Goal: Task Accomplishment & Management: Complete application form

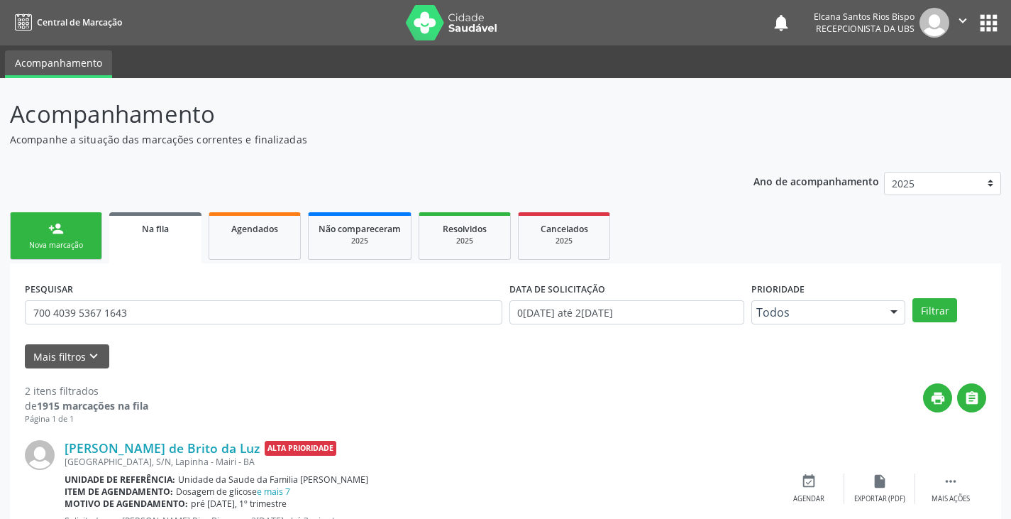
scroll to position [184, 0]
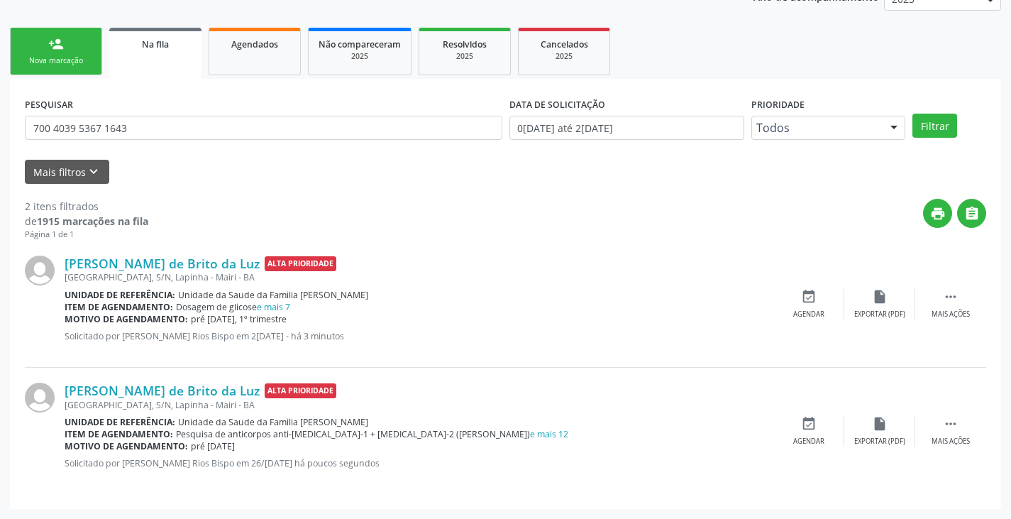
click at [67, 50] on link "person_add Nova marcação" at bounding box center [56, 52] width 92 height 48
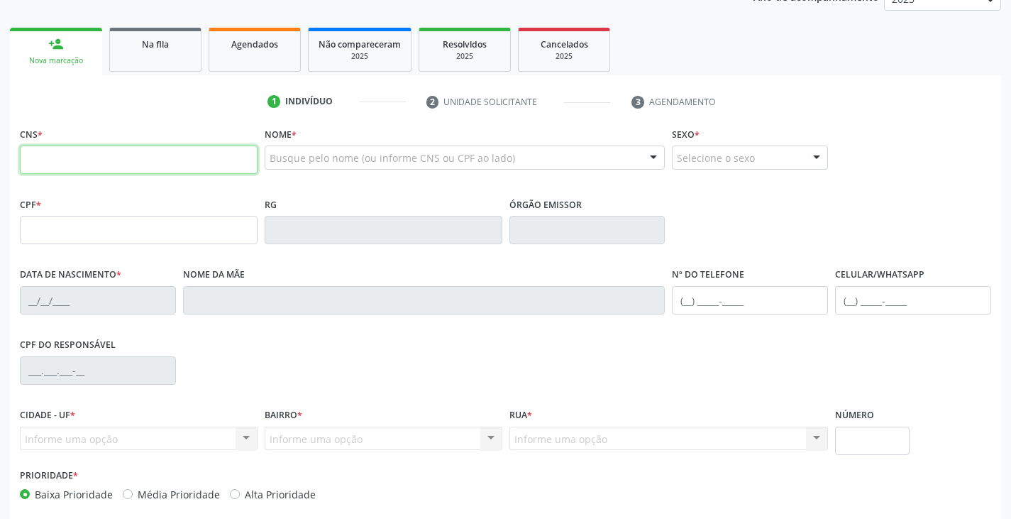
click at [127, 156] on input "text" at bounding box center [139, 159] width 238 height 28
type input "706 4071 7548 3589"
type input "117.583.145-08"
type input "[DATE]"
type input "[PERSON_NAME]"
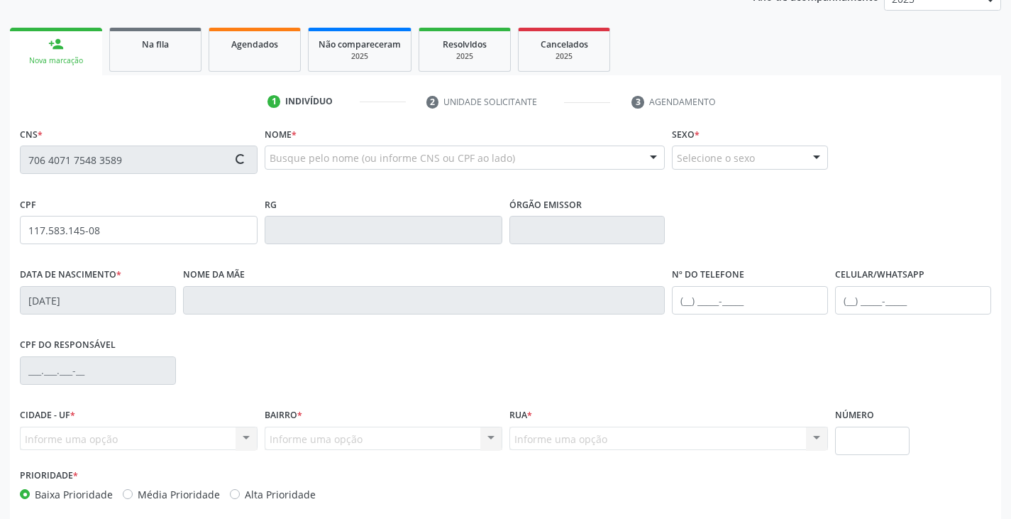
type input "[PHONE_NUMBER]"
type input "039.935.055-14"
type input "S/N"
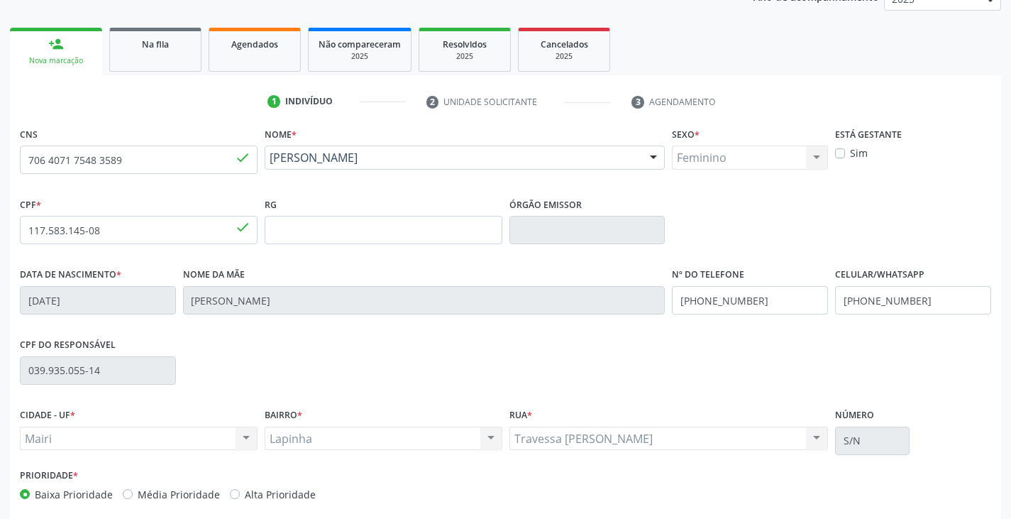
click at [854, 153] on label "Sim" at bounding box center [859, 152] width 18 height 15
click at [845, 153] on input "Sim" at bounding box center [840, 151] width 10 height 13
checkbox input "true"
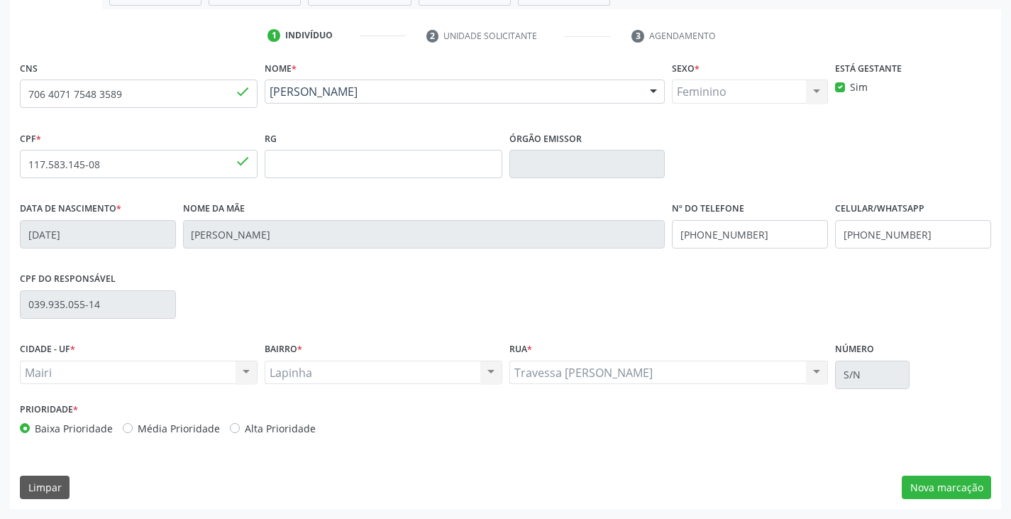
click at [282, 421] on label "Alta Prioridade" at bounding box center [280, 428] width 71 height 15
click at [240, 421] on input "Alta Prioridade" at bounding box center [235, 427] width 10 height 13
radio input "true"
click at [944, 493] on button "Nova marcação" at bounding box center [946, 487] width 89 height 24
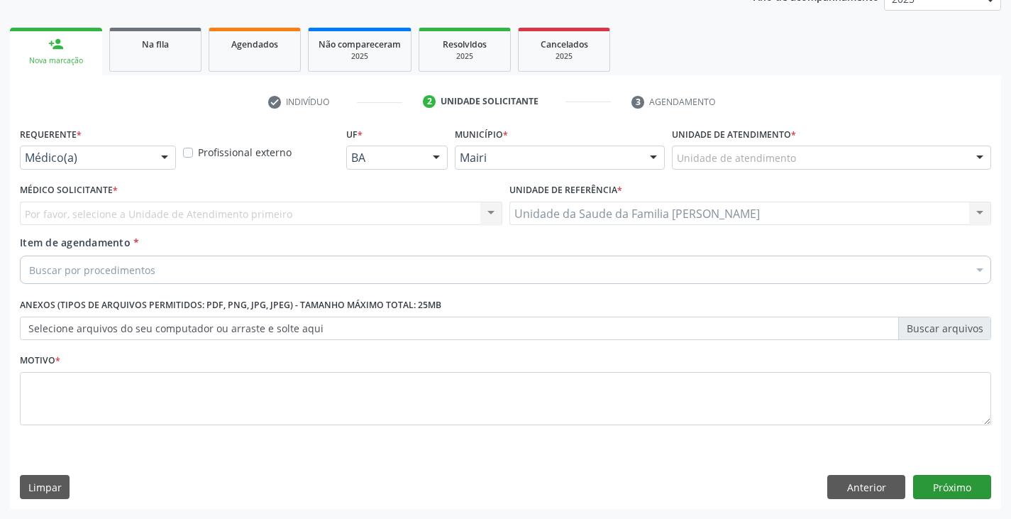
scroll to position [184, 0]
click at [797, 155] on div at bounding box center [831, 157] width 319 height 24
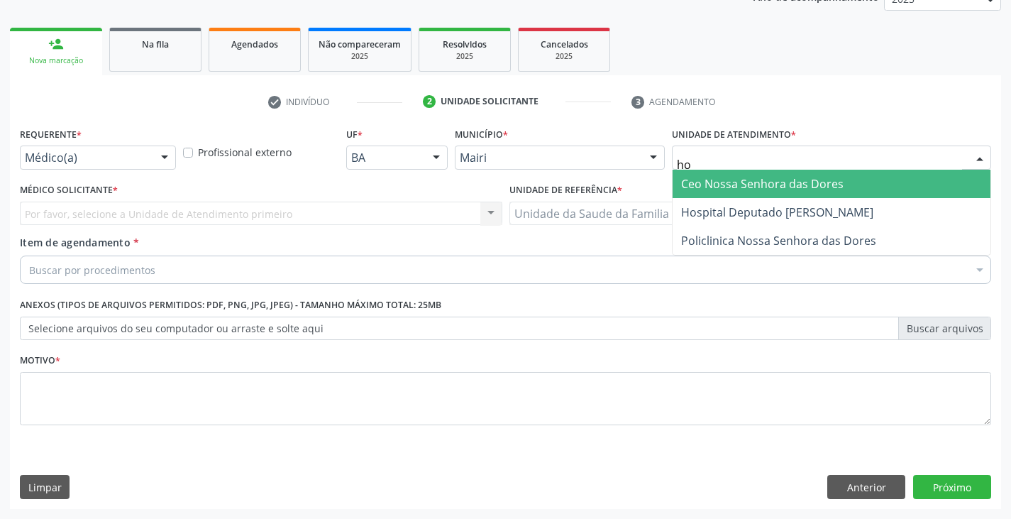
type input "hos"
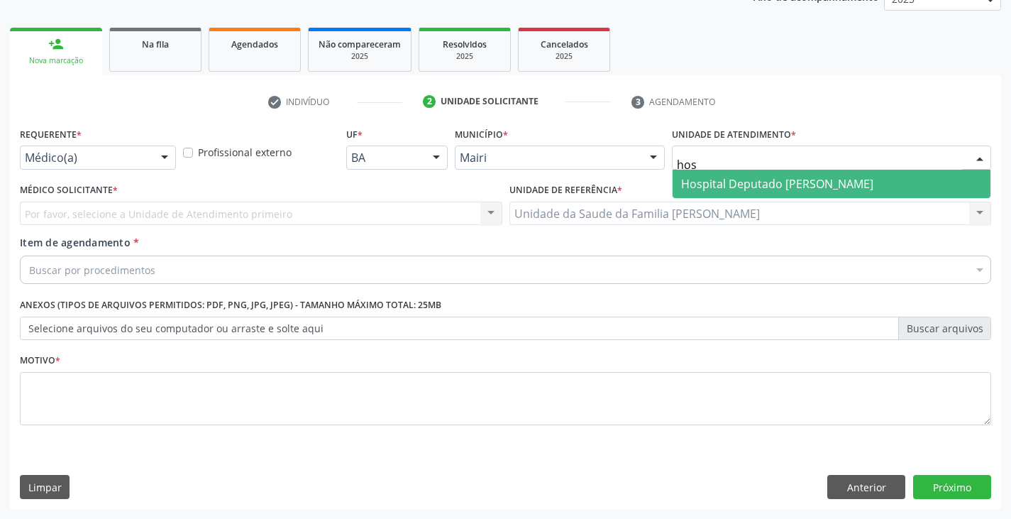
click at [774, 184] on span "Hospital Deputado [PERSON_NAME]" at bounding box center [777, 184] width 192 height 16
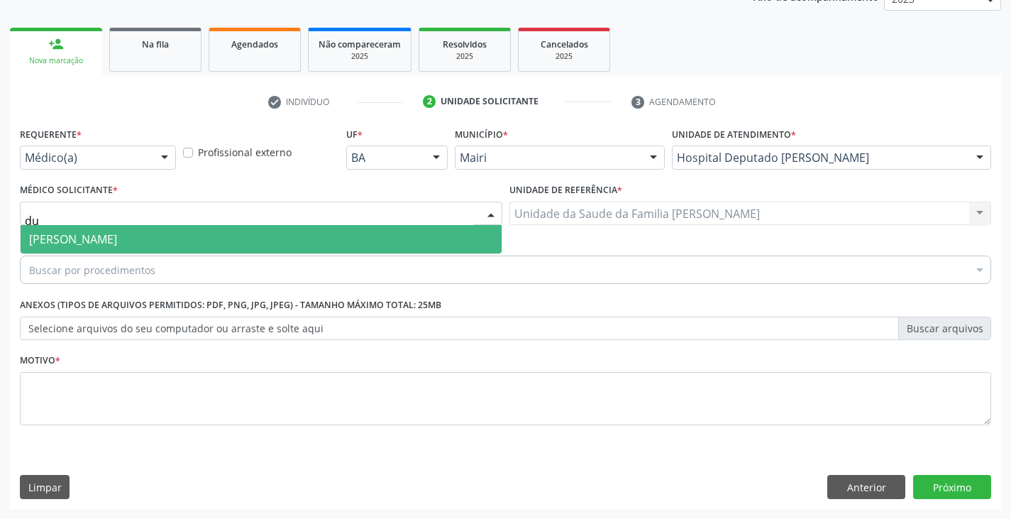
type input "dul"
click at [76, 238] on span "[PERSON_NAME]" at bounding box center [73, 239] width 88 height 16
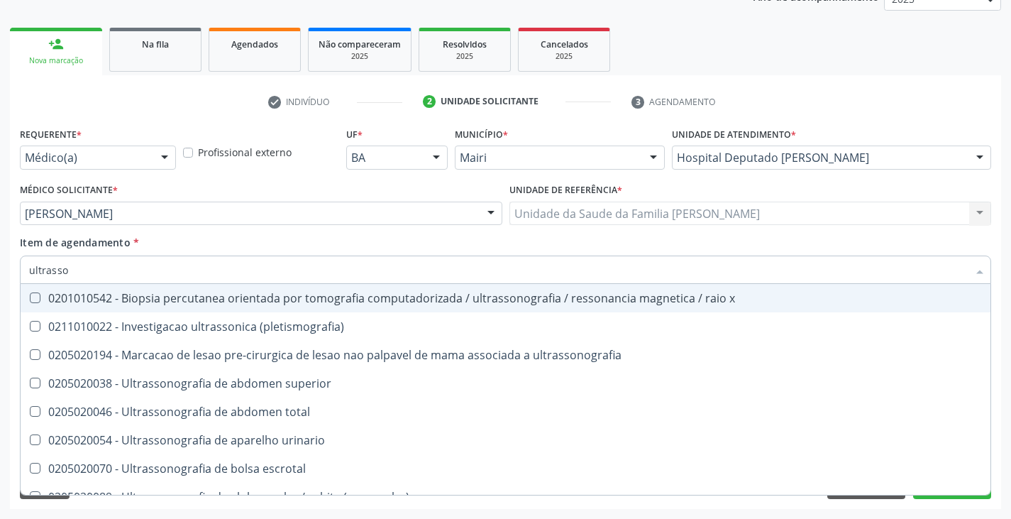
type input "ultrasson"
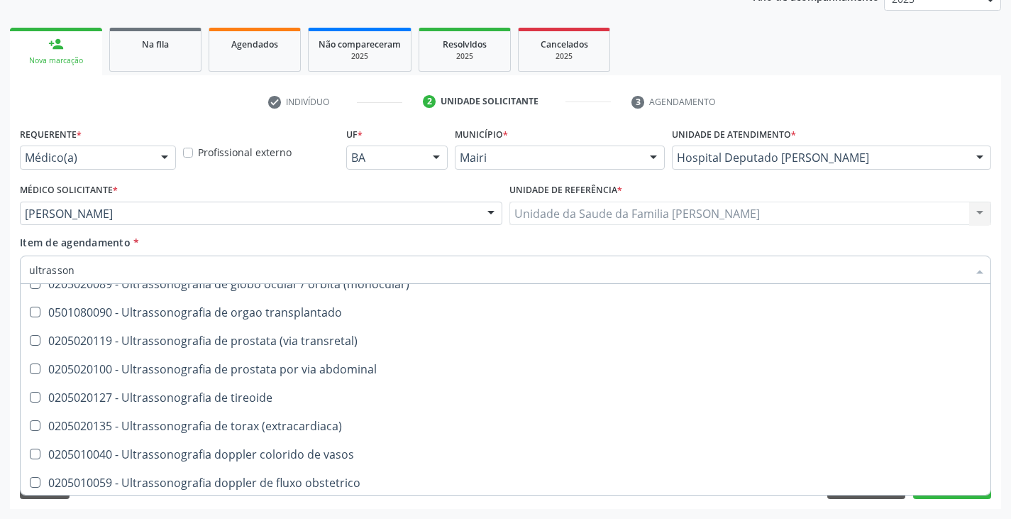
scroll to position [284, 0]
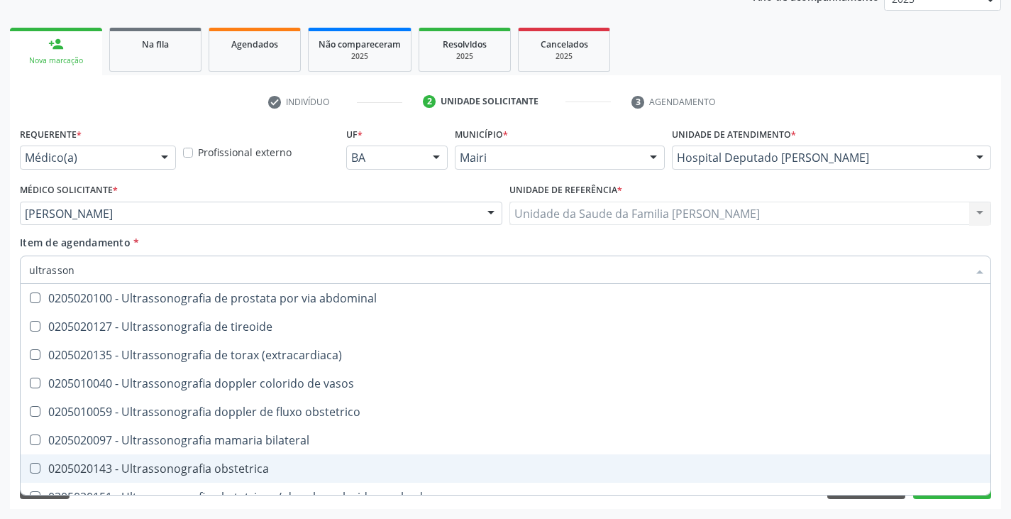
click at [227, 466] on div "0205020143 - Ultrassonografia obstetrica" at bounding box center [505, 468] width 953 height 11
checkbox obstetrica "true"
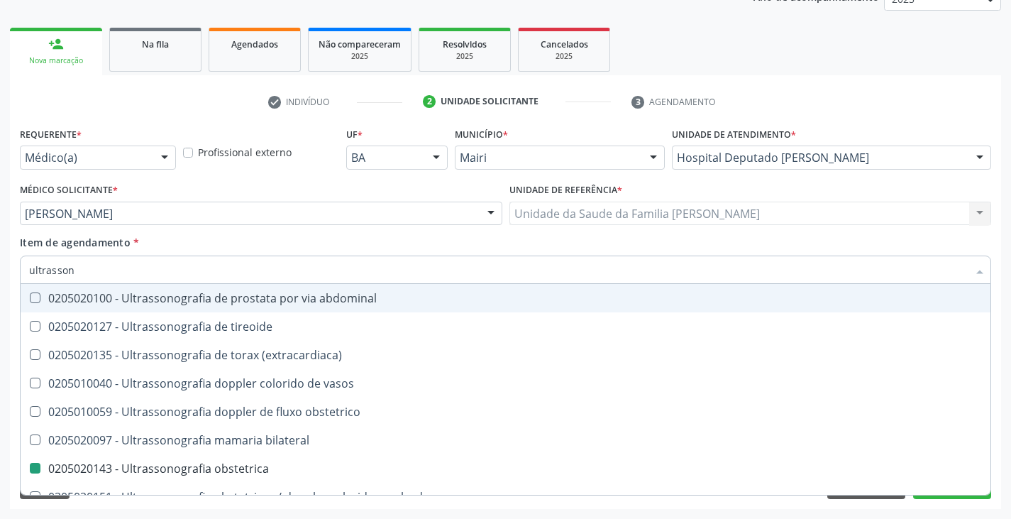
click at [272, 180] on div "Médico Solicitante * [PERSON_NAME] de [PERSON_NAME] de [PERSON_NAME] [PERSON_NA…" at bounding box center [261, 202] width 482 height 45
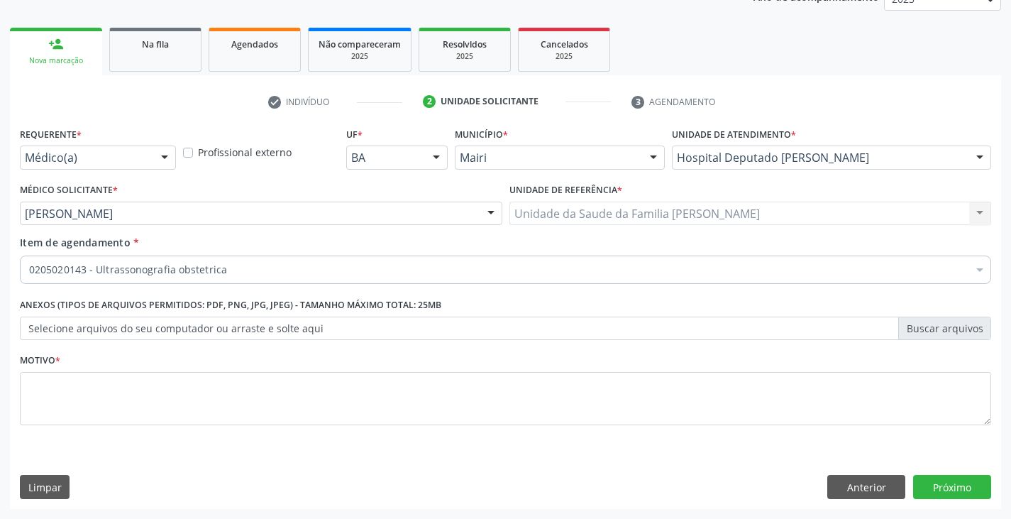
scroll to position [0, 0]
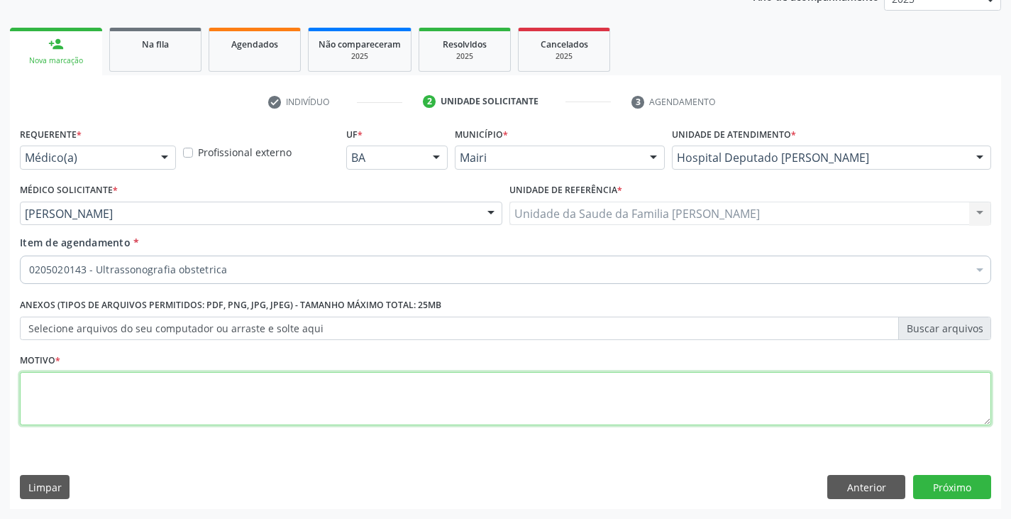
click at [135, 376] on textarea at bounding box center [505, 399] width 971 height 54
type textarea "pré [DATE]"
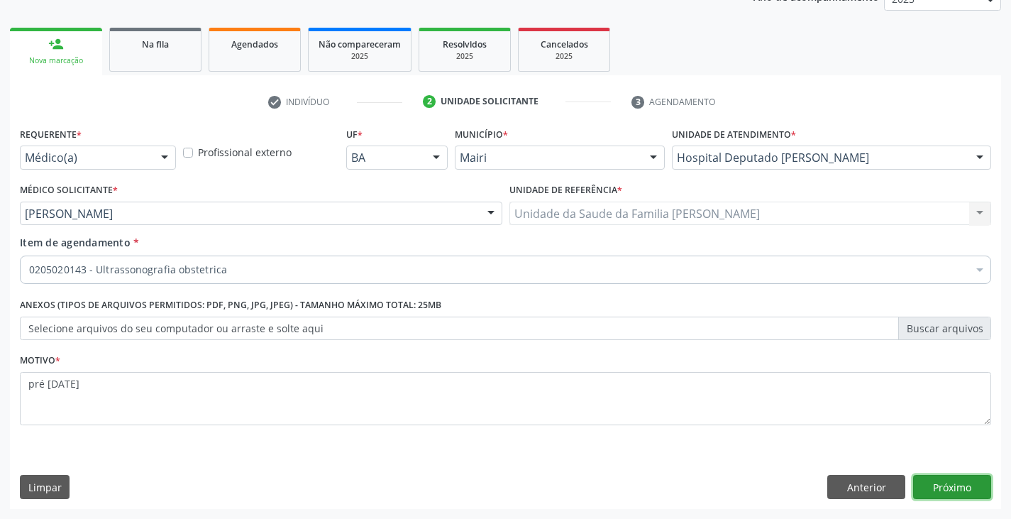
click at [977, 478] on button "Próximo" at bounding box center [952, 487] width 78 height 24
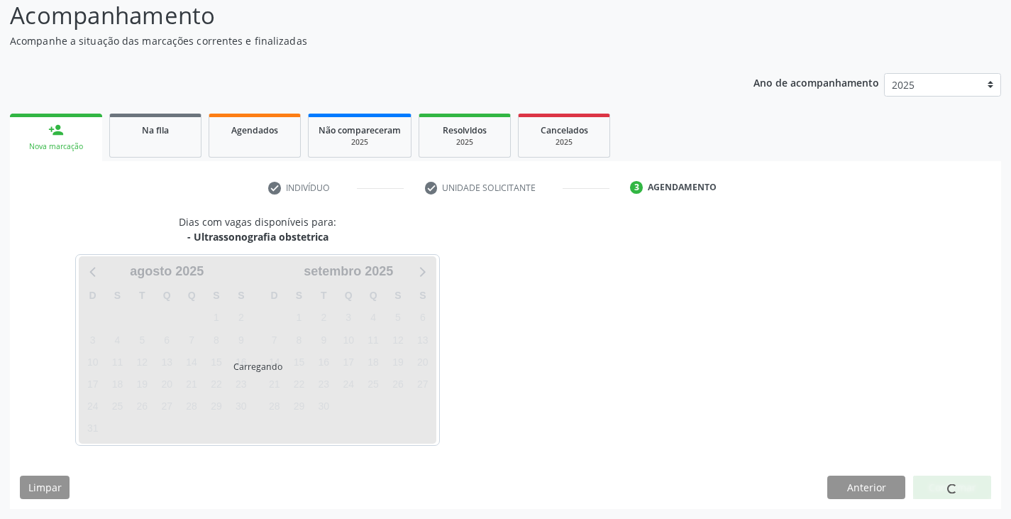
scroll to position [140, 0]
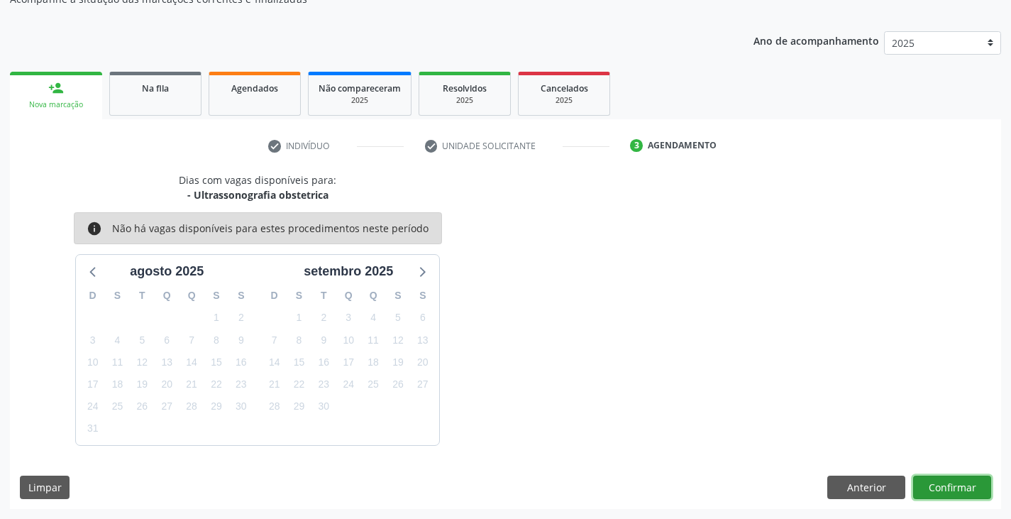
click at [973, 482] on button "Confirmar" at bounding box center [952, 487] width 78 height 24
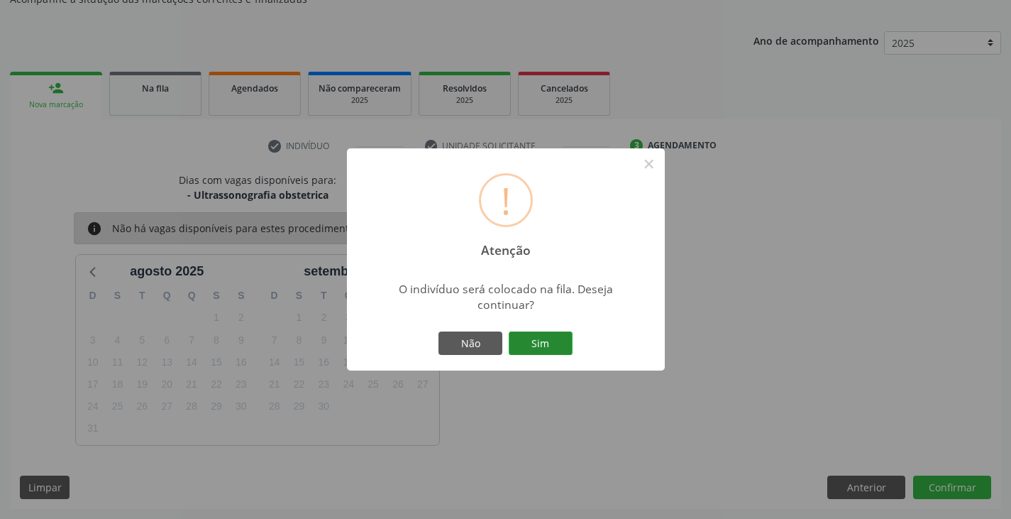
click at [546, 345] on button "Sim" at bounding box center [541, 343] width 64 height 24
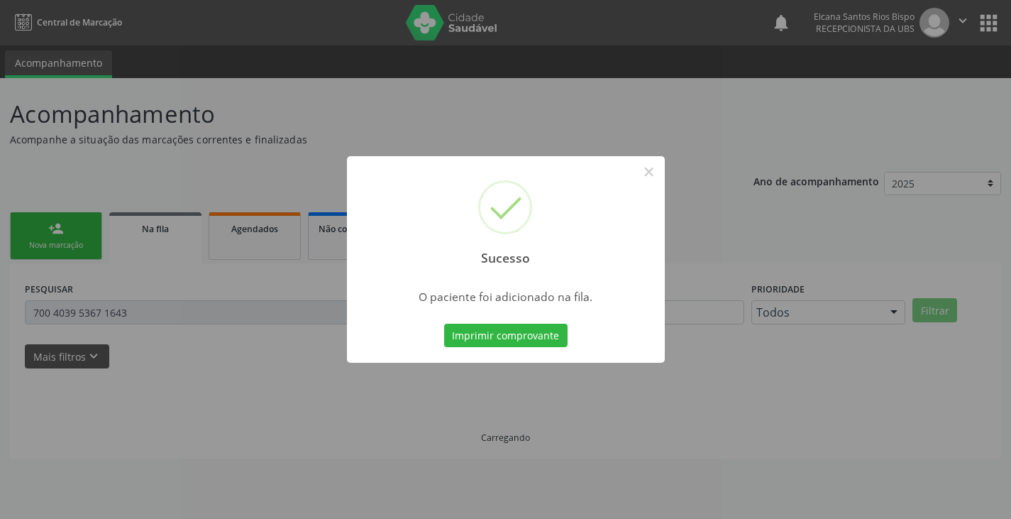
scroll to position [0, 0]
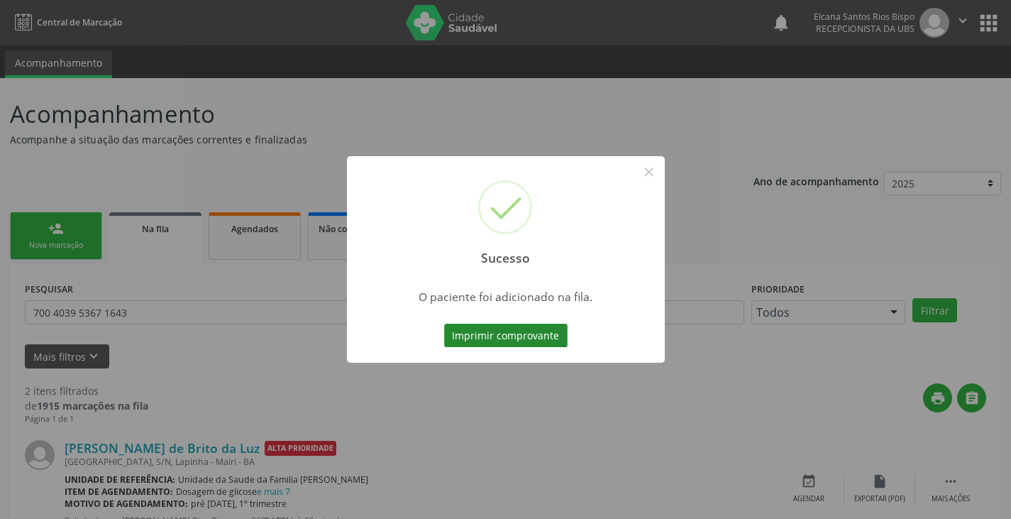
click at [549, 336] on button "Imprimir comprovante" at bounding box center [505, 336] width 123 height 24
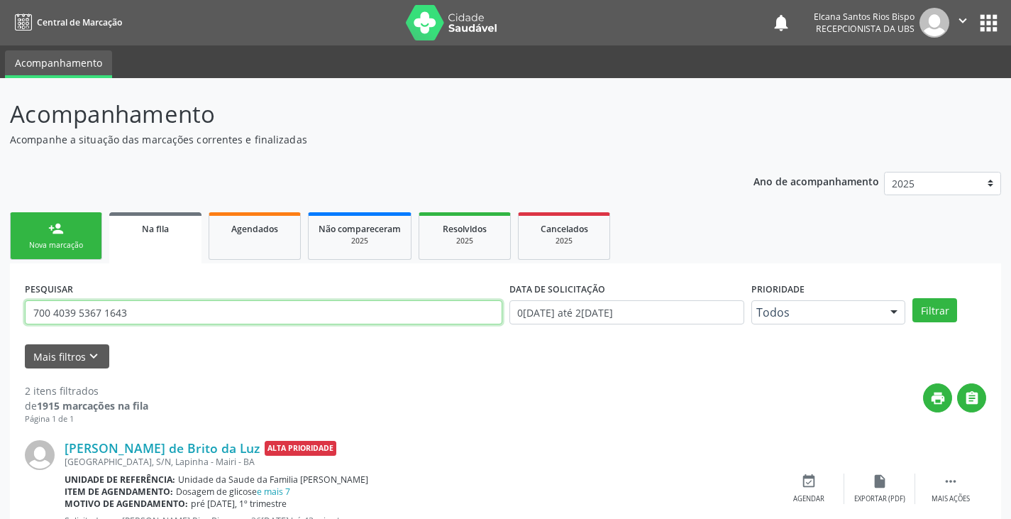
drag, startPoint x: 156, startPoint y: 321, endPoint x: 0, endPoint y: 335, distance: 156.7
click at [0, 335] on div "Acompanhamento Acompanhe a situação das marcações correntes e finalizadas Relat…" at bounding box center [505, 390] width 1011 height 625
paste input "6 4071 7548 3589"
click at [912, 298] on button "Filtrar" at bounding box center [934, 310] width 45 height 24
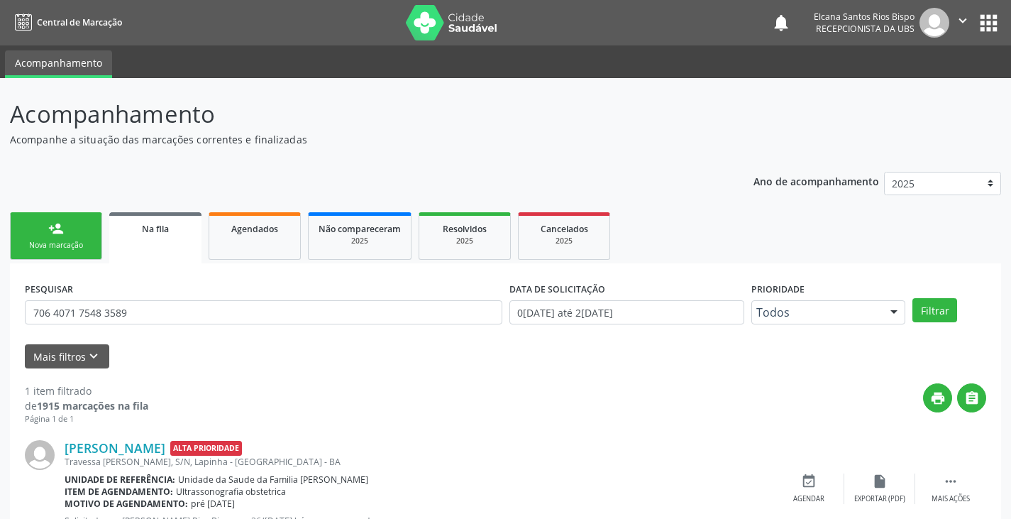
scroll to position [57, 0]
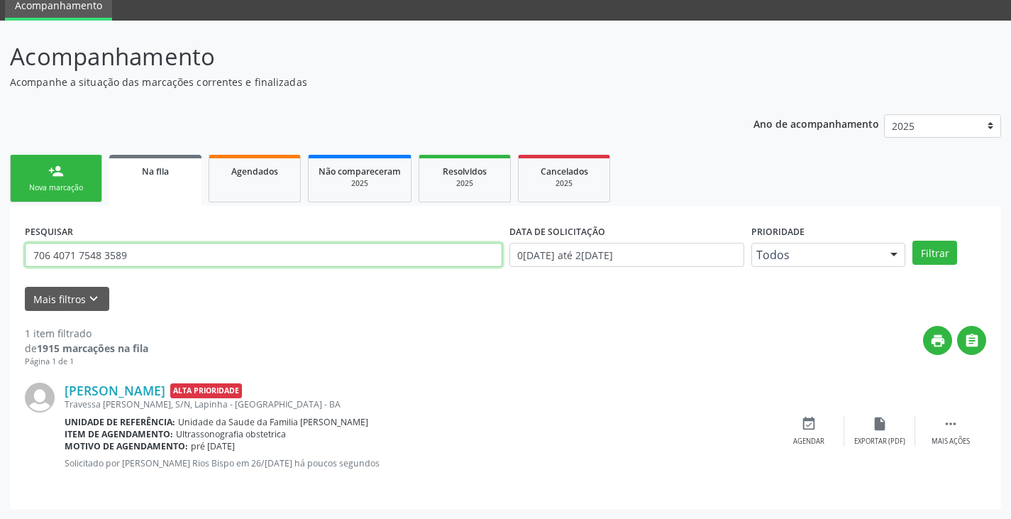
drag, startPoint x: 148, startPoint y: 244, endPoint x: 0, endPoint y: 254, distance: 147.9
click at [0, 254] on div "Acompanhamento Acompanhe a situação das marcações correntes e finalizadas Relat…" at bounding box center [505, 270] width 1011 height 498
type input "704301589061696"
click at [912, 241] on button "Filtrar" at bounding box center [934, 253] width 45 height 24
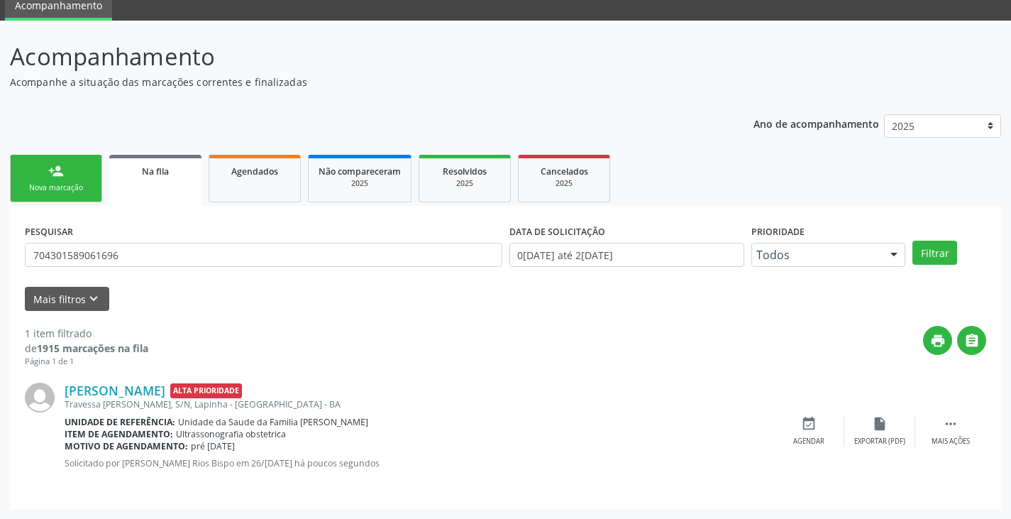
scroll to position [0, 0]
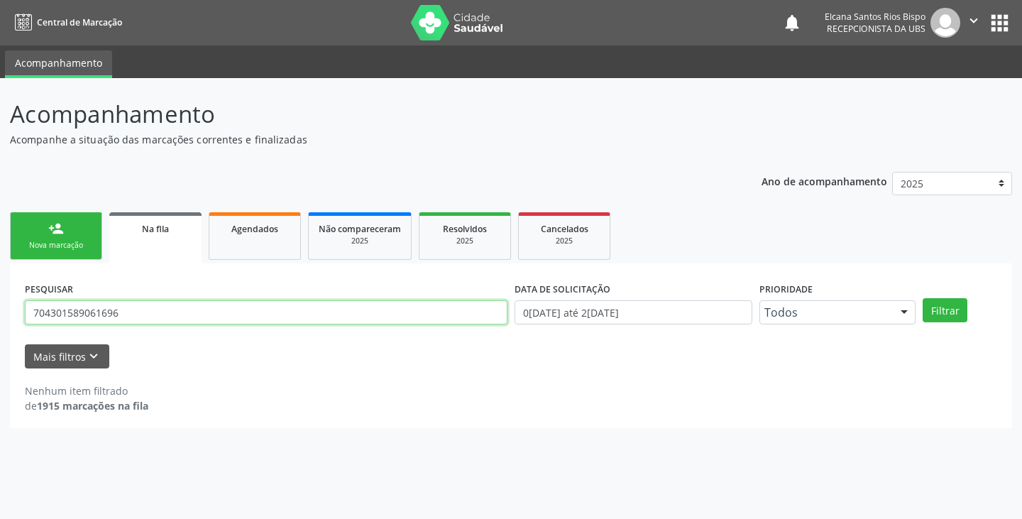
drag, startPoint x: 145, startPoint y: 314, endPoint x: 0, endPoint y: 333, distance: 146.8
click at [0, 333] on div "Acompanhamento Acompanhe a situação das marcações correntes e finalizadas Relat…" at bounding box center [511, 298] width 1022 height 441
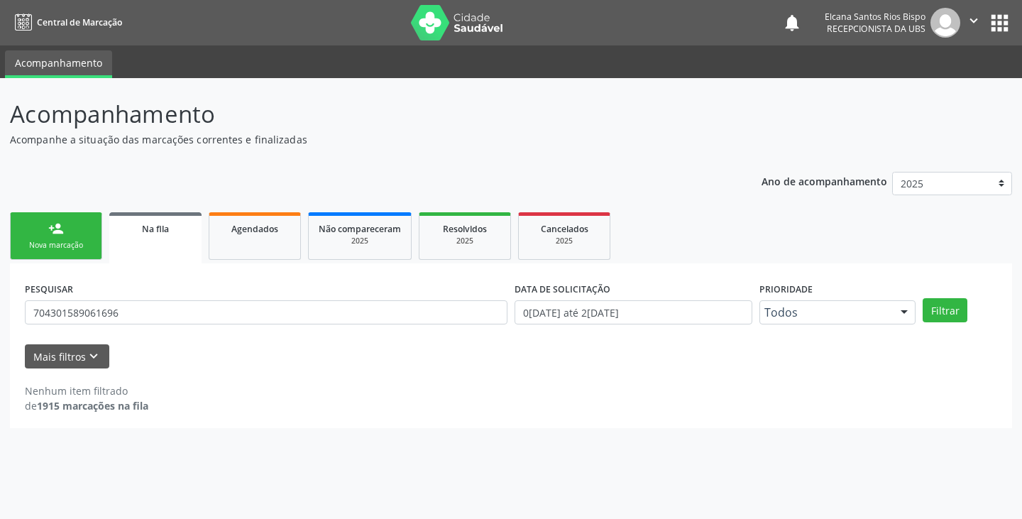
click at [72, 236] on link "person_add Nova marcação" at bounding box center [56, 236] width 92 height 48
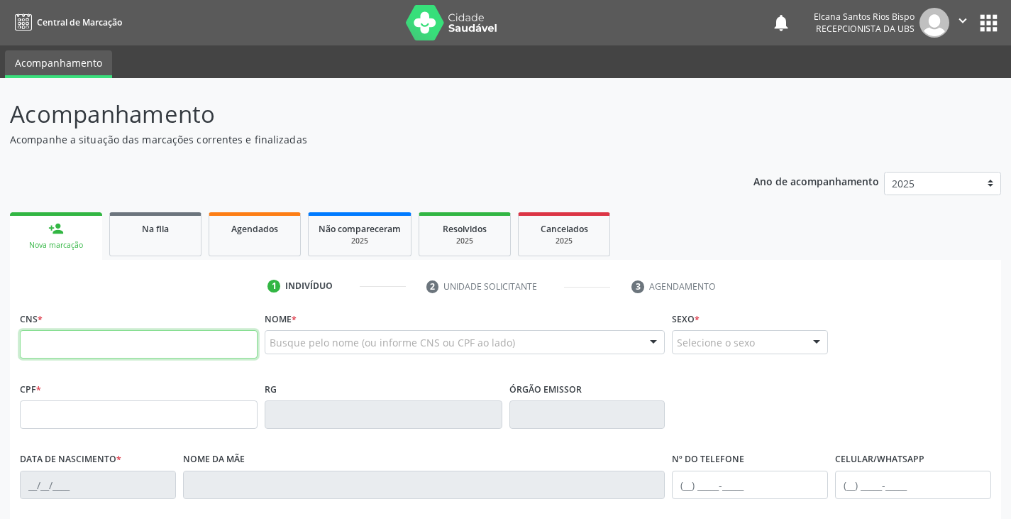
click at [96, 355] on input "text" at bounding box center [139, 344] width 238 height 28
paste input "704 3015 8906 1696"
type input "704 3015 8906 1696"
type input "318.963.085-20"
type input "1[DATE]"
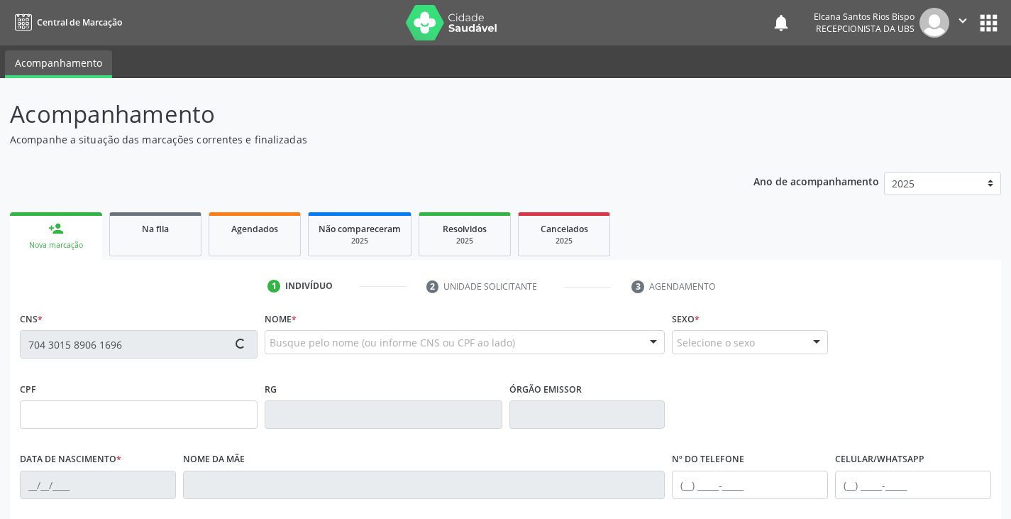
type input "[PERSON_NAME]"
type input "[PHONE_NUMBER]"
type input "948.827.115-91"
type input "S/N"
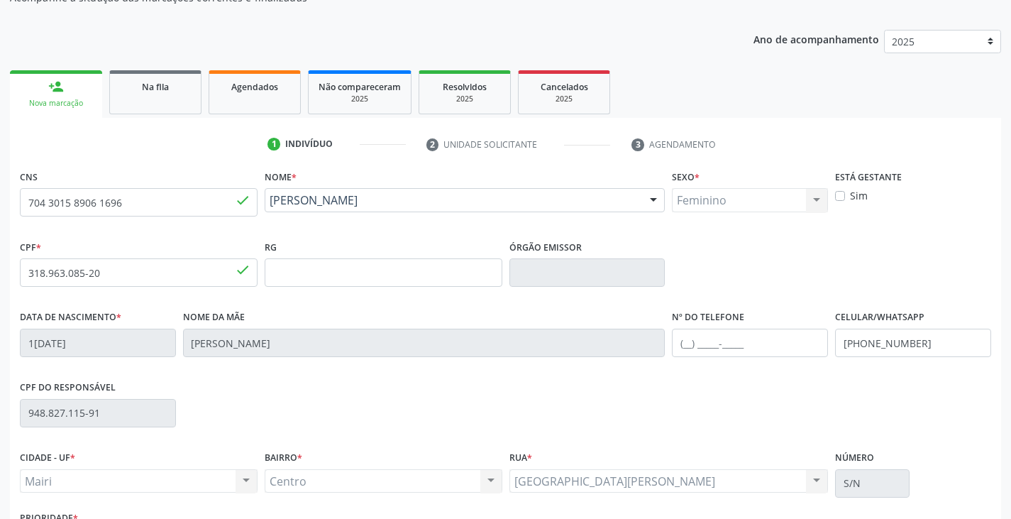
scroll to position [213, 0]
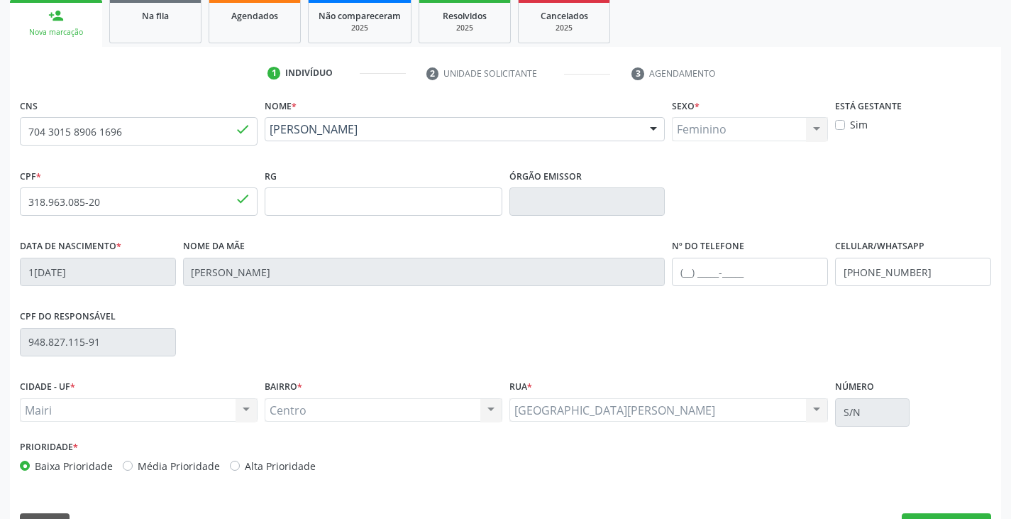
click at [268, 465] on label "Alta Prioridade" at bounding box center [280, 465] width 71 height 15
click at [240, 465] on input "Alta Prioridade" at bounding box center [235, 464] width 10 height 13
radio input "true"
click at [695, 272] on input "text" at bounding box center [750, 272] width 156 height 28
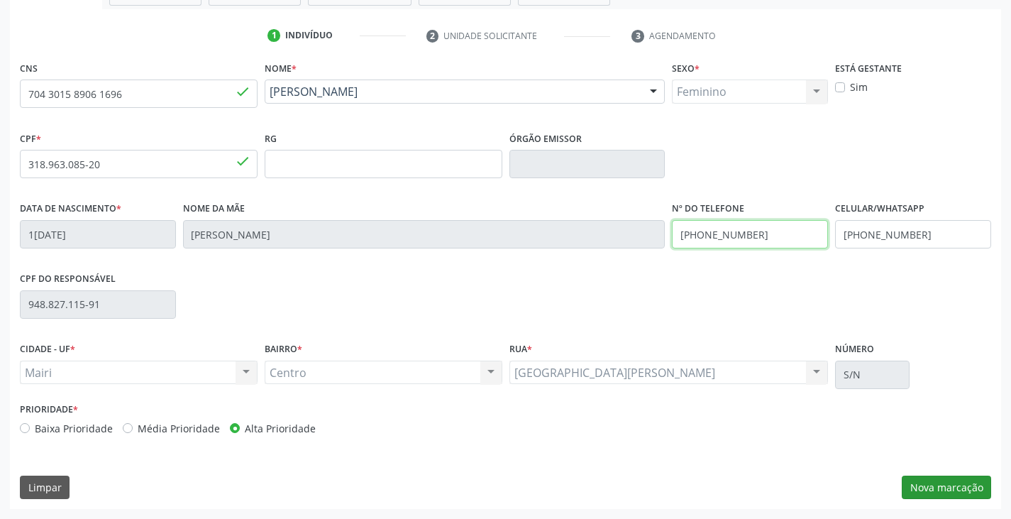
type input "[PHONE_NUMBER]"
click at [966, 487] on button "Nova marcação" at bounding box center [946, 487] width 89 height 24
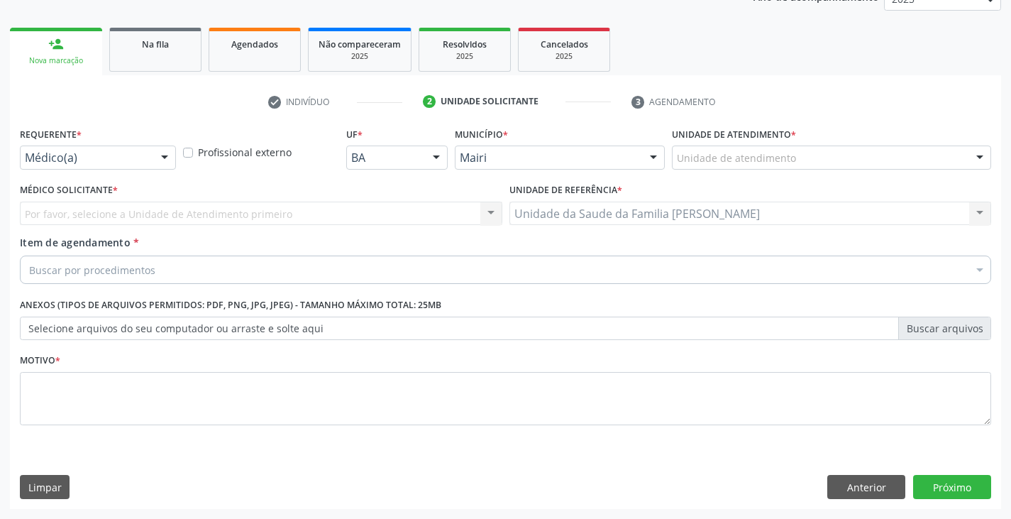
scroll to position [184, 0]
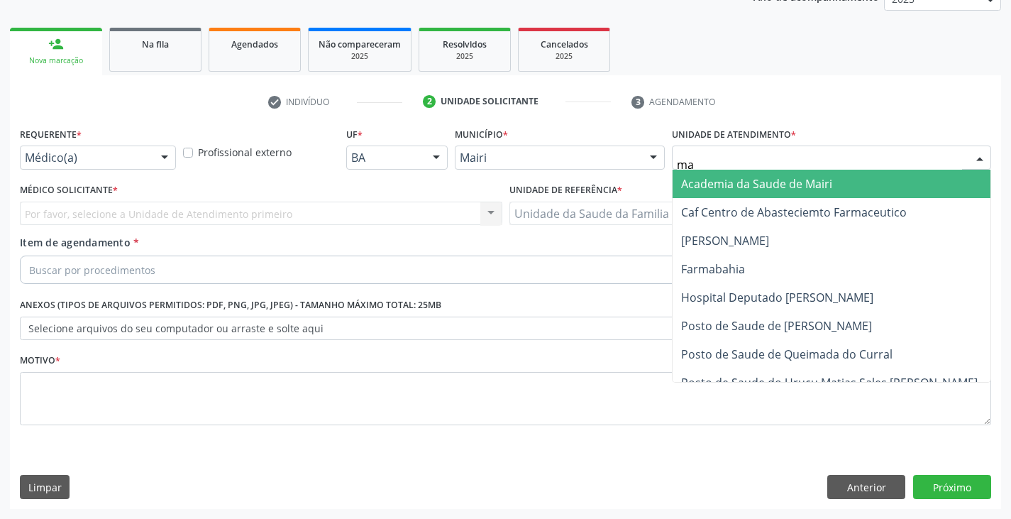
type input "mar"
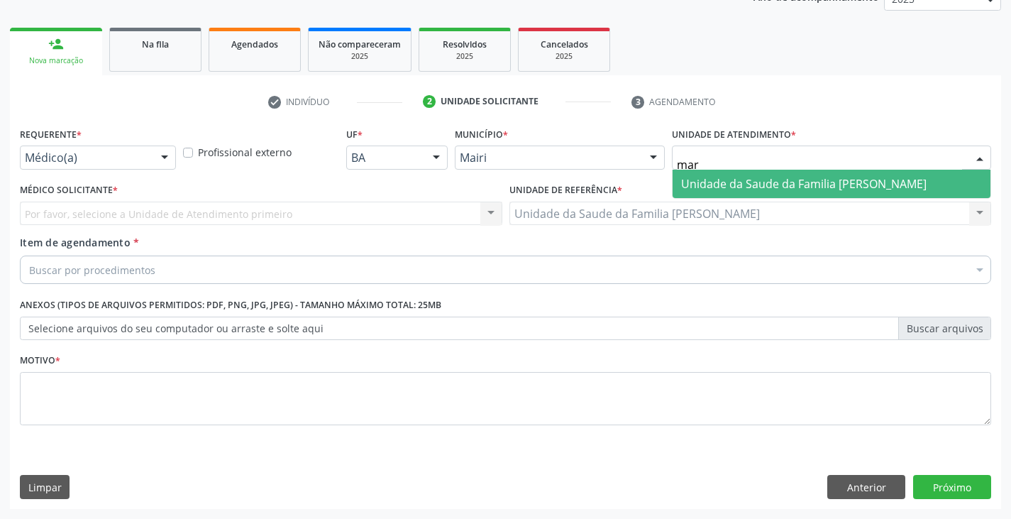
click at [726, 175] on span "Unidade da Saude da Familia [PERSON_NAME]" at bounding box center [832, 184] width 318 height 28
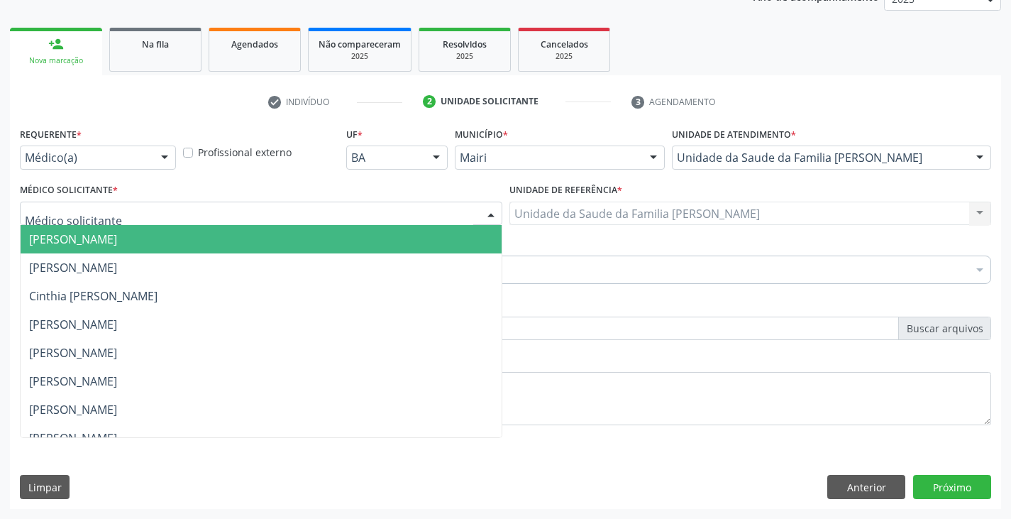
scroll to position [185, 0]
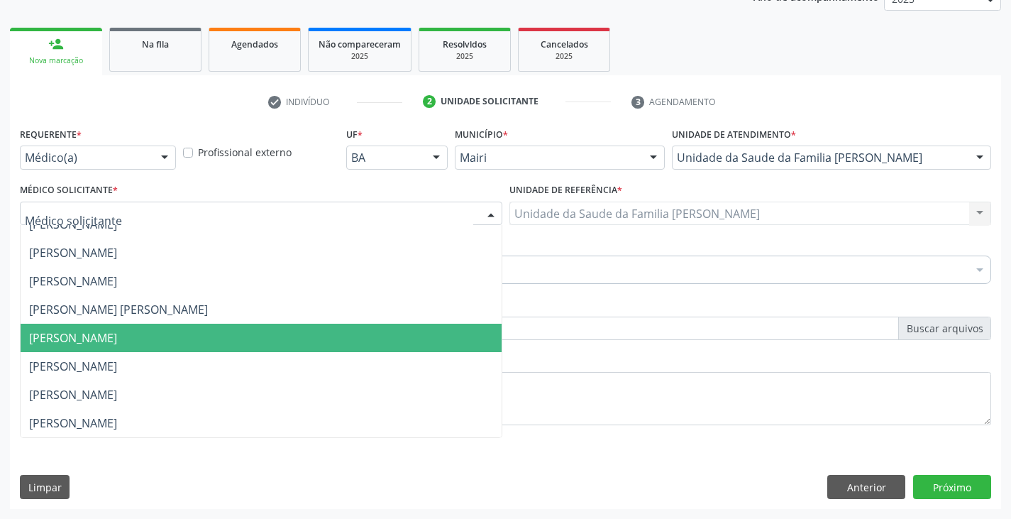
click at [84, 340] on span "[PERSON_NAME]" at bounding box center [73, 338] width 88 height 16
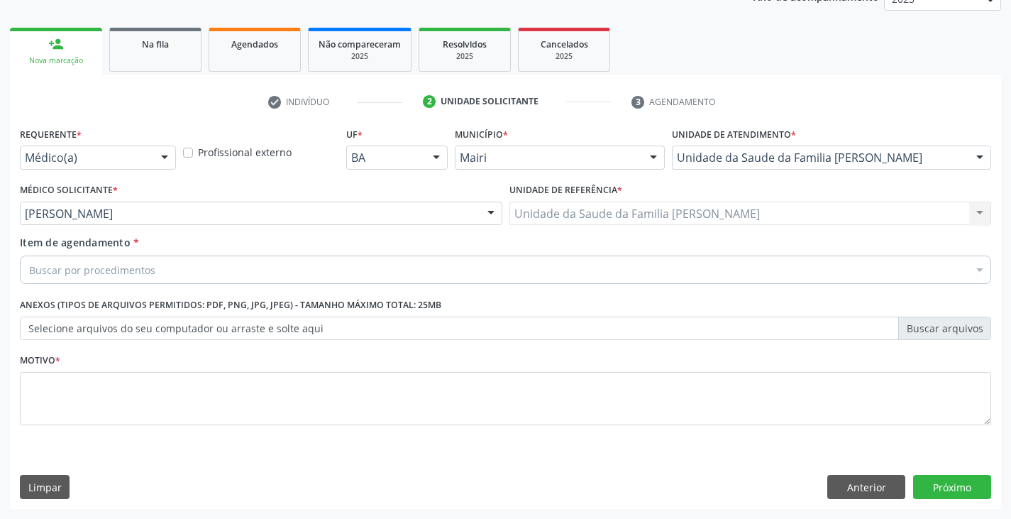
click at [84, 340] on div "Requerente * Médico(a) Médico(a) Enfermeiro(a) Paciente Nenhum resultado encont…" at bounding box center [505, 283] width 971 height 321
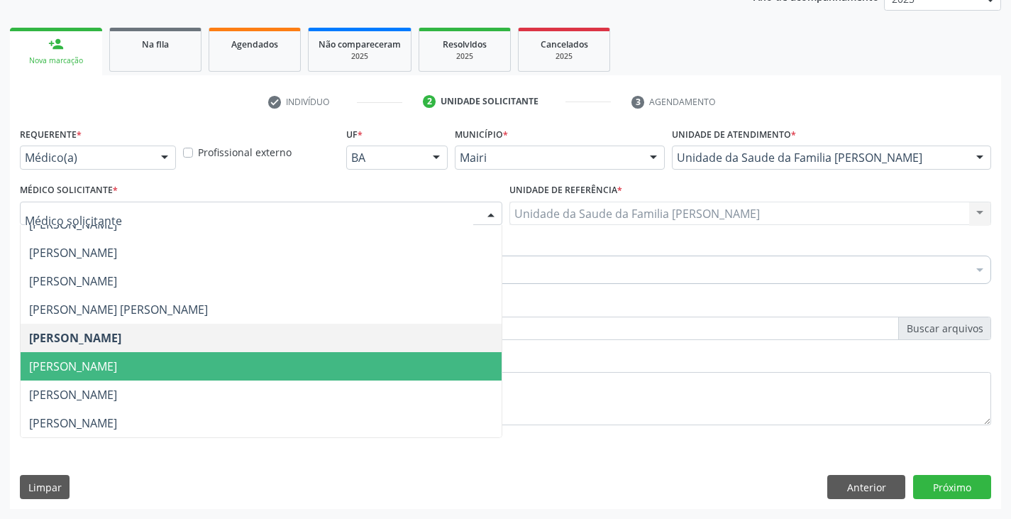
click at [82, 365] on span "[PERSON_NAME]" at bounding box center [73, 366] width 88 height 16
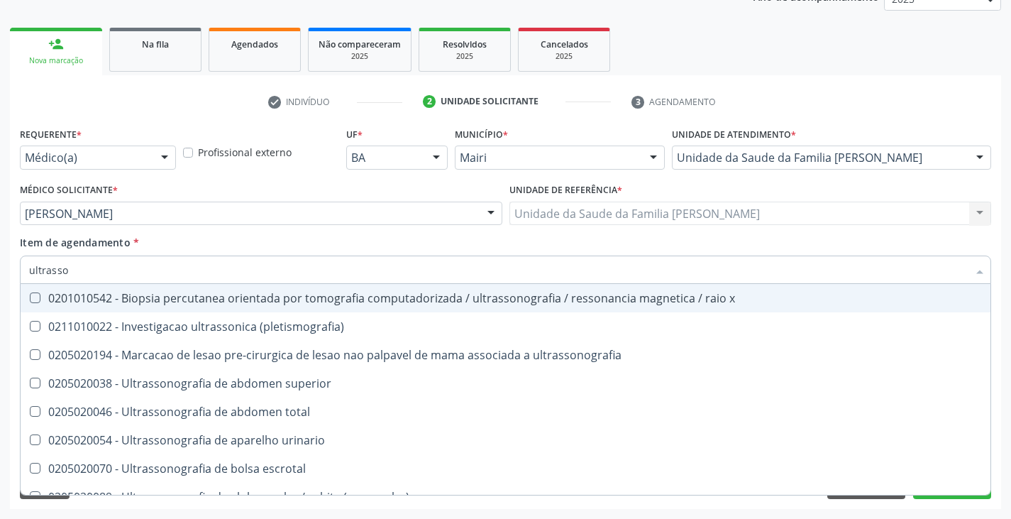
type input "ultrasson"
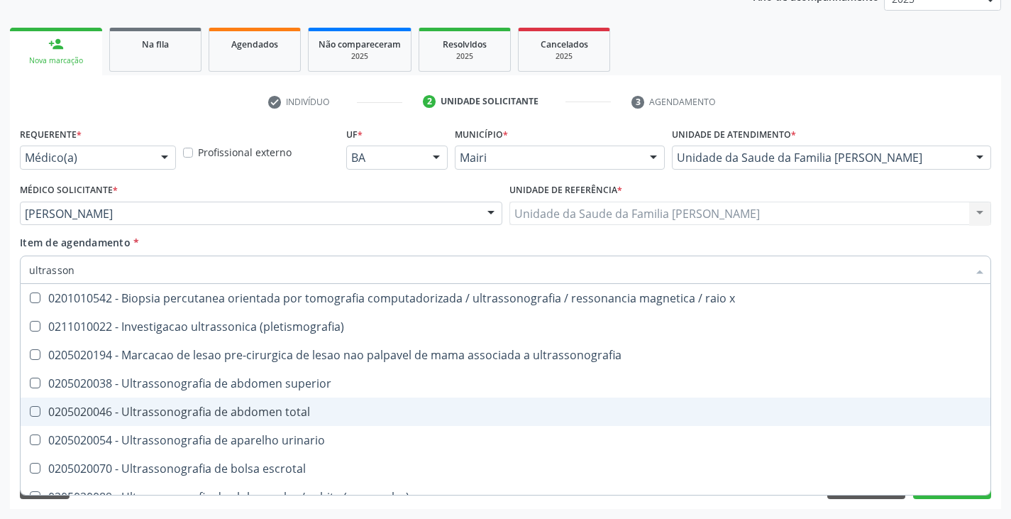
scroll to position [213, 0]
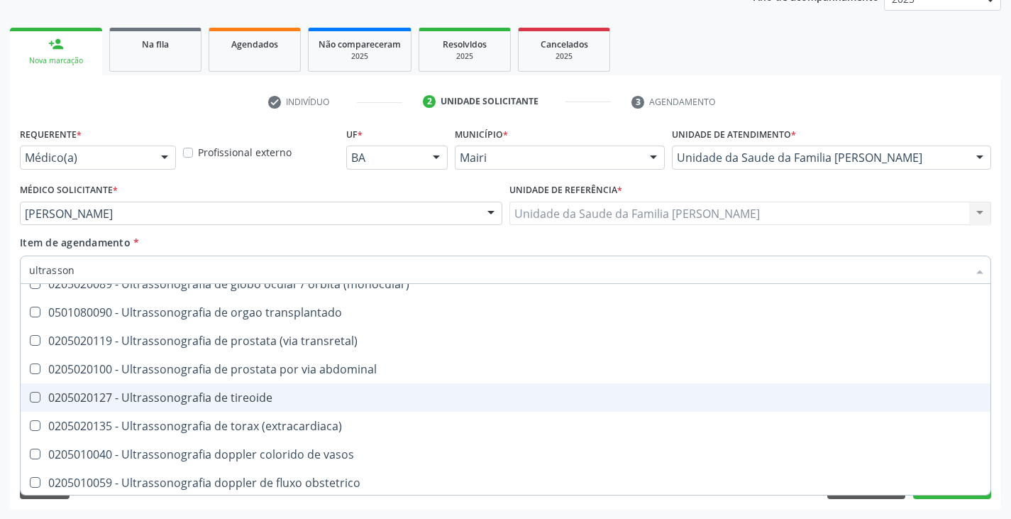
click at [179, 392] on div "0205020127 - Ultrassonografia de tireoide" at bounding box center [505, 397] width 953 height 11
checkbox tireoide "true"
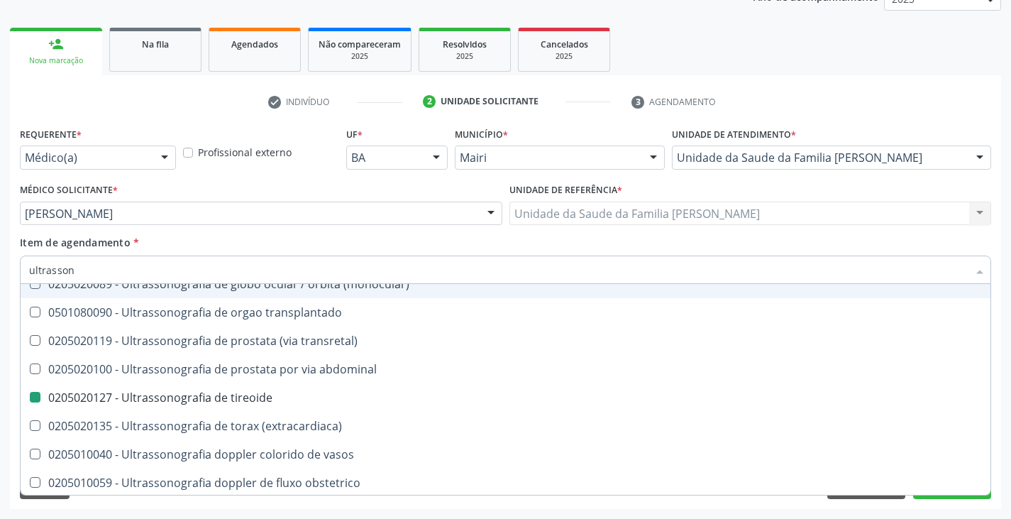
click at [194, 182] on div "Médico Solicitante * [PERSON_NAME] [PERSON_NAME] [PERSON_NAME] [PERSON_NAME] [P…" at bounding box center [261, 202] width 482 height 45
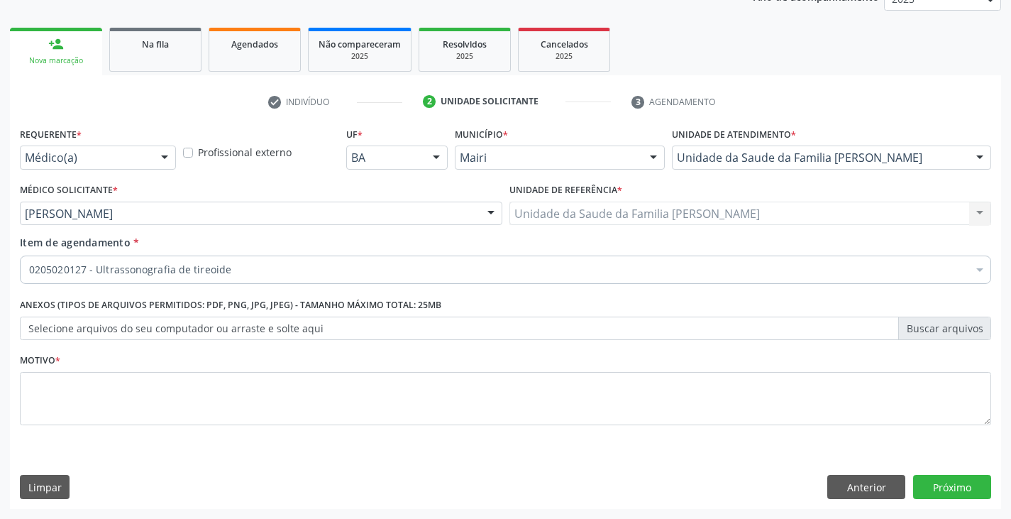
scroll to position [0, 0]
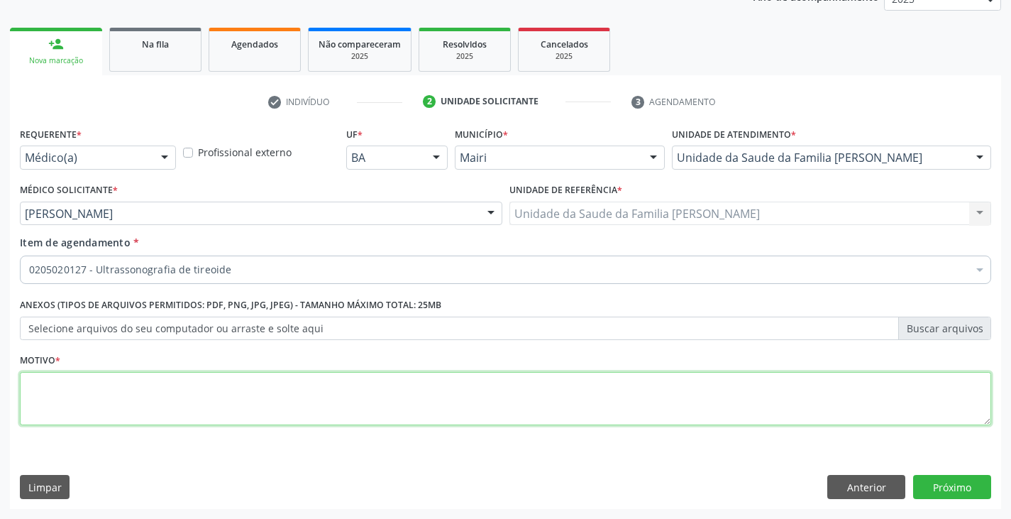
click at [115, 382] on textarea at bounding box center [505, 399] width 971 height 54
type textarea "a"
type textarea "D34(CID10)"
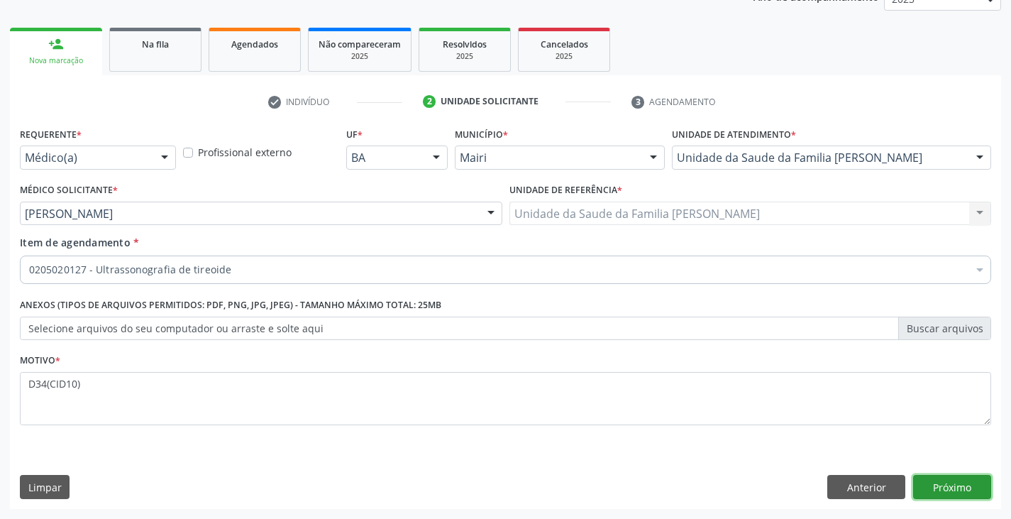
click at [973, 490] on button "Próximo" at bounding box center [952, 487] width 78 height 24
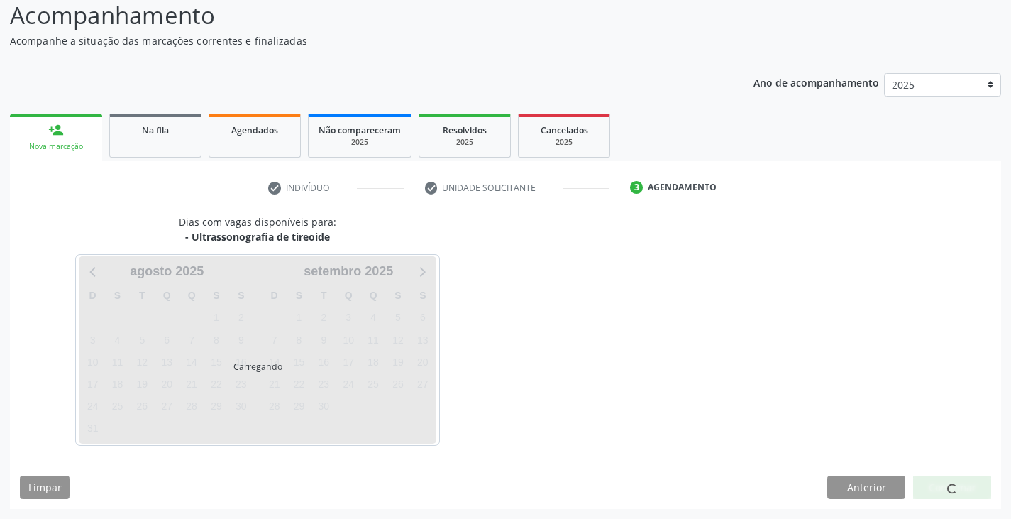
scroll to position [140, 0]
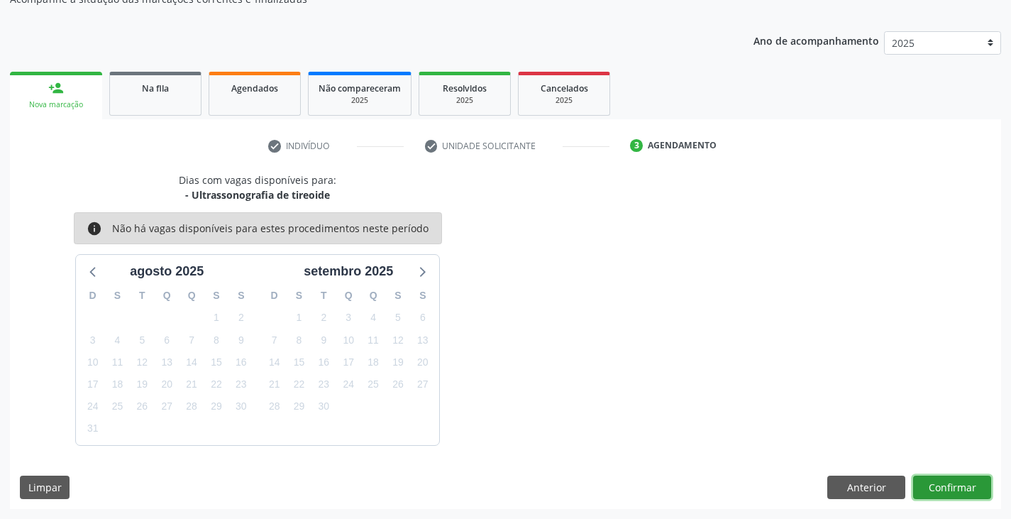
click at [973, 495] on button "Confirmar" at bounding box center [952, 487] width 78 height 24
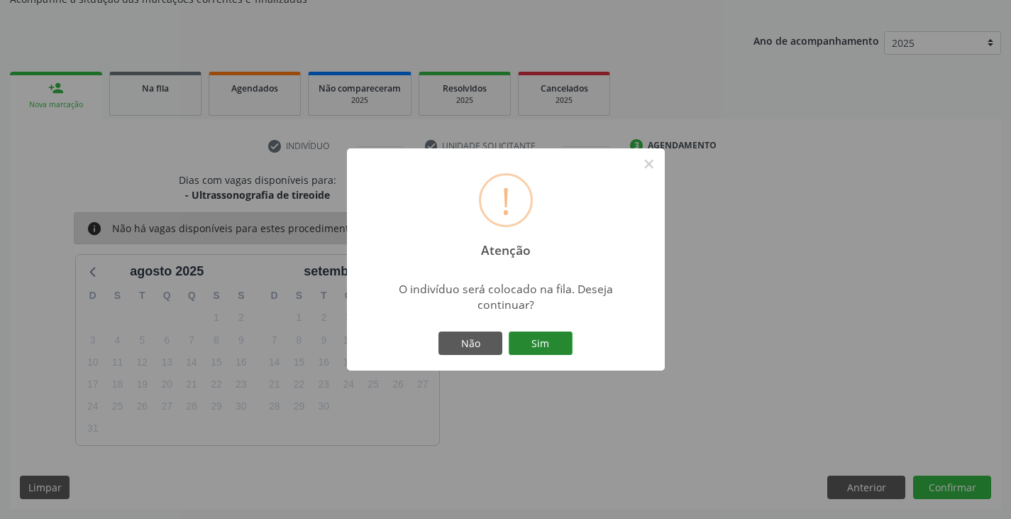
click at [550, 348] on button "Sim" at bounding box center [541, 343] width 64 height 24
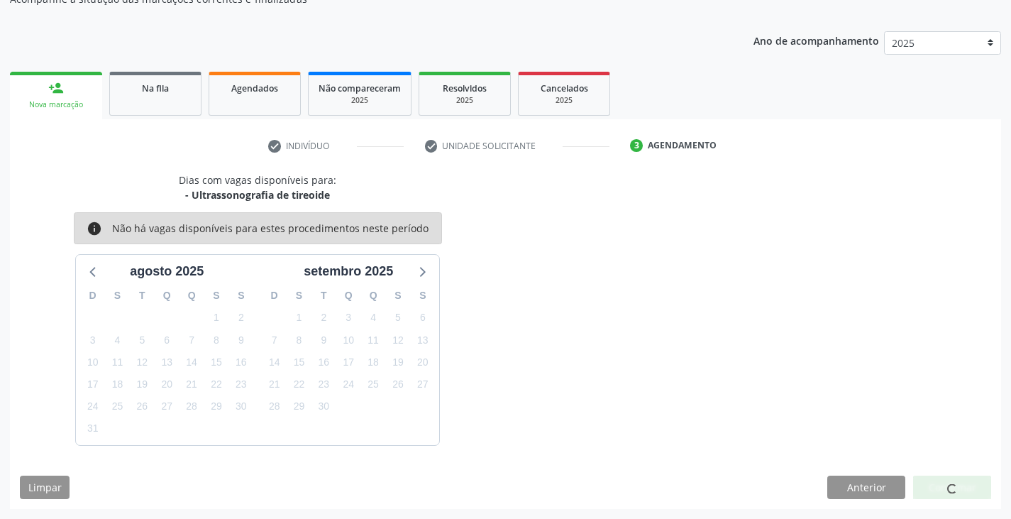
scroll to position [0, 0]
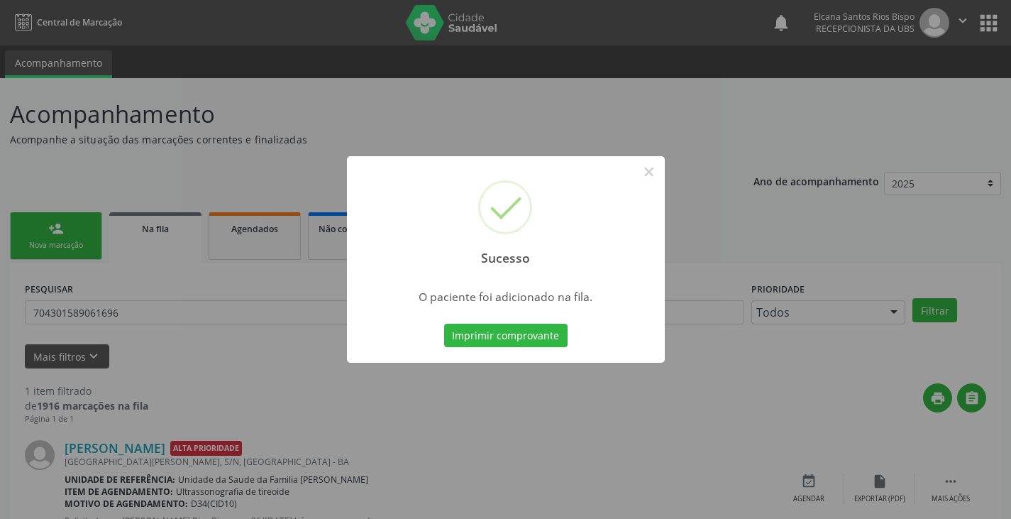
click at [552, 347] on button "Imprimir comprovante" at bounding box center [505, 336] width 123 height 24
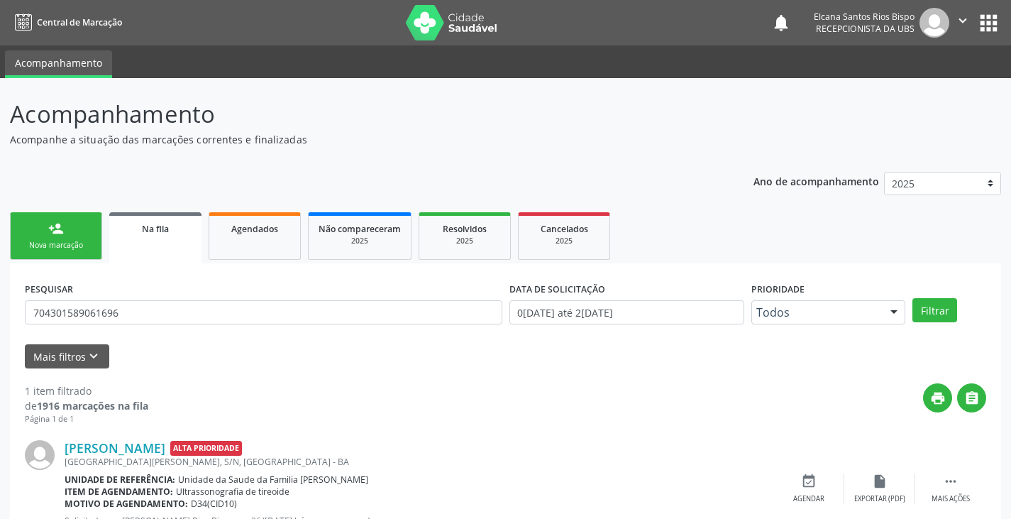
scroll to position [57, 0]
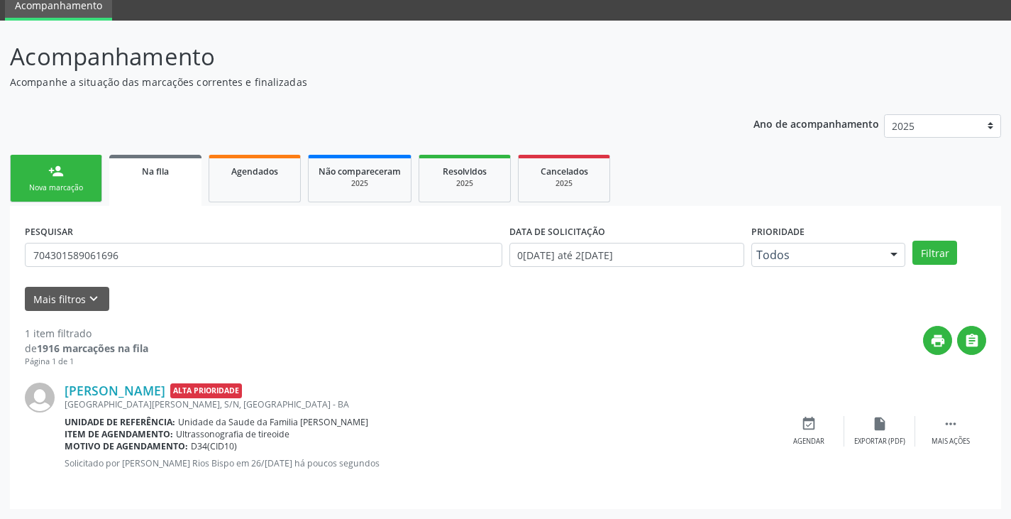
click at [80, 186] on div "Nova marcação" at bounding box center [56, 187] width 71 height 11
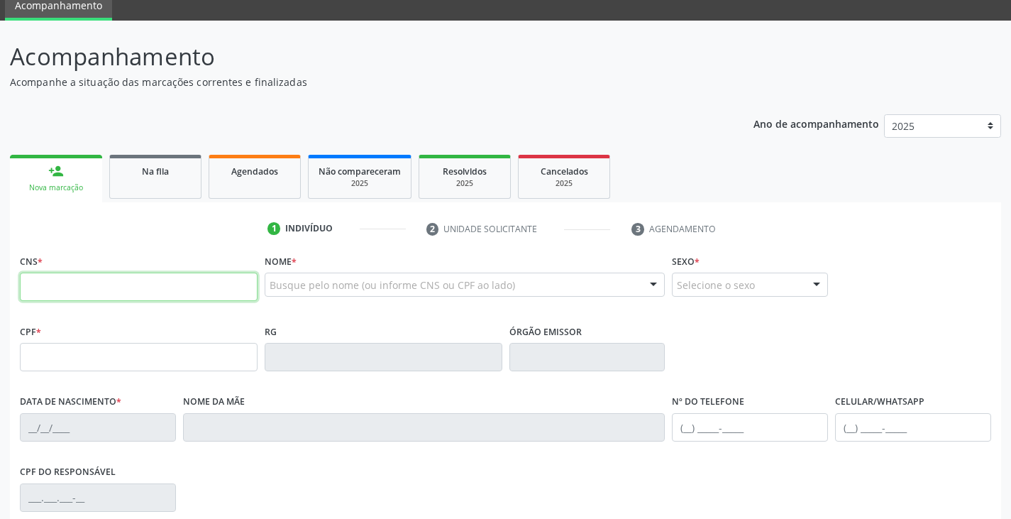
click at [108, 292] on input "text" at bounding box center [139, 286] width 238 height 28
type input "708 1015 9060 0737"
type input "0[DATE]"
type input "[PERSON_NAME]"
type input "[PHONE_NUMBER]"
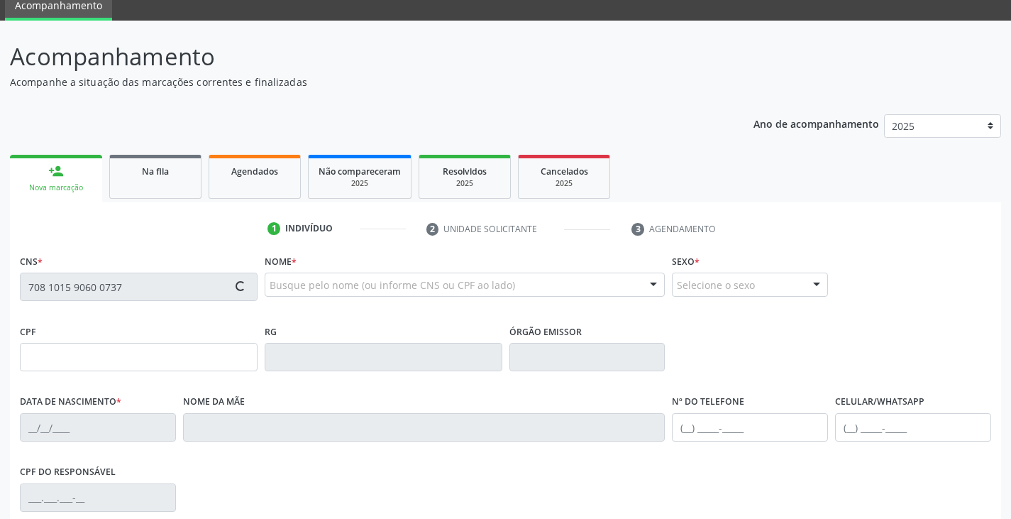
type input "[PHONE_NUMBER]"
type input "178"
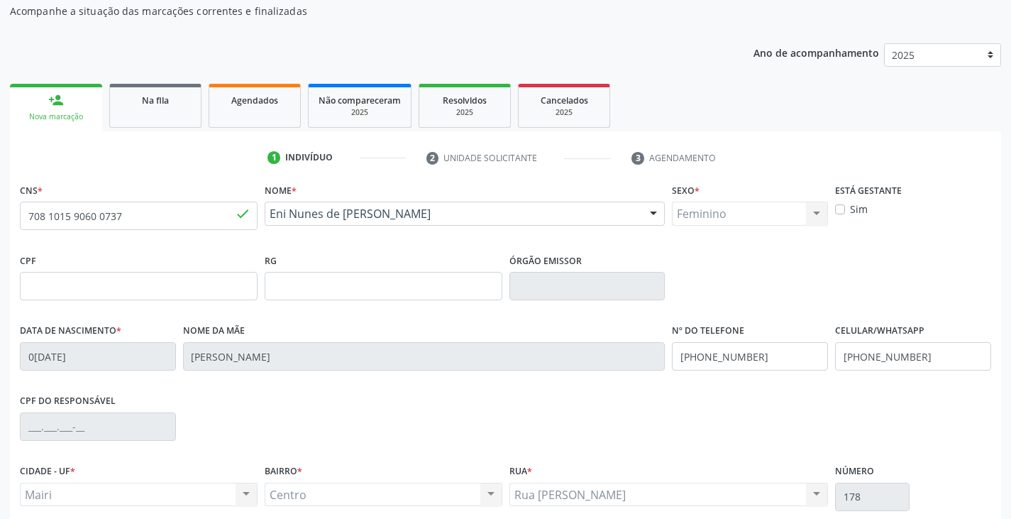
scroll to position [250, 0]
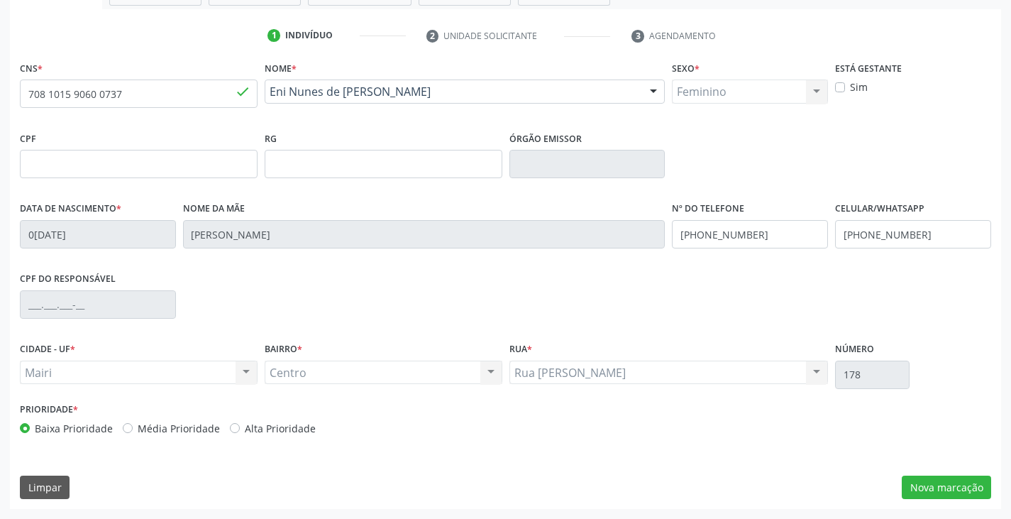
click at [299, 429] on label "Alta Prioridade" at bounding box center [280, 428] width 71 height 15
click at [240, 429] on input "Alta Prioridade" at bounding box center [235, 427] width 10 height 13
radio input "true"
click at [929, 485] on button "Nova marcação" at bounding box center [946, 487] width 89 height 24
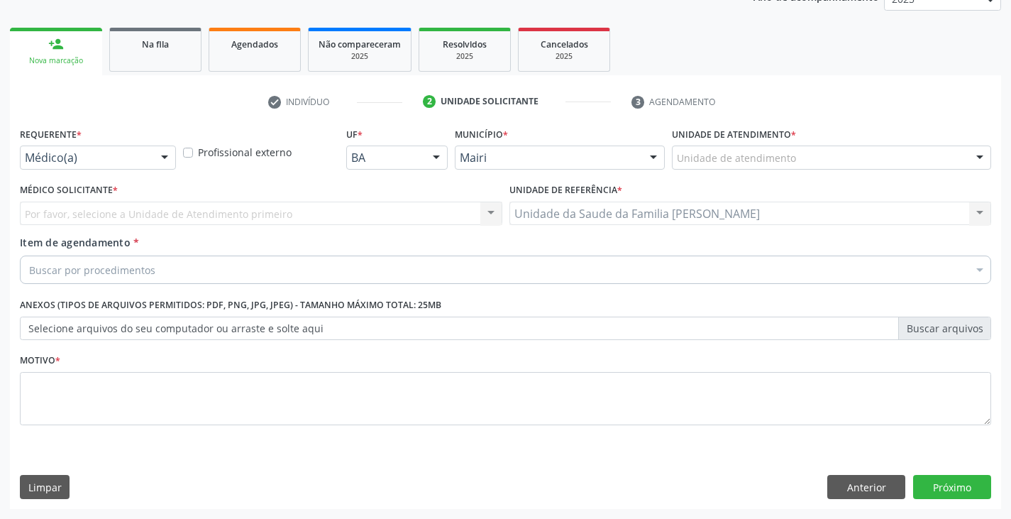
scroll to position [184, 0]
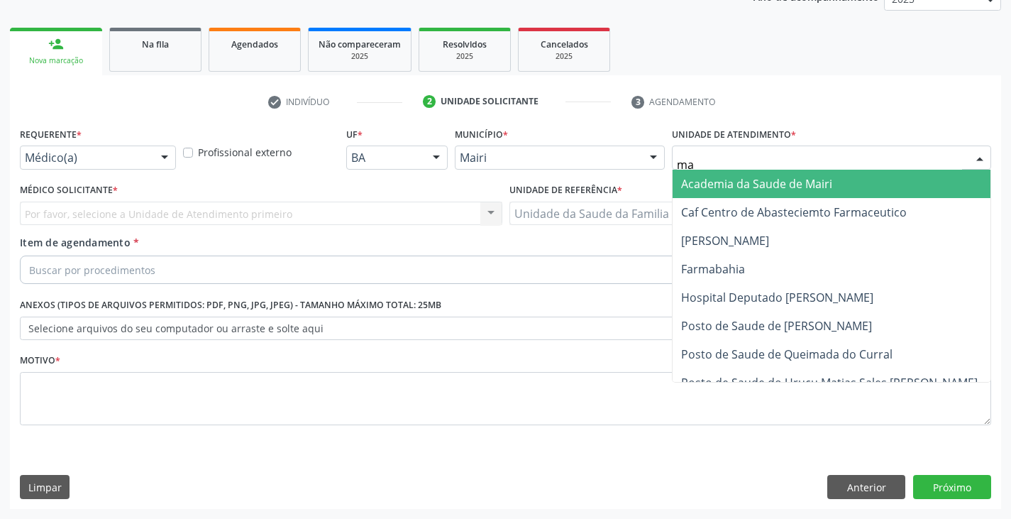
type input "mar"
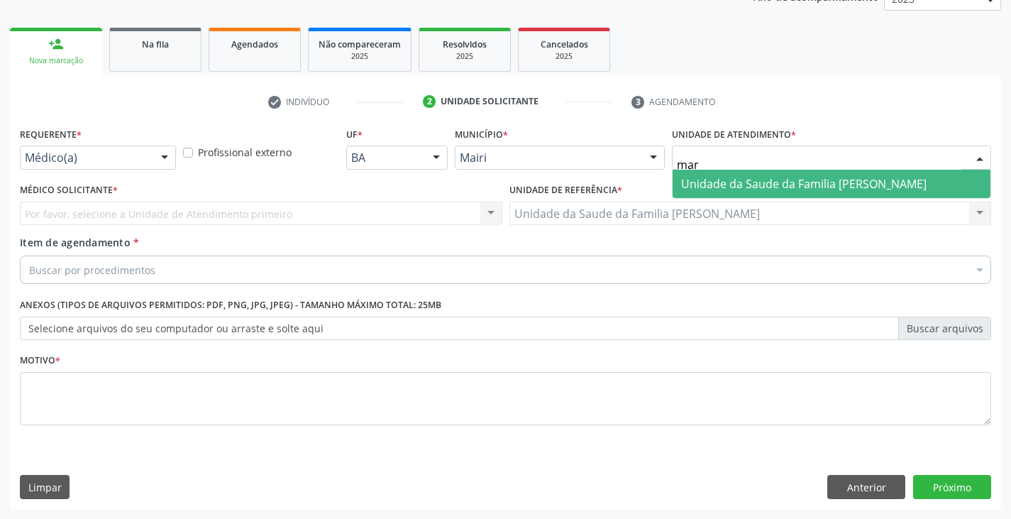
click at [727, 176] on span "Unidade da Saude da Familia [PERSON_NAME]" at bounding box center [803, 184] width 245 height 16
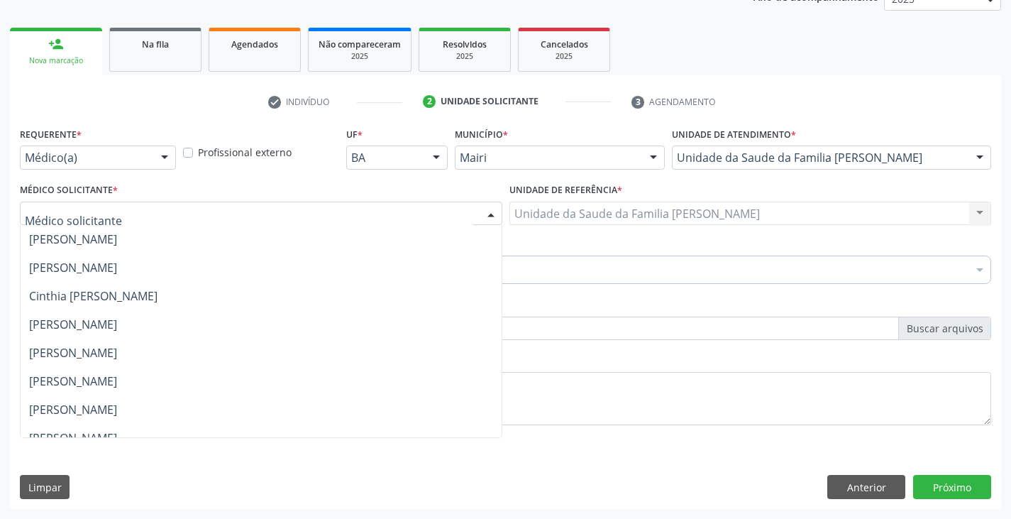
scroll to position [185, 0]
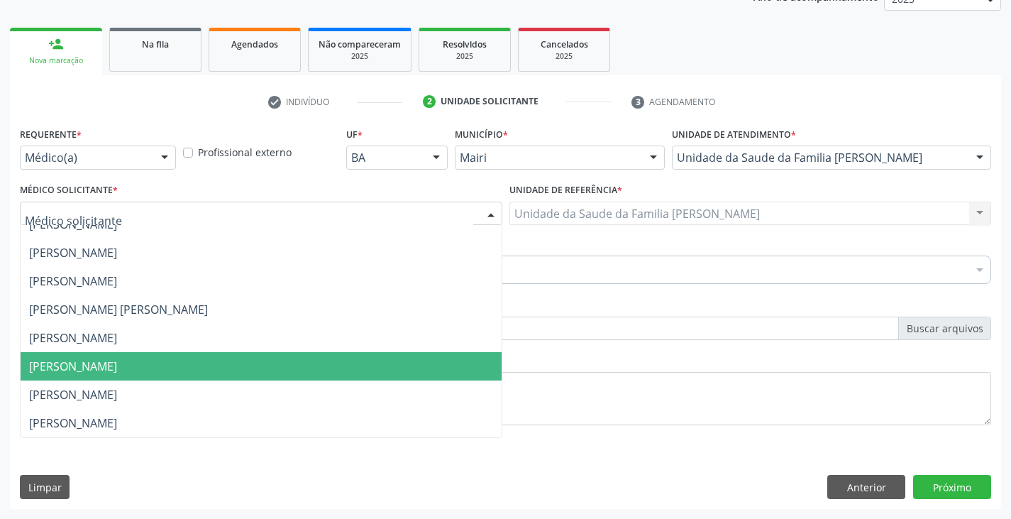
click at [93, 376] on span "[PERSON_NAME]" at bounding box center [261, 366] width 481 height 28
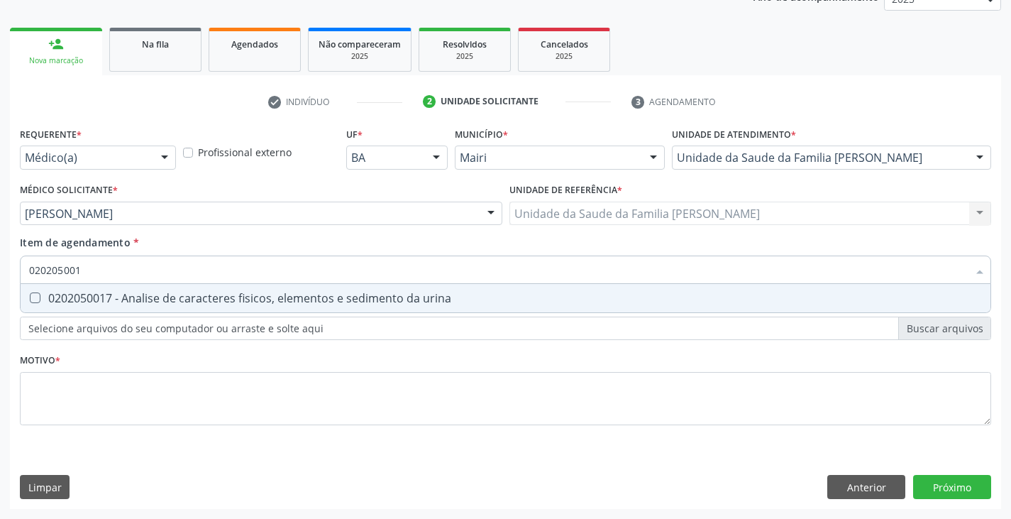
type input "0202050017"
click at [82, 297] on div "0202050017 - Analise de caracteres fisicos, elementos e sedimento da urina" at bounding box center [505, 297] width 953 height 11
checkbox urina "true"
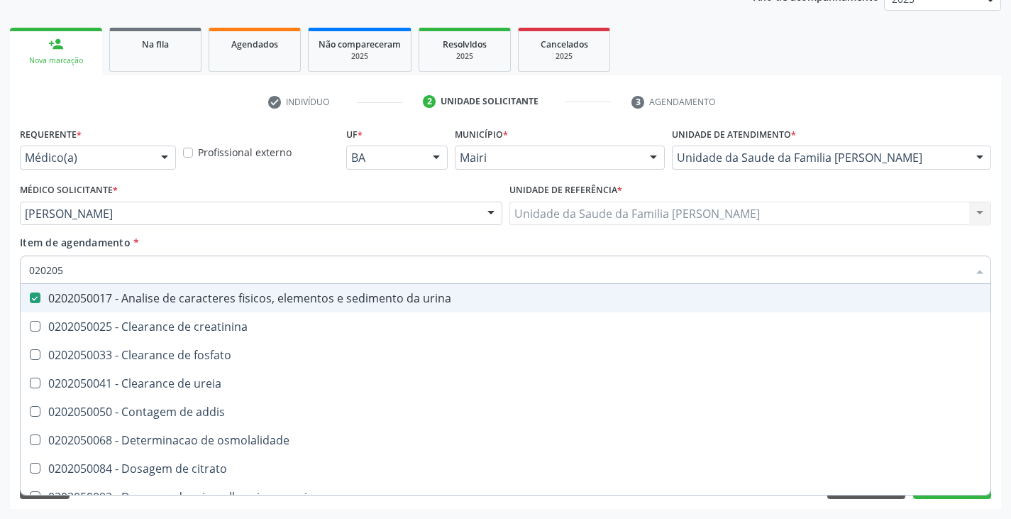
type input "02020"
checkbox urina "false"
checkbox ureia "true"
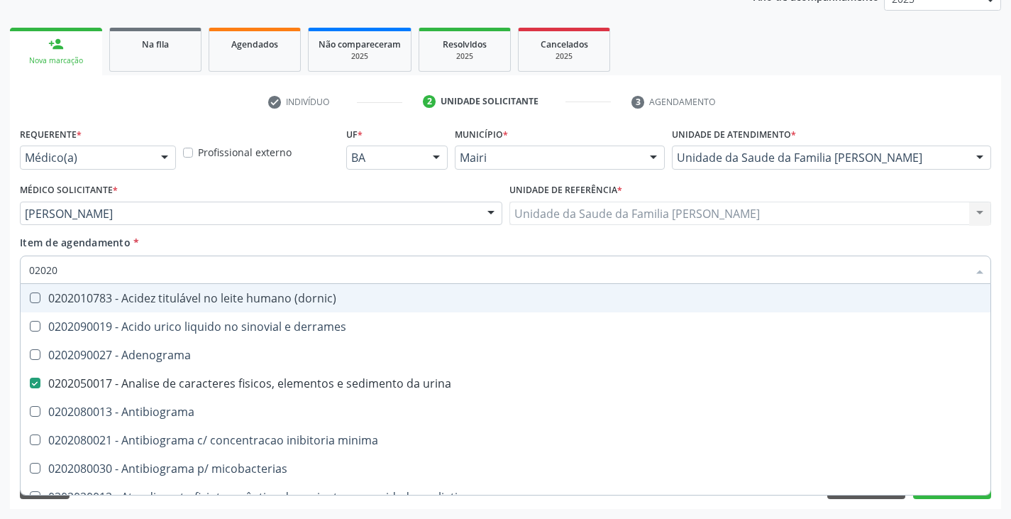
type input "020202"
checkbox urina "false"
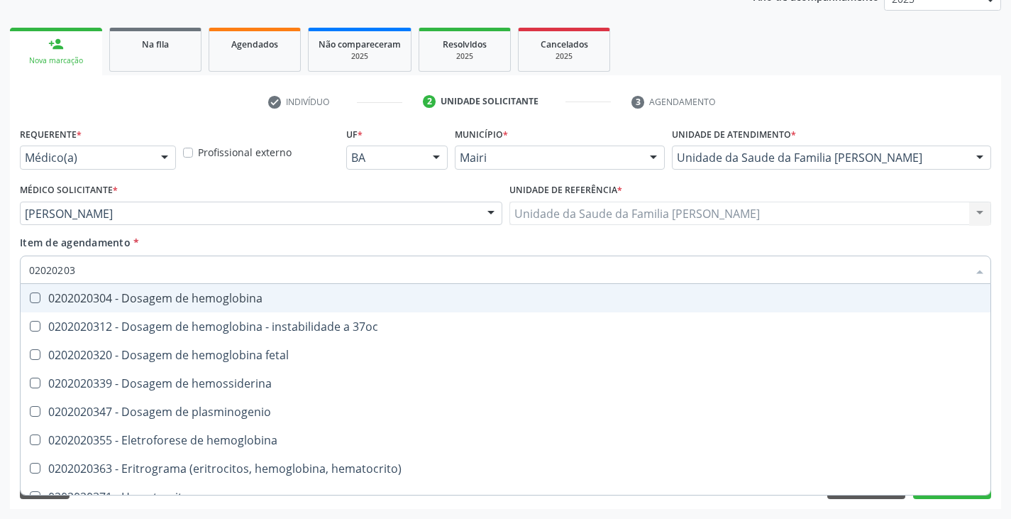
type input "020202038"
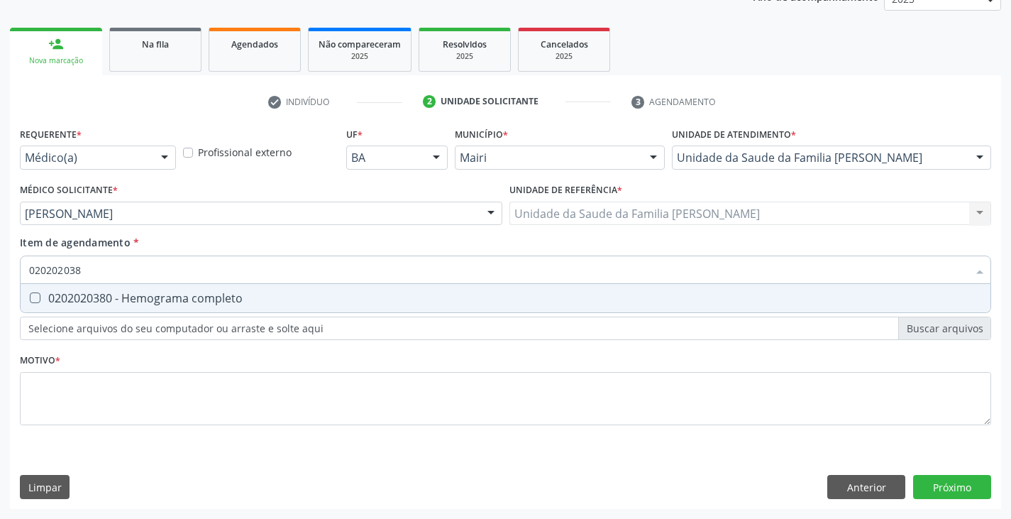
click at [82, 298] on div "0202020380 - Hemograma completo" at bounding box center [505, 297] width 953 height 11
checkbox completo "true"
type input "02020203"
checkbox completo "false"
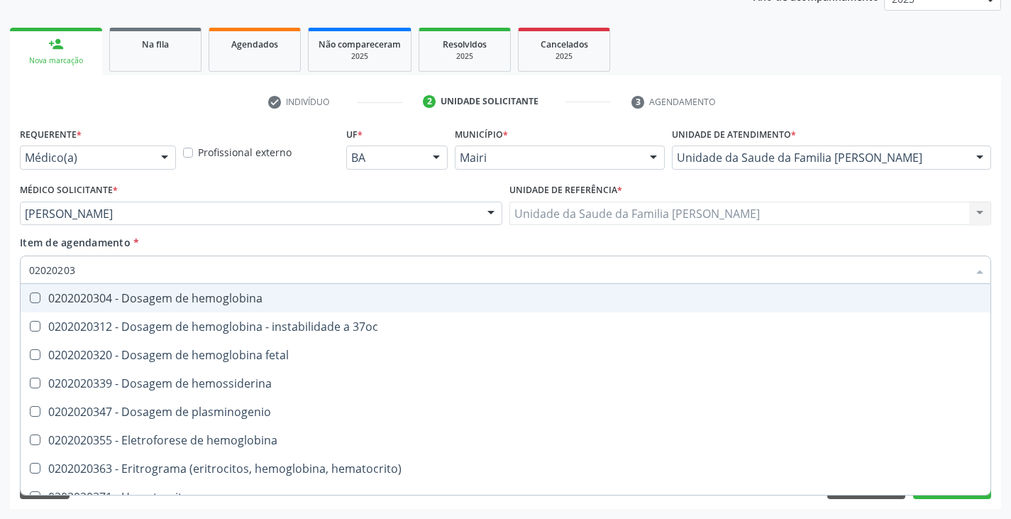
type input "0202020"
checkbox completo "false"
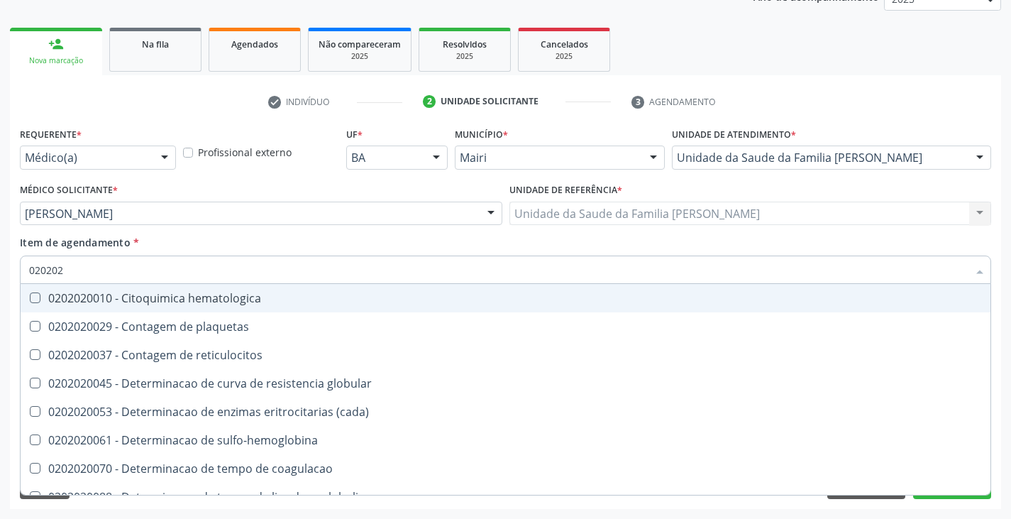
type input "02020"
checkbox globular "true"
checkbox completo "false"
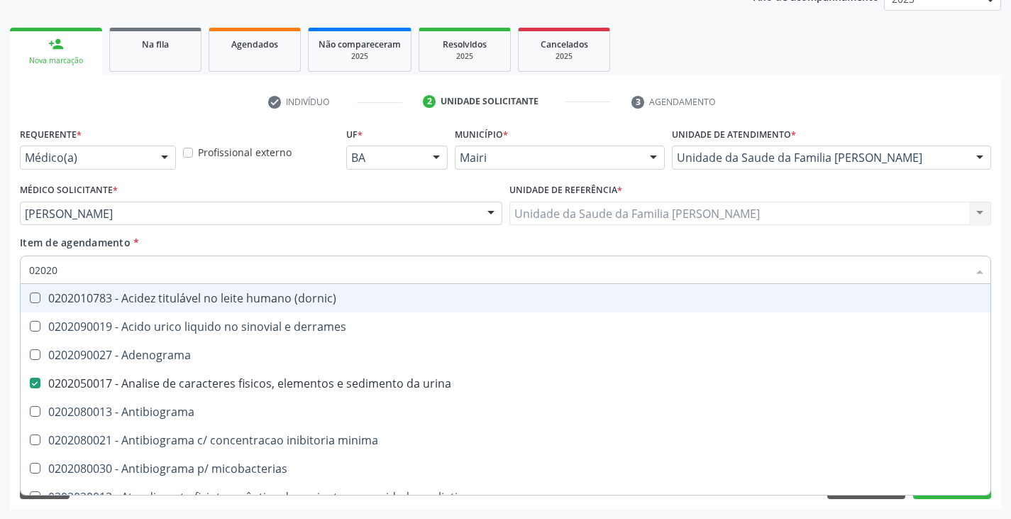
type input "0202"
checkbox completo "false"
checkbox \(western-blot\) "true"
type input "02020"
checkbox acilcarnitinas "true"
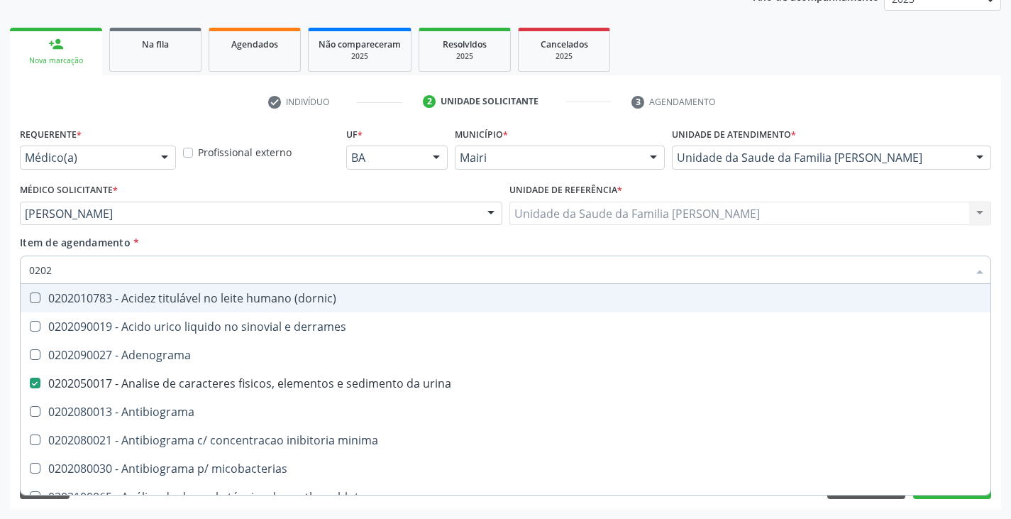
checkbox completo "false"
type input "020204"
checkbox urina "false"
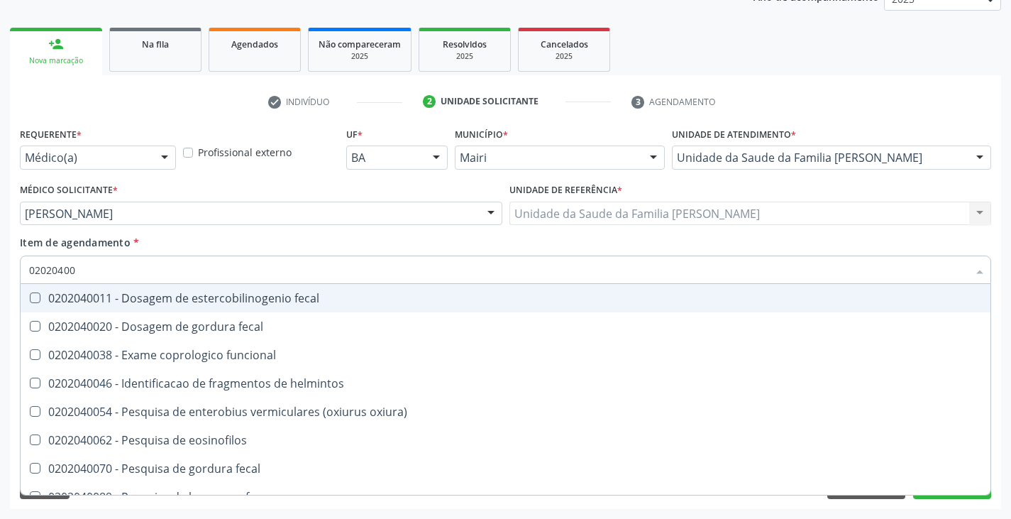
type input "020204008"
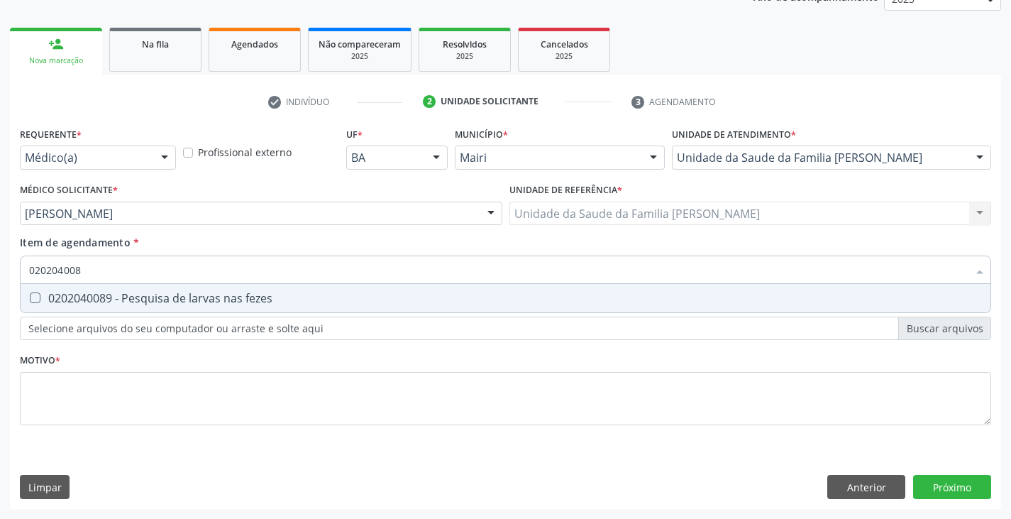
click at [82, 299] on div "0202040089 - Pesquisa de larvas nas fezes" at bounding box center [505, 297] width 953 height 11
checkbox fezes "true"
type input "02020400"
checkbox fezes "false"
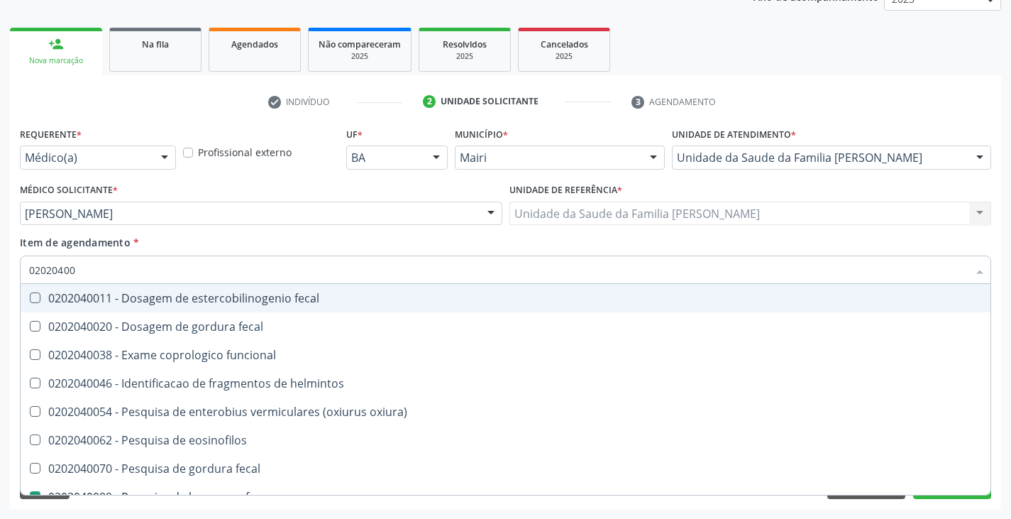
type input "0202040"
checkbox fezes "false"
checkbox fezes "true"
type input "020204"
checkbox fezes "false"
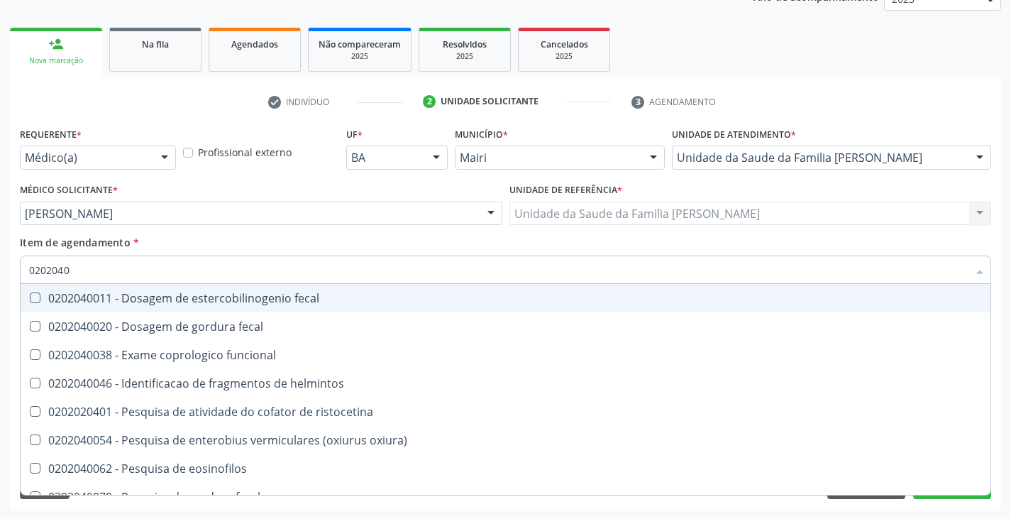
checkbox parasitas "true"
type input "02020"
checkbox helmintos "true"
checkbox fezes "false"
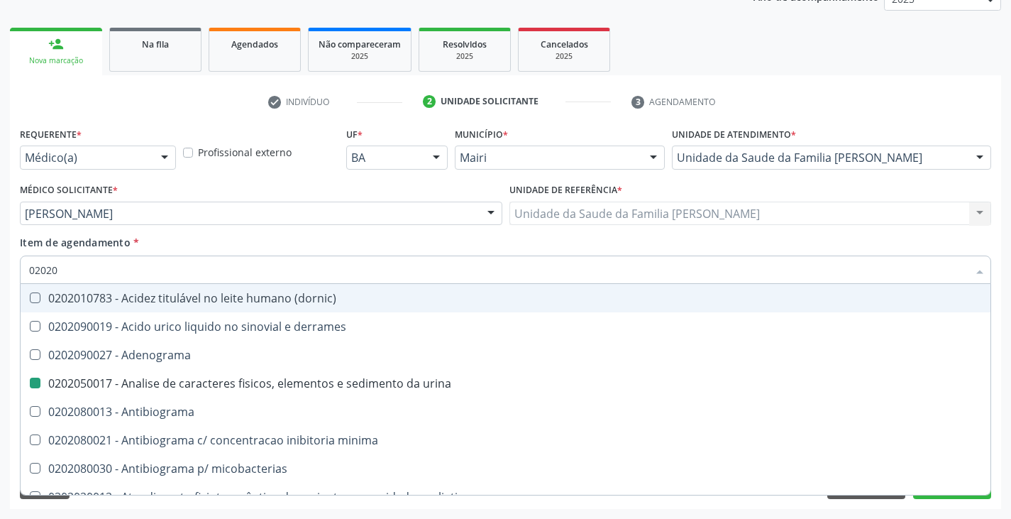
type input "020201"
checkbox urina "false"
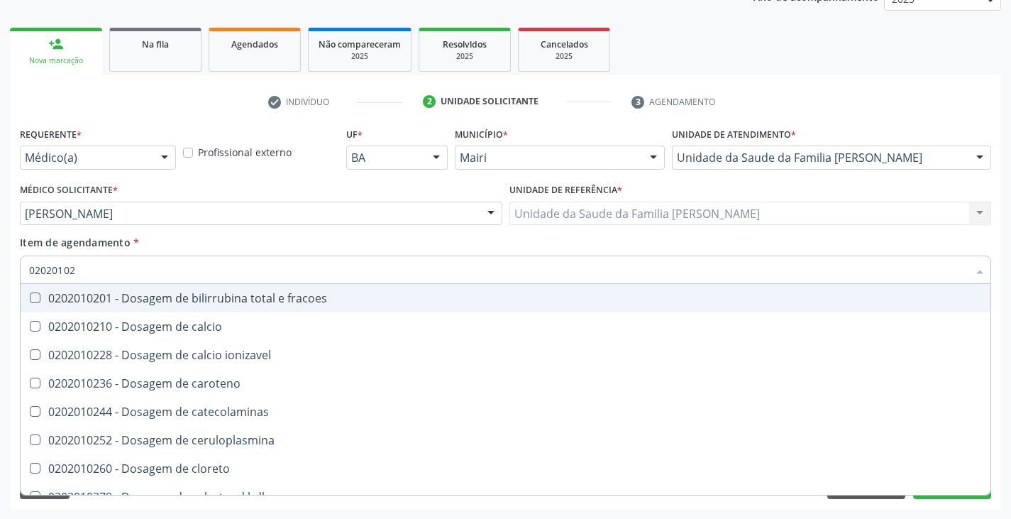
type input "020201029"
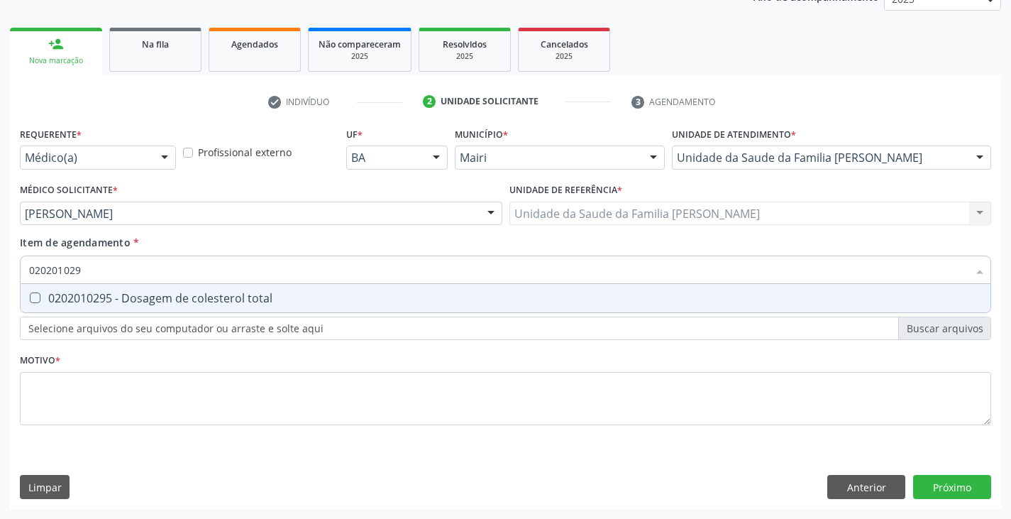
click at [82, 299] on div "0202010295 - Dosagem de colesterol total" at bounding box center [505, 297] width 953 height 11
checkbox total "true"
type input "02020102"
checkbox total "false"
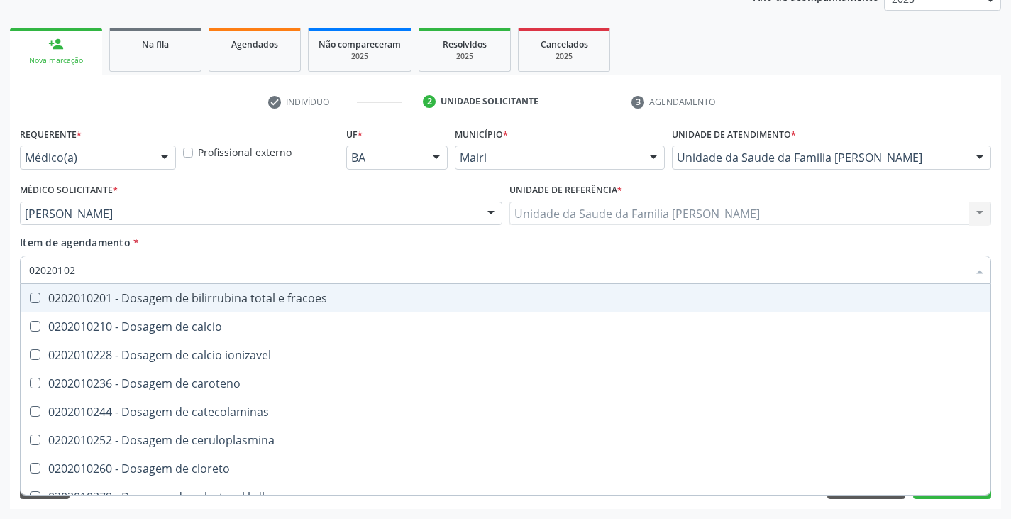
type input "020201027"
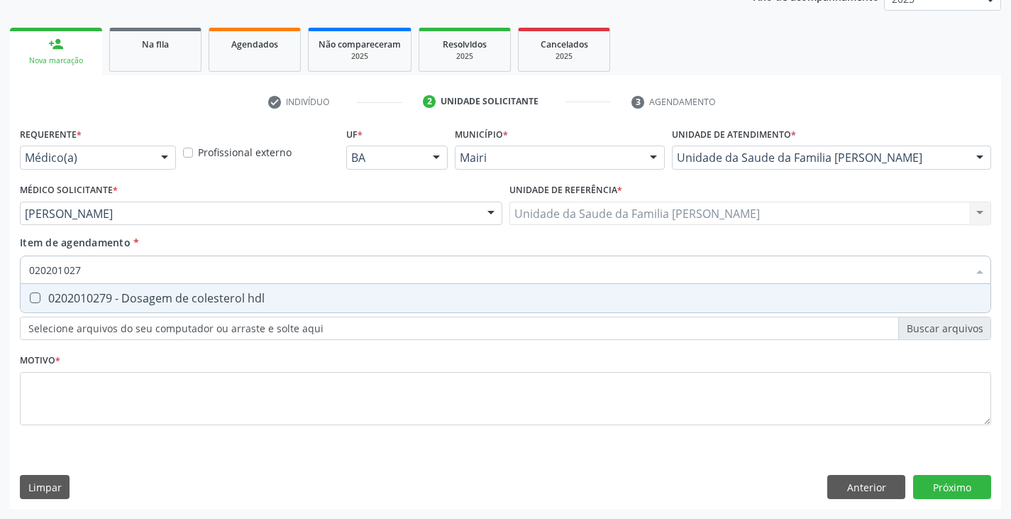
click at [82, 299] on div "0202010279 - Dosagem de colesterol hdl" at bounding box center [505, 297] width 953 height 11
checkbox hdl "true"
type input "02020102"
checkbox hdl "false"
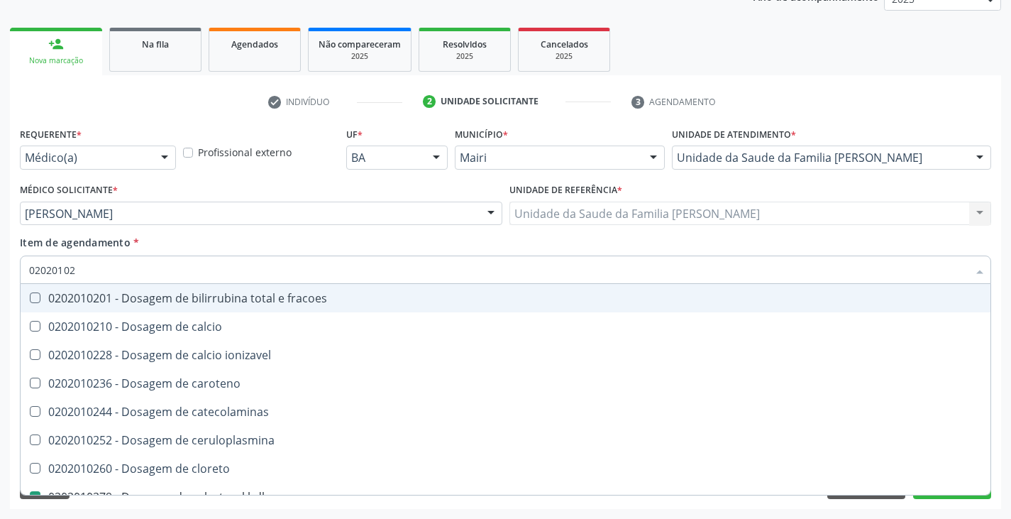
type input "020201028"
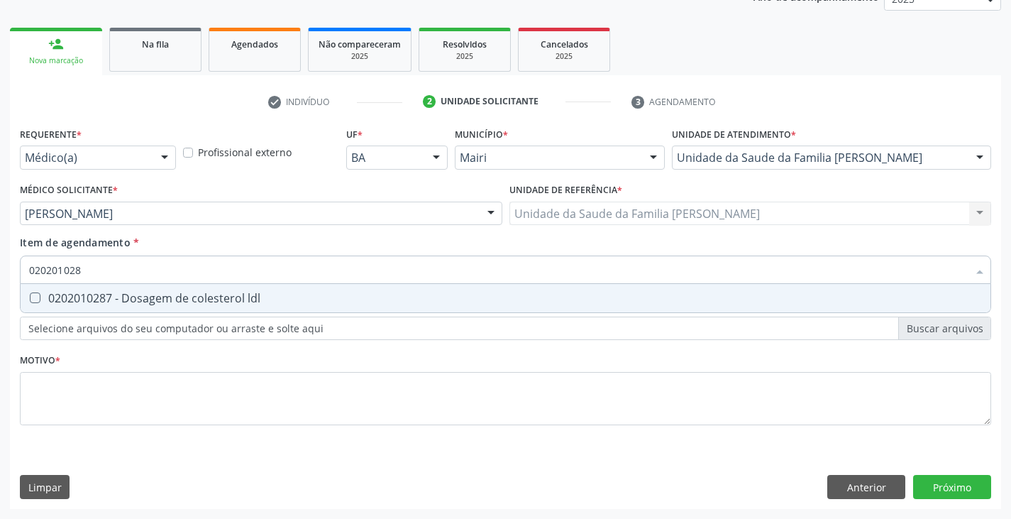
click at [82, 299] on div "0202010287 - Dosagem de colesterol ldl" at bounding box center [505, 297] width 953 height 11
checkbox ldl "true"
type input "02020102"
checkbox ldl "false"
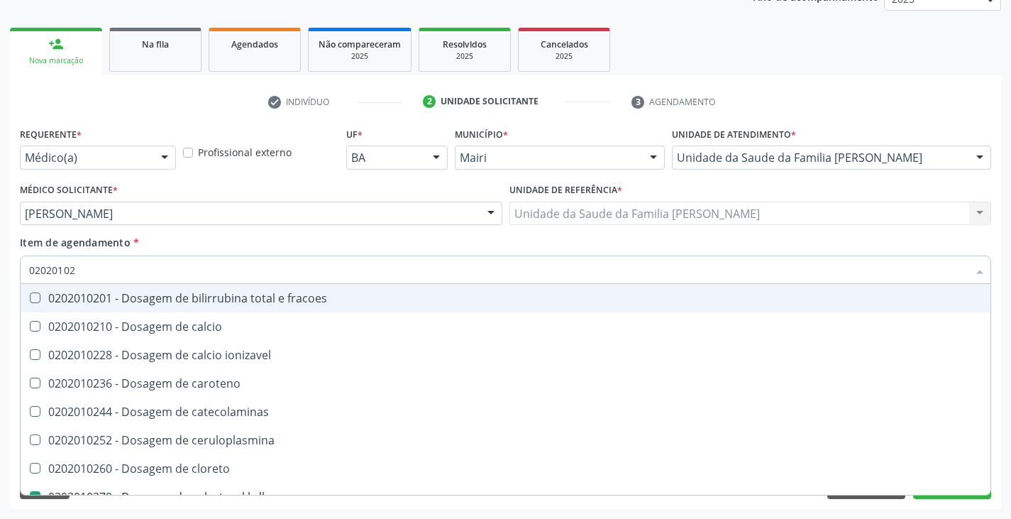
type input "0202010"
checkbox hdl "false"
checkbox ldl "false"
checkbox total "false"
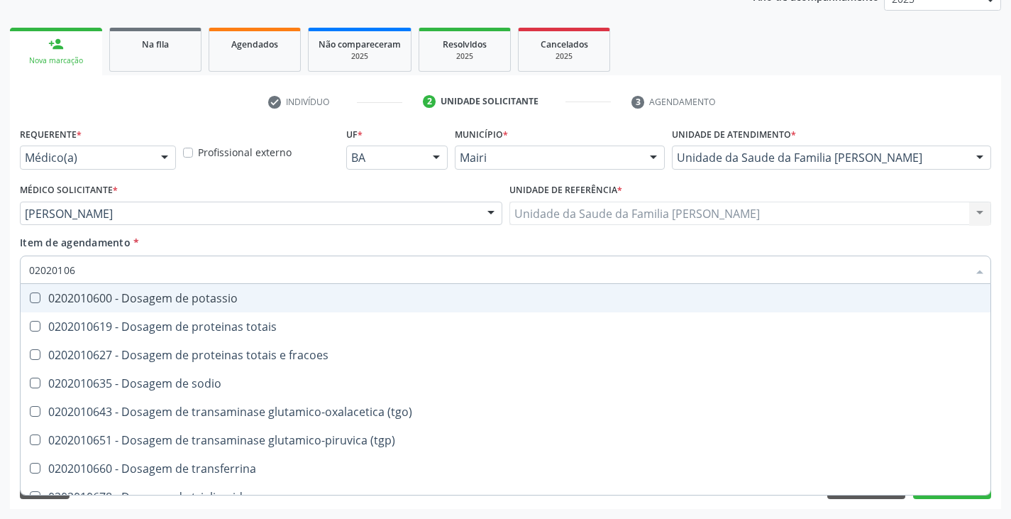
type input "020201064"
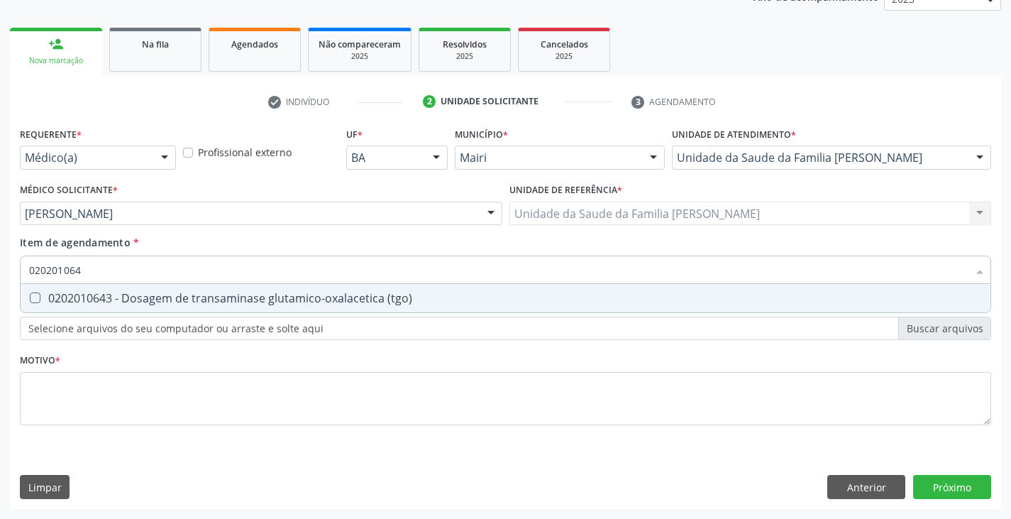
click at [82, 299] on div "0202010643 - Dosagem de transaminase glutamico-oxalacetica (tgo)" at bounding box center [505, 297] width 953 height 11
checkbox \(tgo\) "true"
type input "02020106"
checkbox \(tgo\) "false"
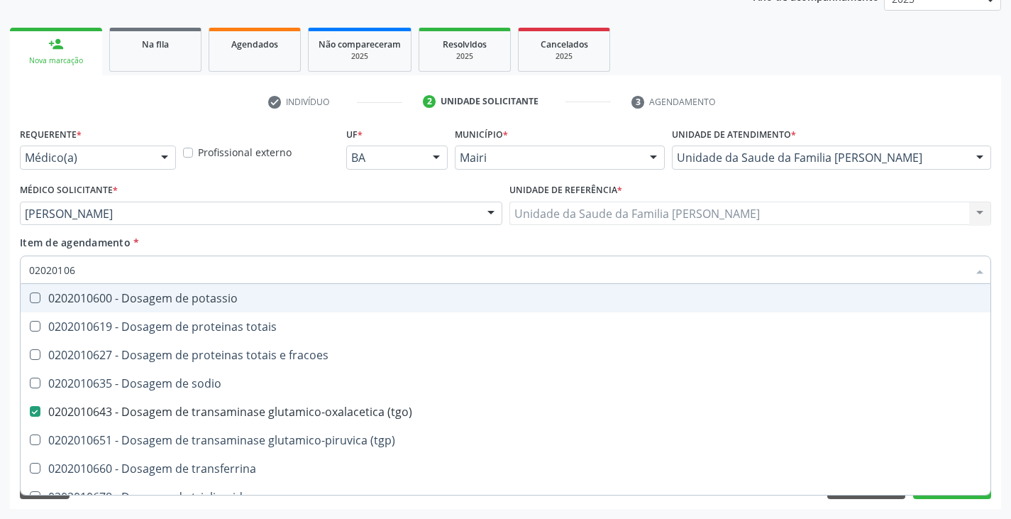
type input "0202010"
checkbox \(tgo\) "false"
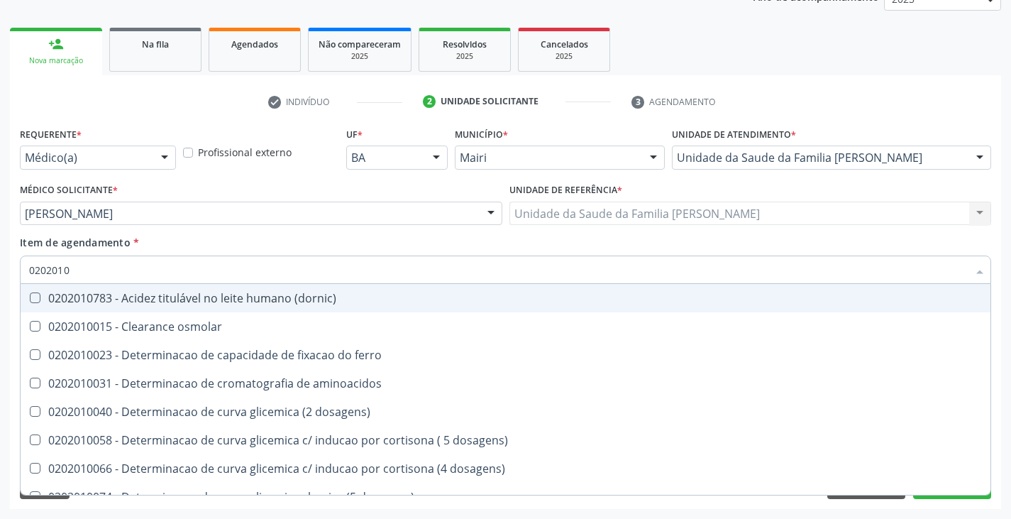
type input "02020105"
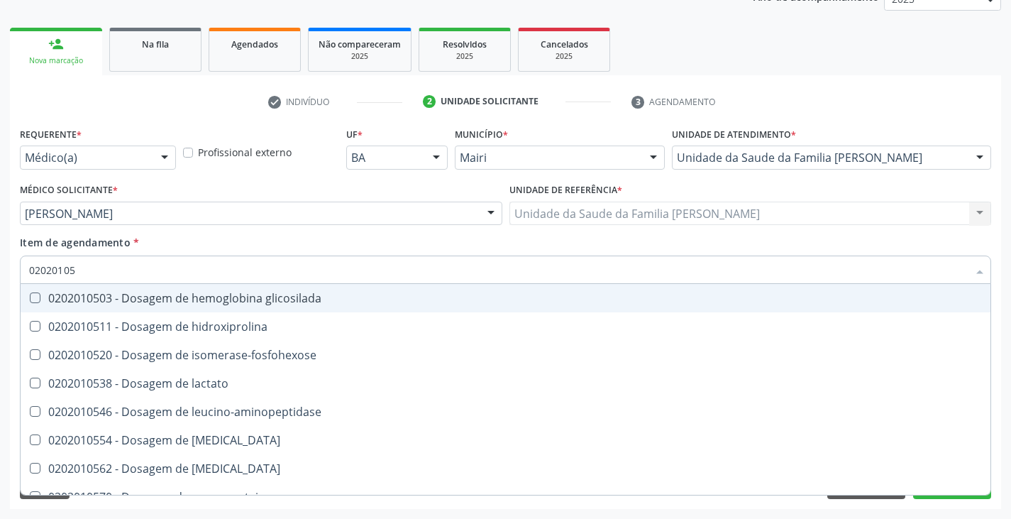
click at [82, 299] on div "0202010503 - Dosagem de hemoglobina glicosilada" at bounding box center [505, 297] width 953 height 11
click at [79, 301] on div "0202010503 - Dosagem de hemoglobina glicosilada" at bounding box center [505, 297] width 953 height 11
checkbox glicosilada "false"
type input "02020106"
checkbox \(tgo\) "true"
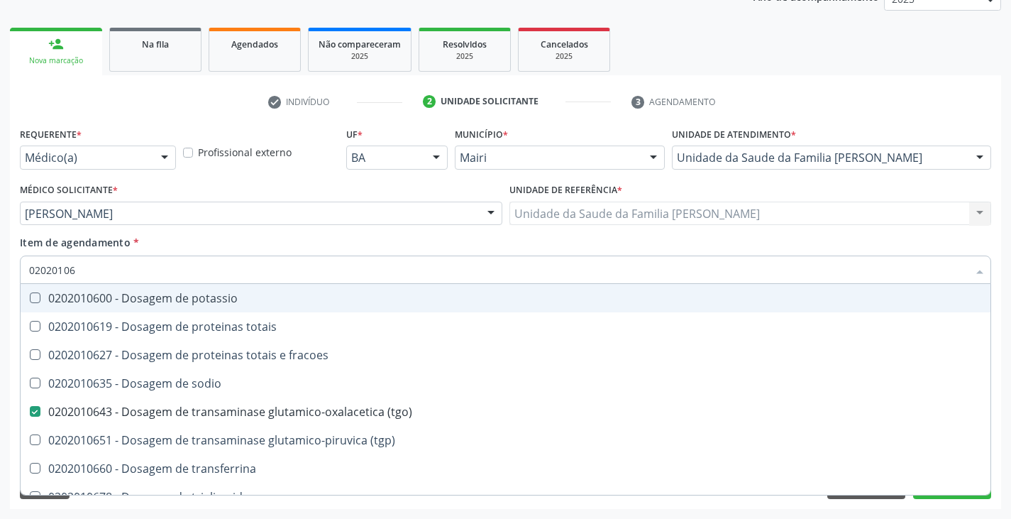
type input "020201065"
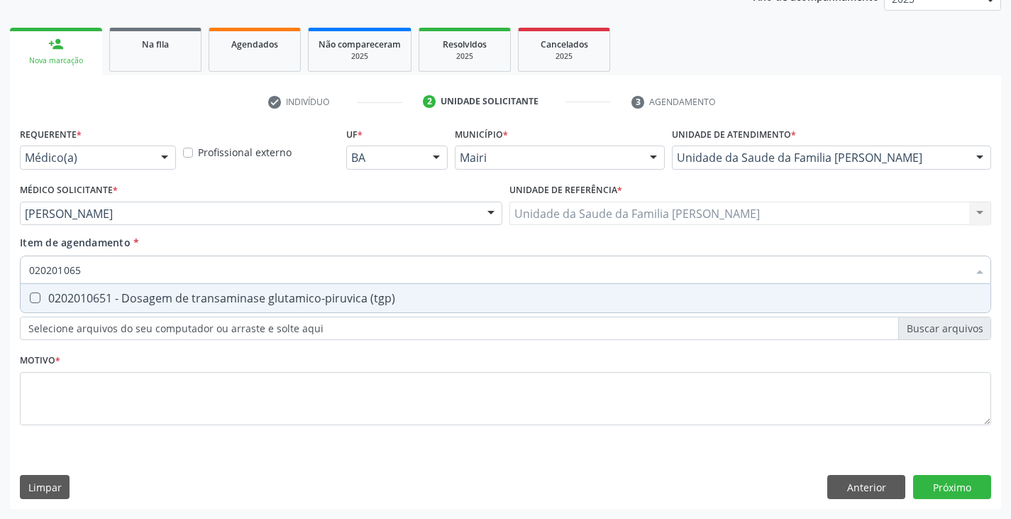
click at [79, 301] on div "0202010651 - Dosagem de transaminase glutamico-piruvica (tgp)" at bounding box center [505, 297] width 953 height 11
checkbox \(tgp\) "true"
type input "02020106"
checkbox \(tgp\) "false"
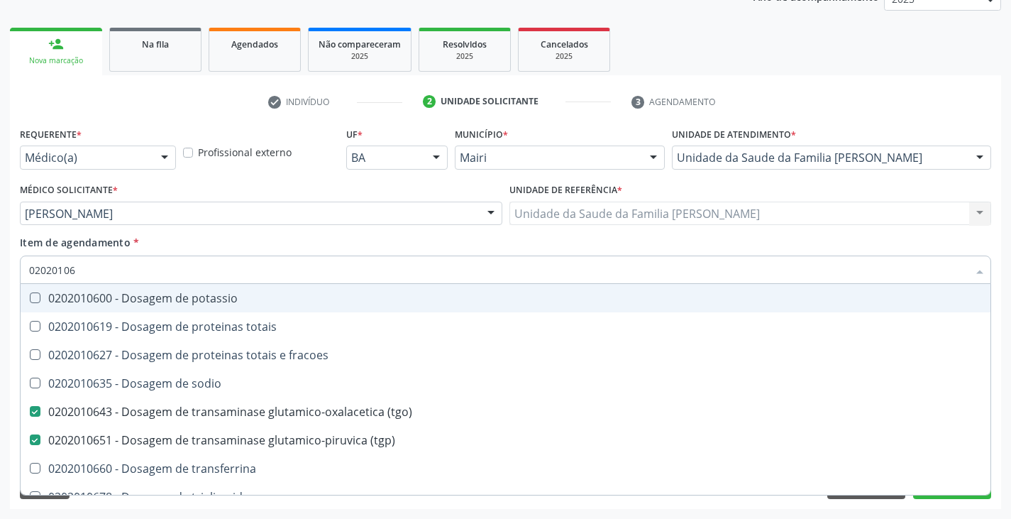
type input "0202010"
checkbox \(tgo\) "false"
checkbox \(tgp\) "false"
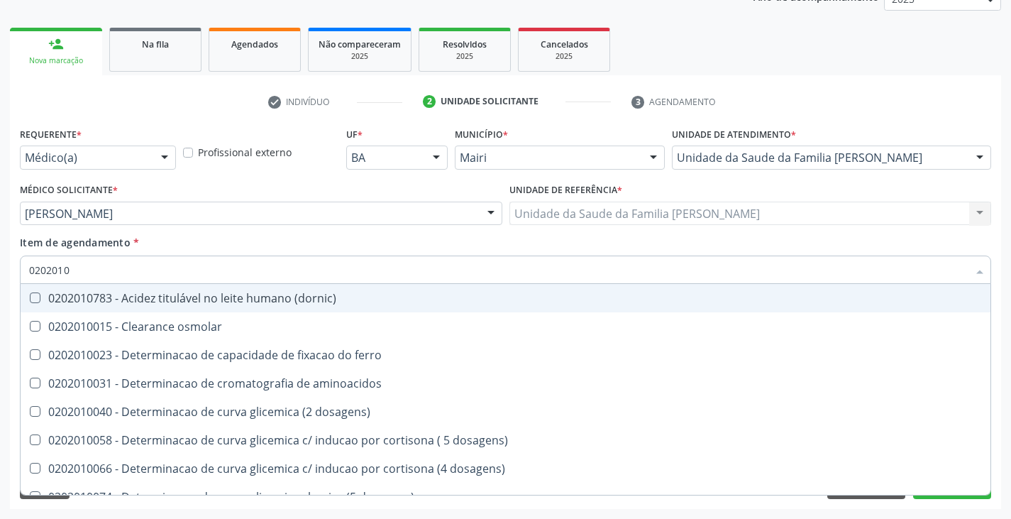
type input "02020106"
checkbox dosagens\) "true"
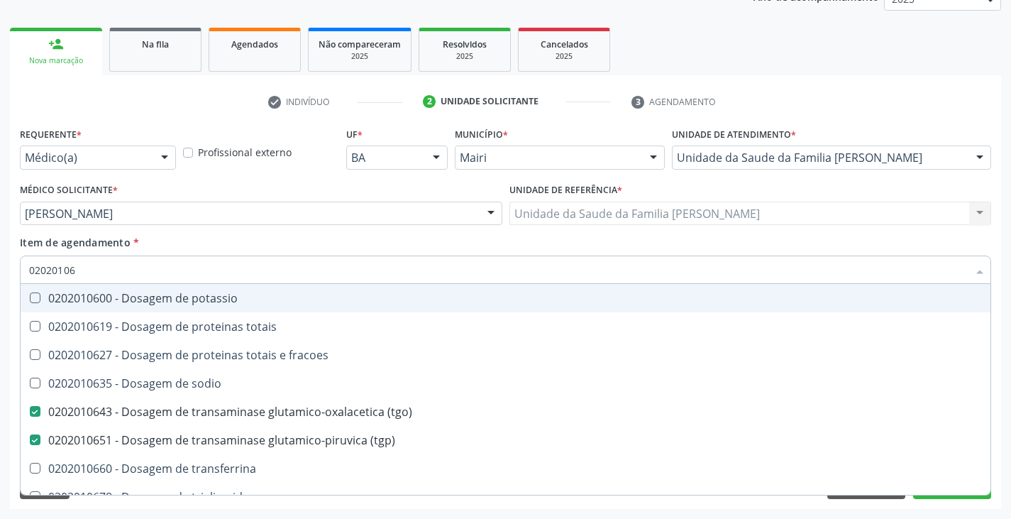
type input "020201069"
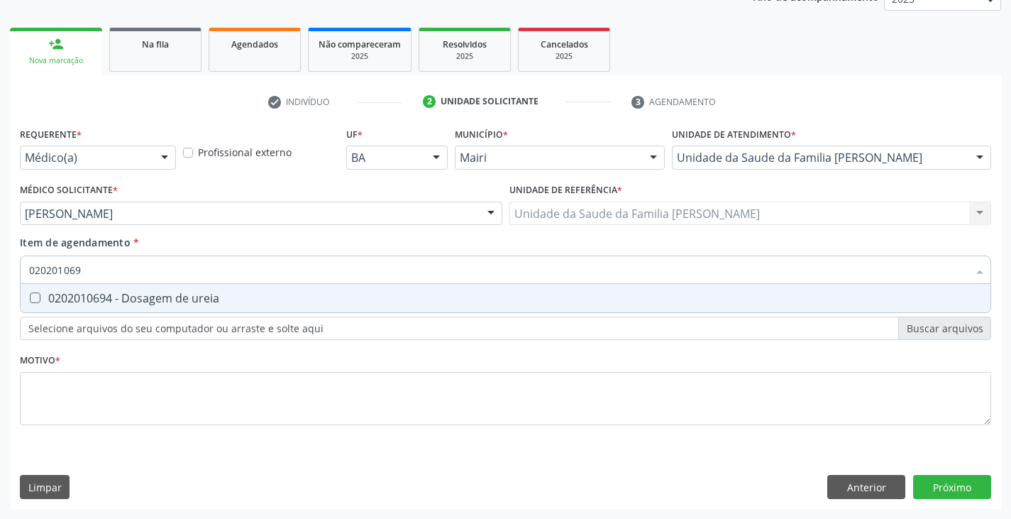
click at [79, 301] on div "0202010694 - Dosagem de ureia" at bounding box center [505, 297] width 953 height 11
checkbox ureia "true"
type input "02020106"
checkbox ureia "false"
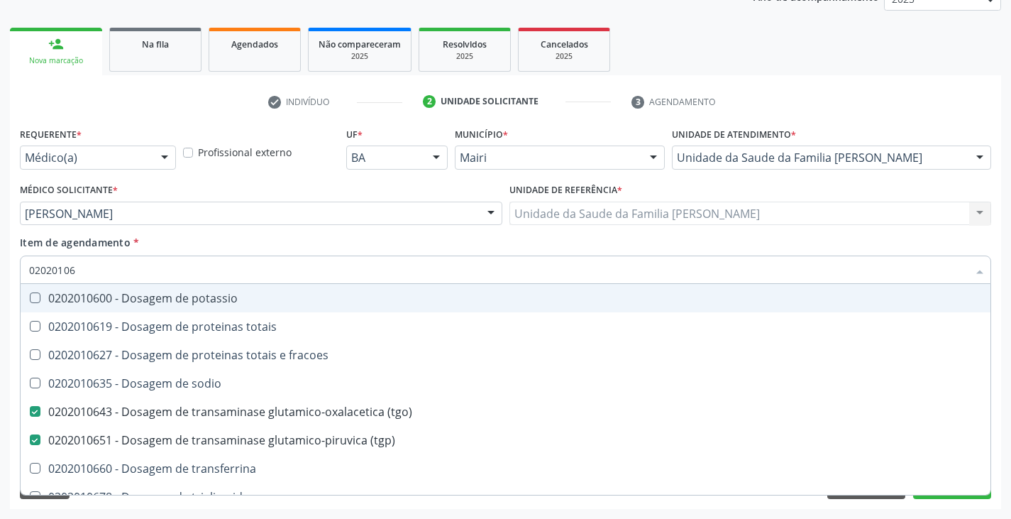
type input "0202010"
checkbox \(tgo\) "false"
checkbox \(tgp\) "false"
checkbox ureia "false"
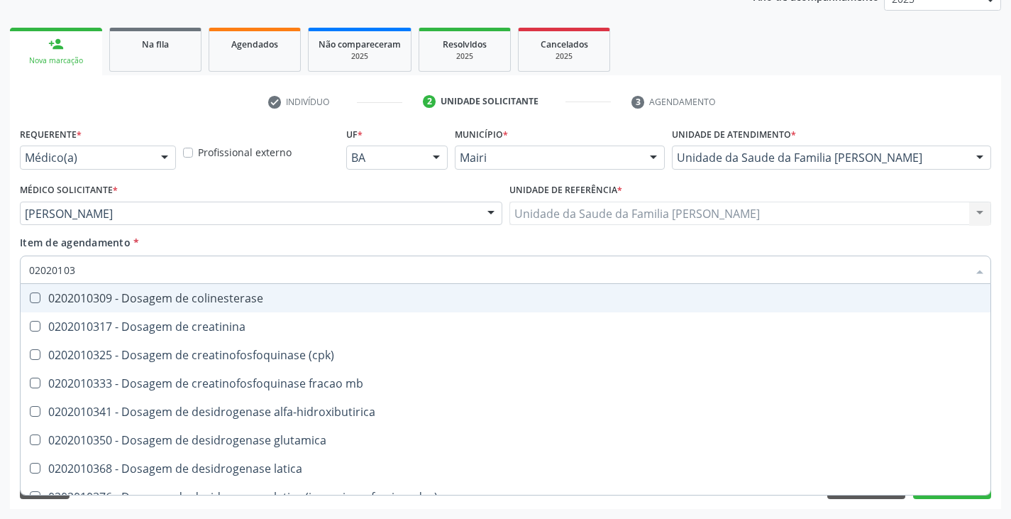
type input "020201031"
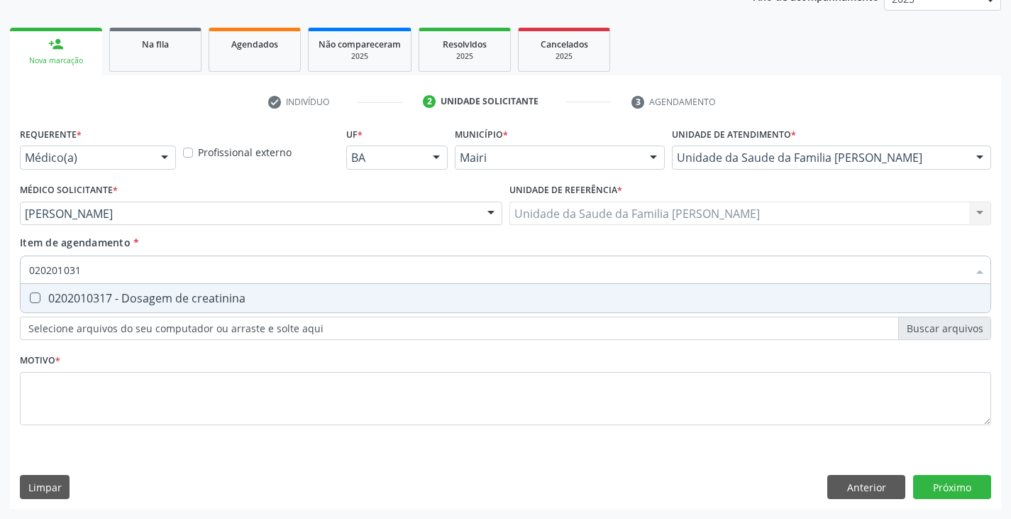
drag, startPoint x: 79, startPoint y: 302, endPoint x: 69, endPoint y: 309, distance: 12.6
click at [77, 303] on div "0202010317 - Dosagem de creatinina" at bounding box center [505, 297] width 953 height 11
checkbox creatinina "true"
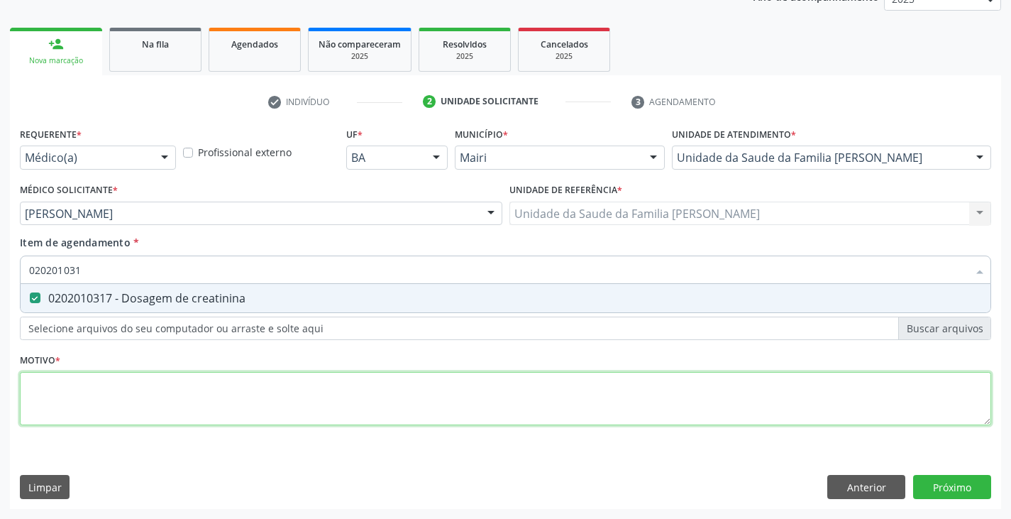
click at [80, 388] on div "Requerente * Médico(a) Médico(a) Enfermeiro(a) Paciente Nenhum resultado encont…" at bounding box center [505, 283] width 971 height 321
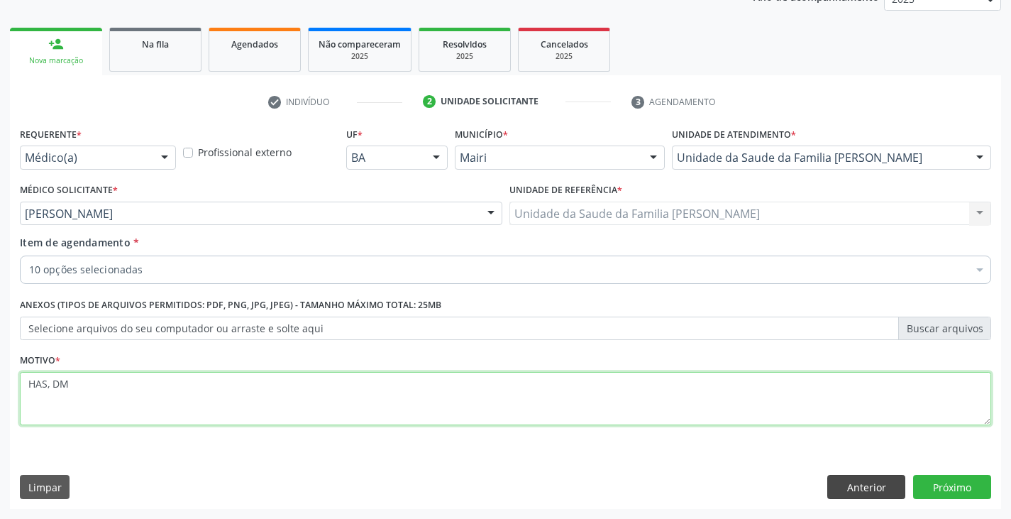
type textarea "HAS, DM"
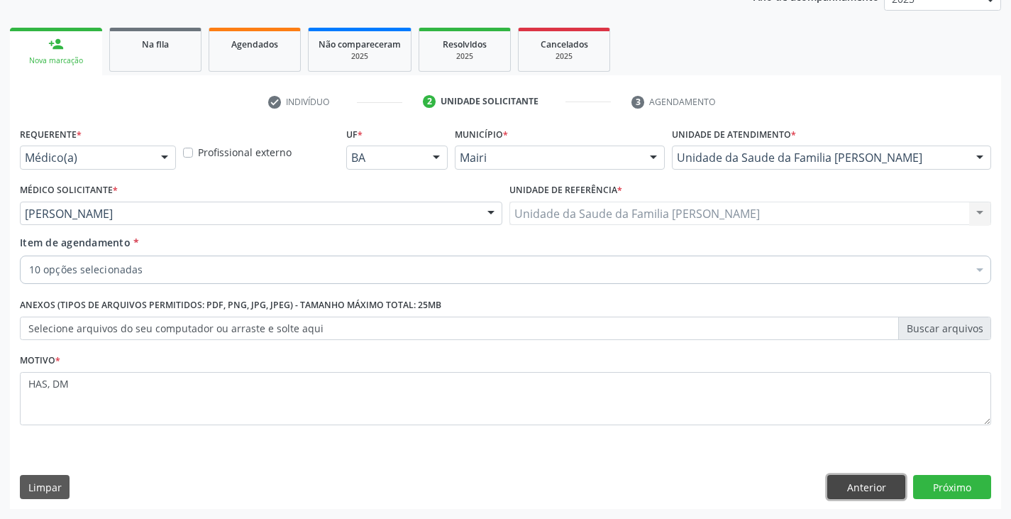
click at [877, 483] on button "Anterior" at bounding box center [866, 487] width 78 height 24
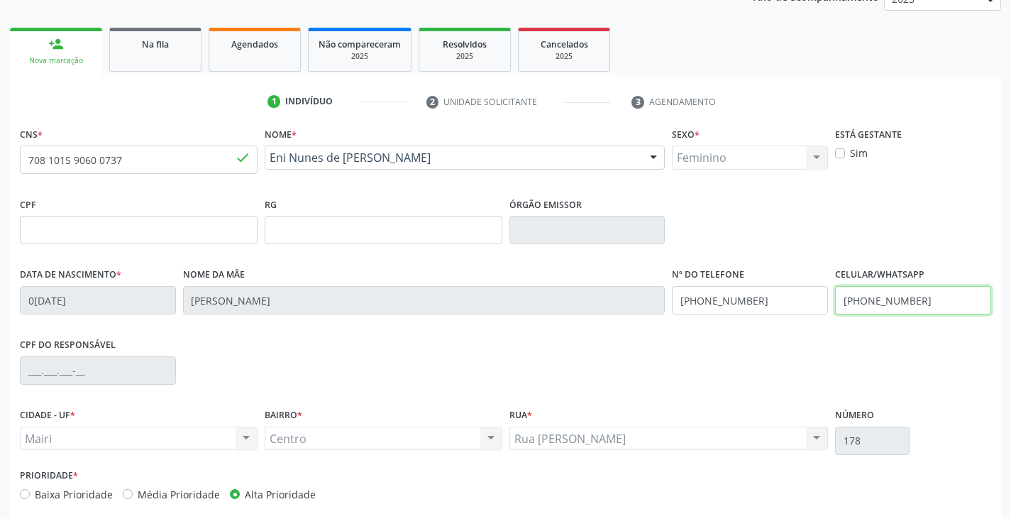
drag, startPoint x: 927, startPoint y: 297, endPoint x: 797, endPoint y: 301, distance: 130.6
click at [797, 301] on div "Data de nascimento * 06/[DATE] Nome da mãe [PERSON_NAME] Nº do Telefone [PHONE_…" at bounding box center [505, 299] width 978 height 70
drag, startPoint x: 781, startPoint y: 300, endPoint x: 668, endPoint y: 316, distance: 113.9
click at [668, 316] on div "Nº do Telefone [PHONE_NUMBER]" at bounding box center [749, 299] width 163 height 70
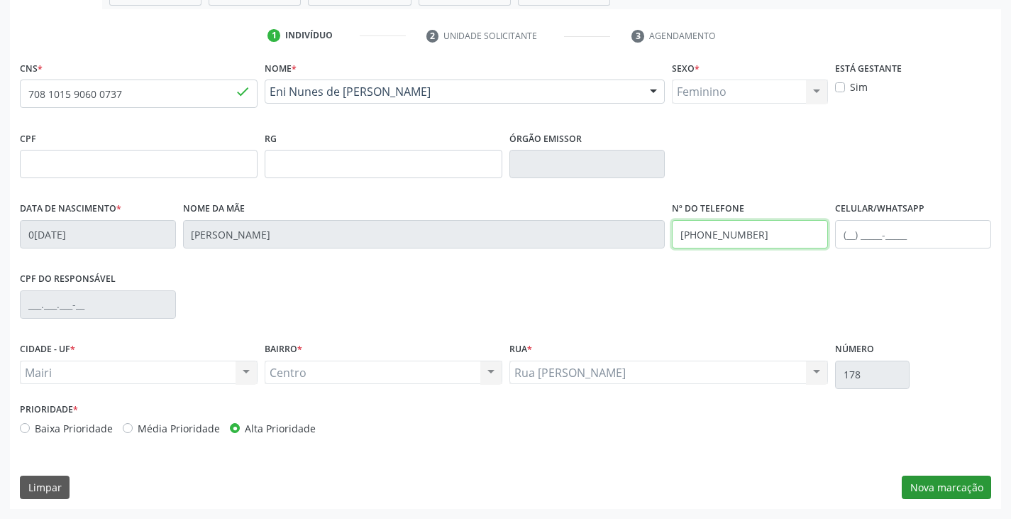
type input "[PHONE_NUMBER]"
click at [934, 484] on button "Nova marcação" at bounding box center [946, 487] width 89 height 24
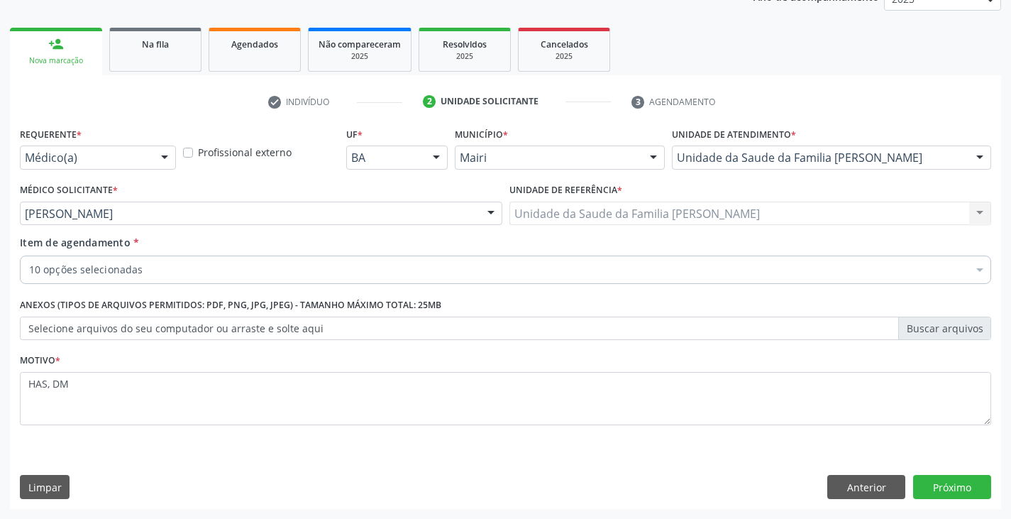
scroll to position [184, 0]
click at [954, 492] on button "Próximo" at bounding box center [952, 487] width 78 height 24
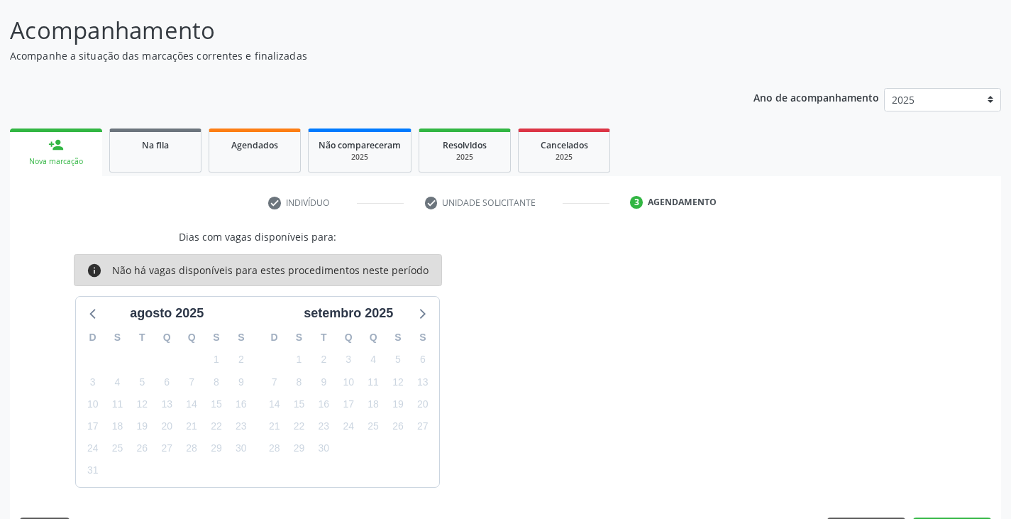
scroll to position [126, 0]
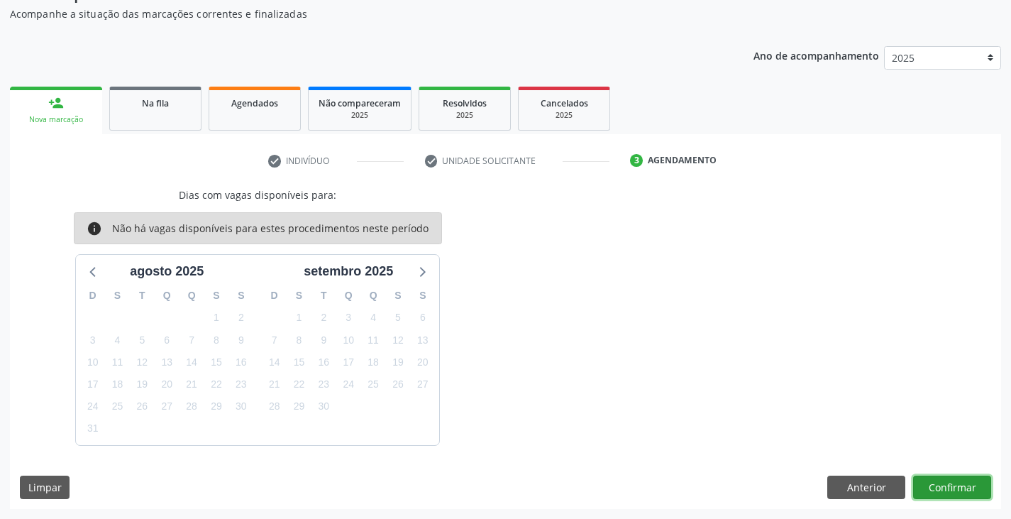
click at [953, 484] on button "Confirmar" at bounding box center [952, 487] width 78 height 24
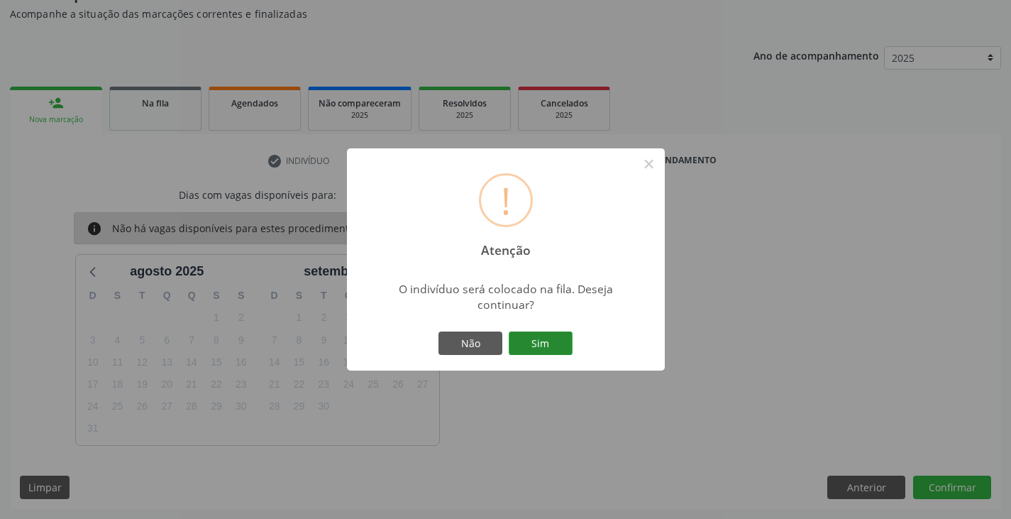
click at [530, 333] on button "Sim" at bounding box center [541, 343] width 64 height 24
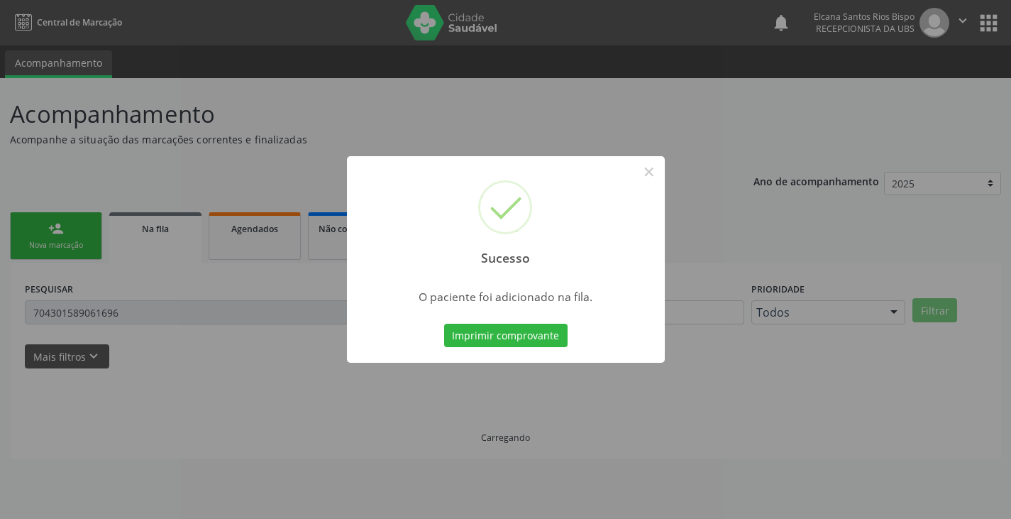
scroll to position [0, 0]
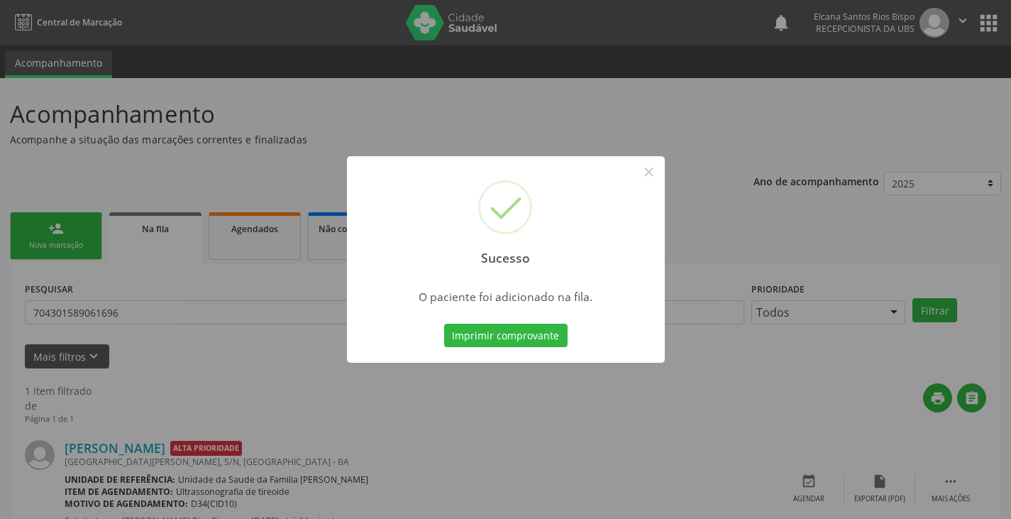
click at [530, 333] on button "Imprimir comprovante" at bounding box center [505, 336] width 123 height 24
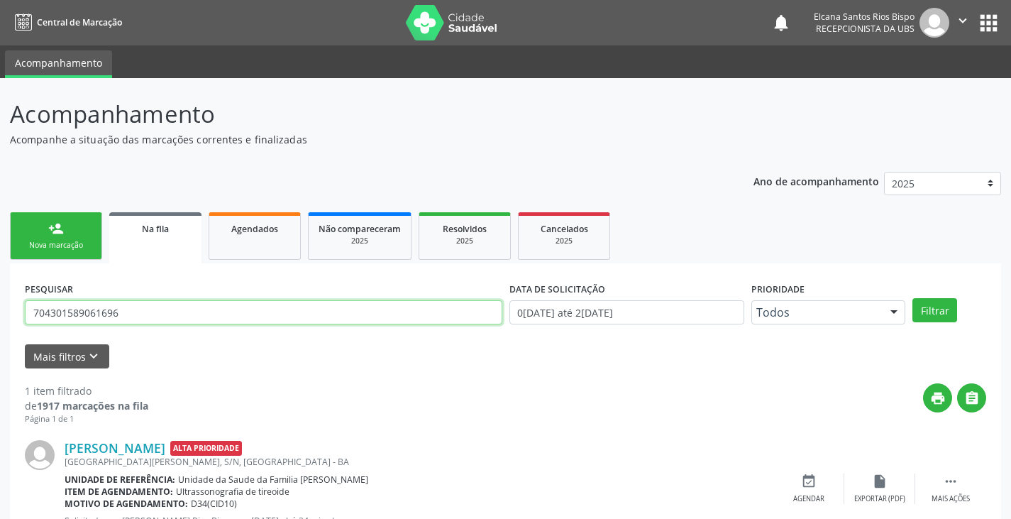
drag, startPoint x: 196, startPoint y: 308, endPoint x: 0, endPoint y: 331, distance: 197.2
click at [0, 331] on div "Acompanhamento Acompanhe a situação das marcações correntes e finalizadas Relat…" at bounding box center [505, 327] width 1011 height 498
paste input "8 1015 9060 0737"
type input "708 1015 9060 0737"
click at [912, 298] on button "Filtrar" at bounding box center [934, 310] width 45 height 24
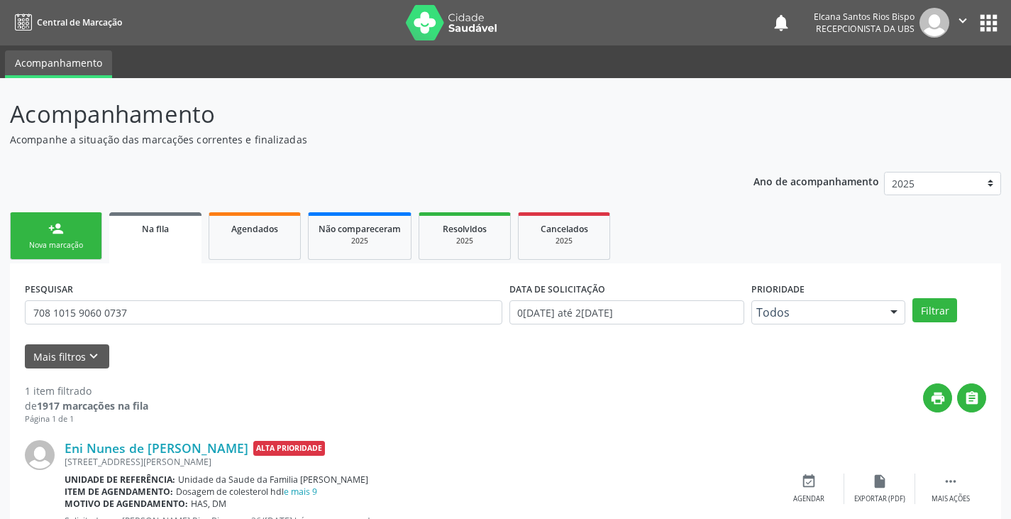
scroll to position [57, 0]
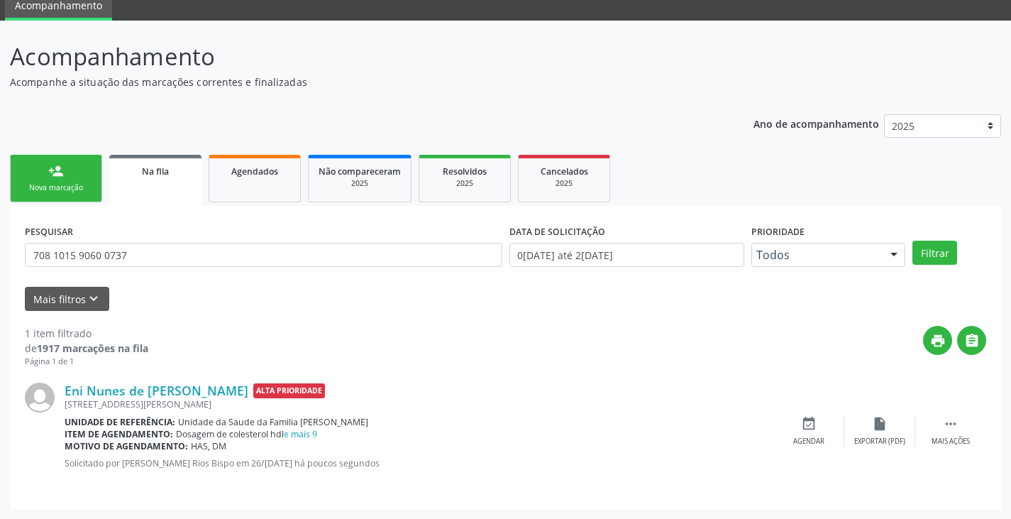
click at [67, 193] on div "Nova marcação" at bounding box center [56, 187] width 71 height 11
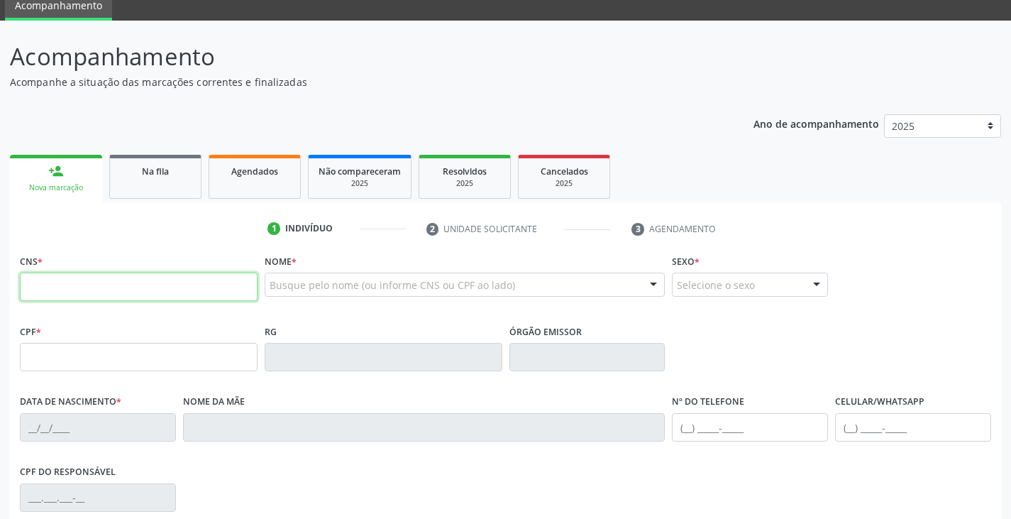
click at [102, 295] on input "text" at bounding box center [139, 286] width 238 height 28
type input "704 2012 8098 5181"
type input "[DATE]"
type input "Juciene [DEMOGRAPHIC_DATA][PERSON_NAME]"
type input "[PHONE_NUMBER]"
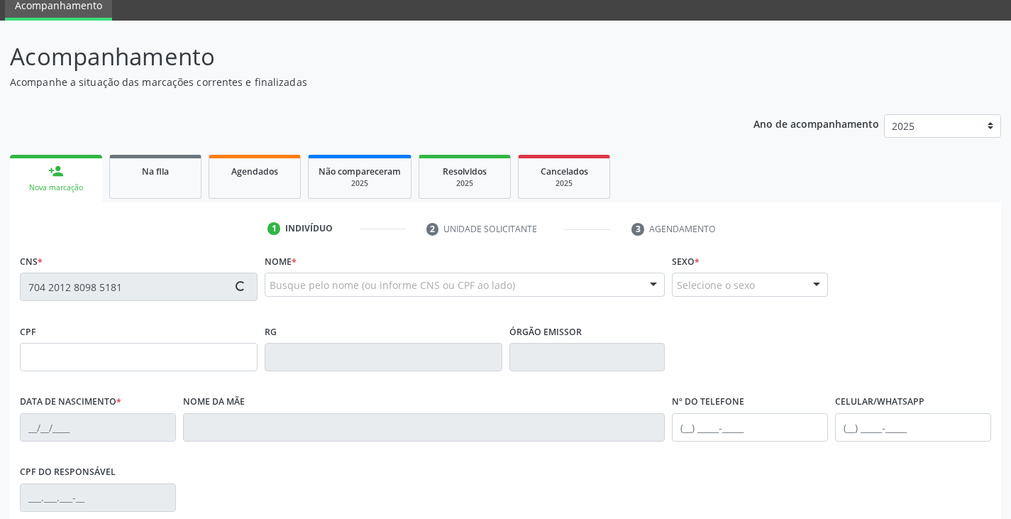
type input "140"
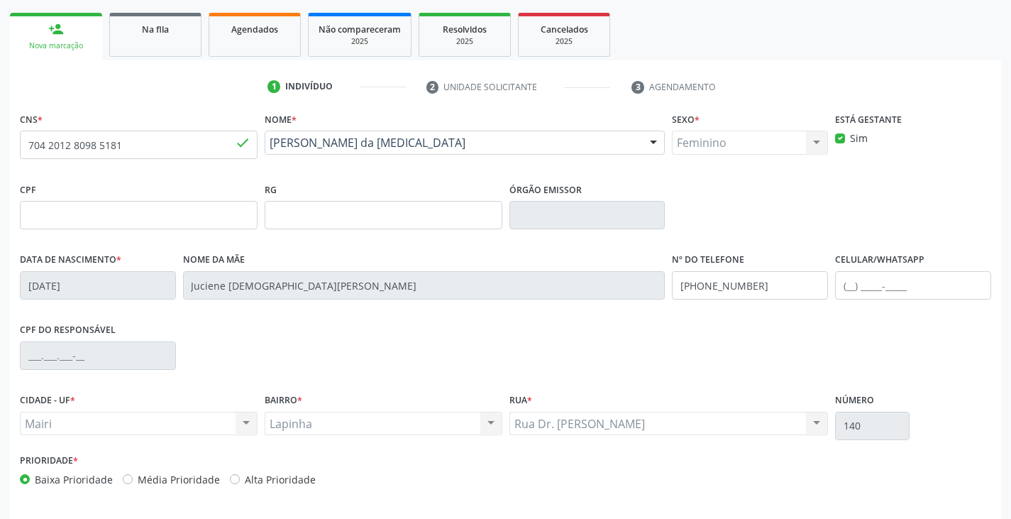
scroll to position [250, 0]
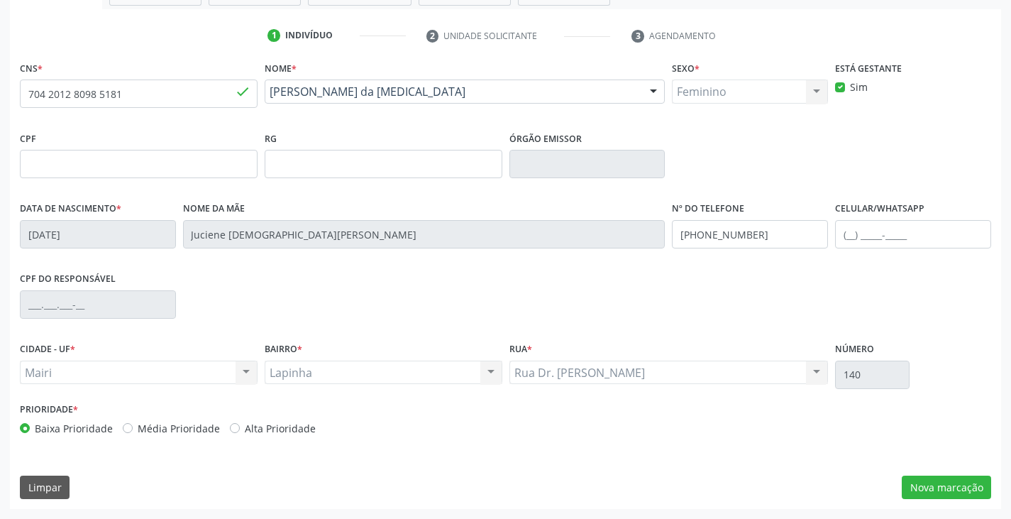
click at [262, 428] on label "Alta Prioridade" at bounding box center [280, 428] width 71 height 15
click at [240, 428] on input "Alta Prioridade" at bounding box center [235, 427] width 10 height 13
radio input "true"
click at [924, 489] on button "Nova marcação" at bounding box center [946, 487] width 89 height 24
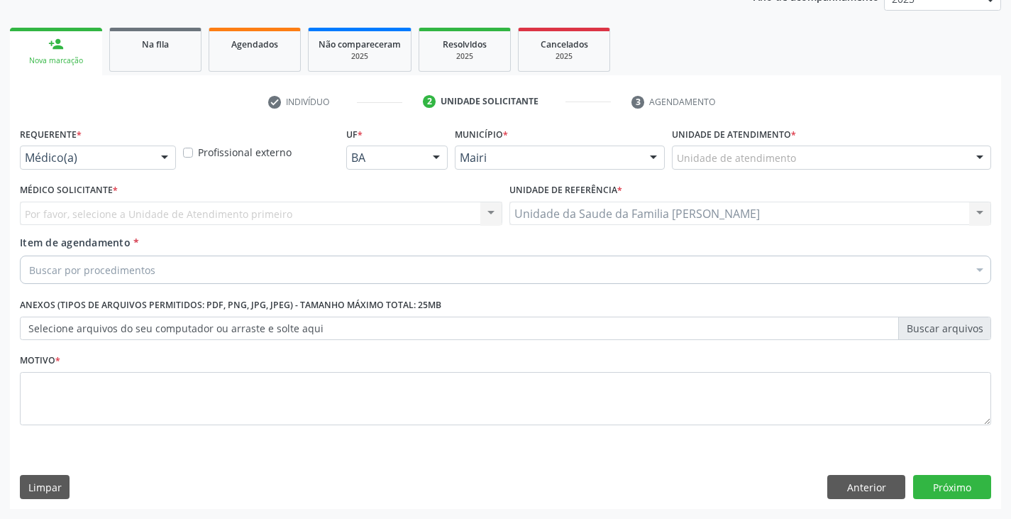
scroll to position [184, 0]
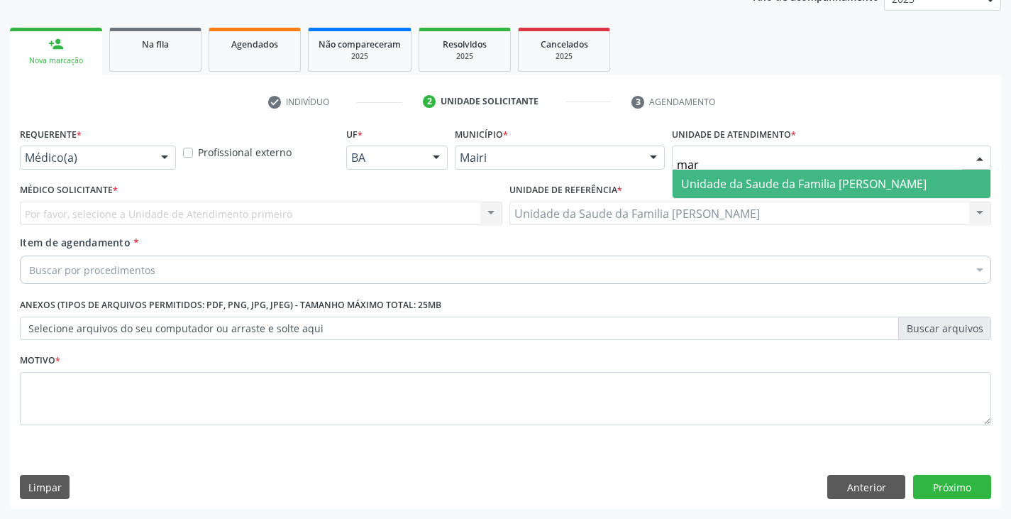
type input "mari"
click at [758, 192] on span "Unidade da Saude da Familia [PERSON_NAME]" at bounding box center [832, 184] width 318 height 28
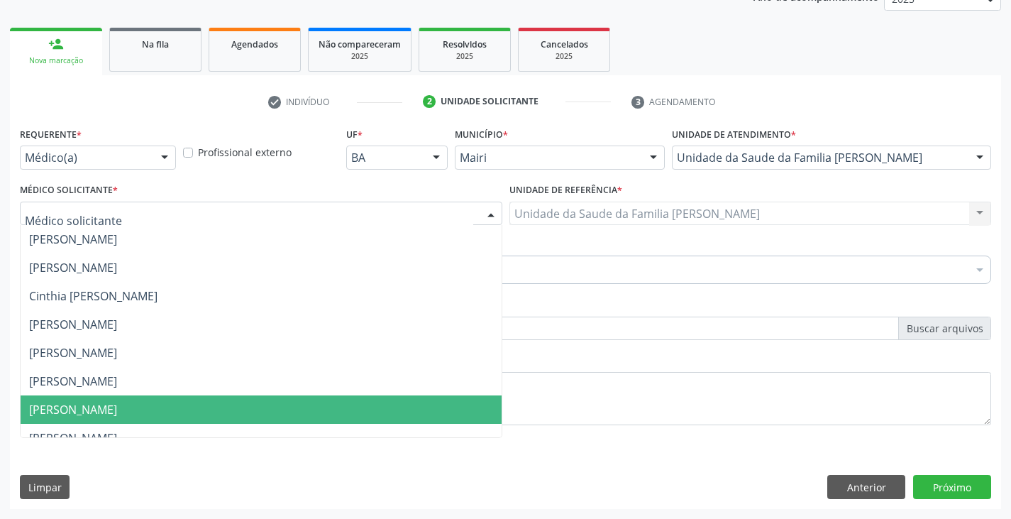
scroll to position [185, 0]
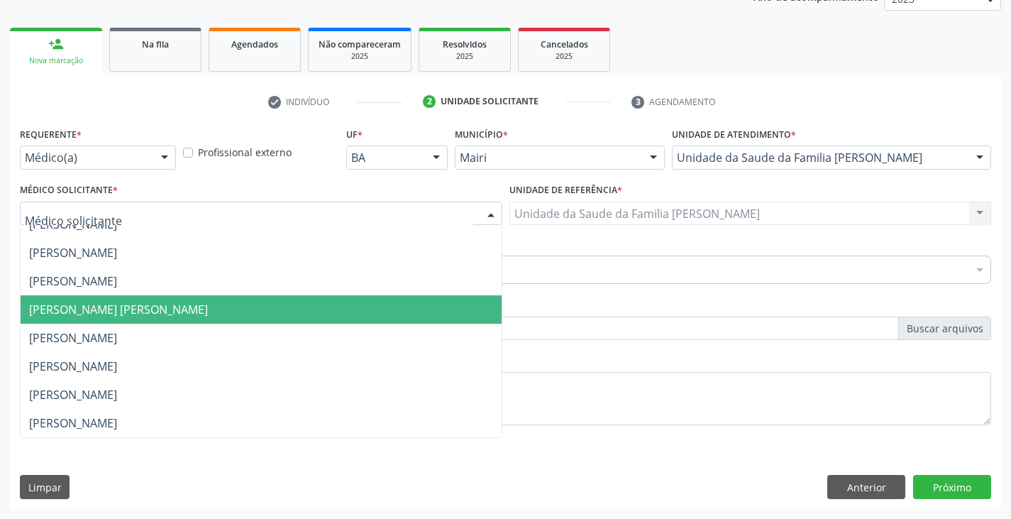
click at [114, 308] on span "[PERSON_NAME] [PERSON_NAME]" at bounding box center [118, 310] width 179 height 16
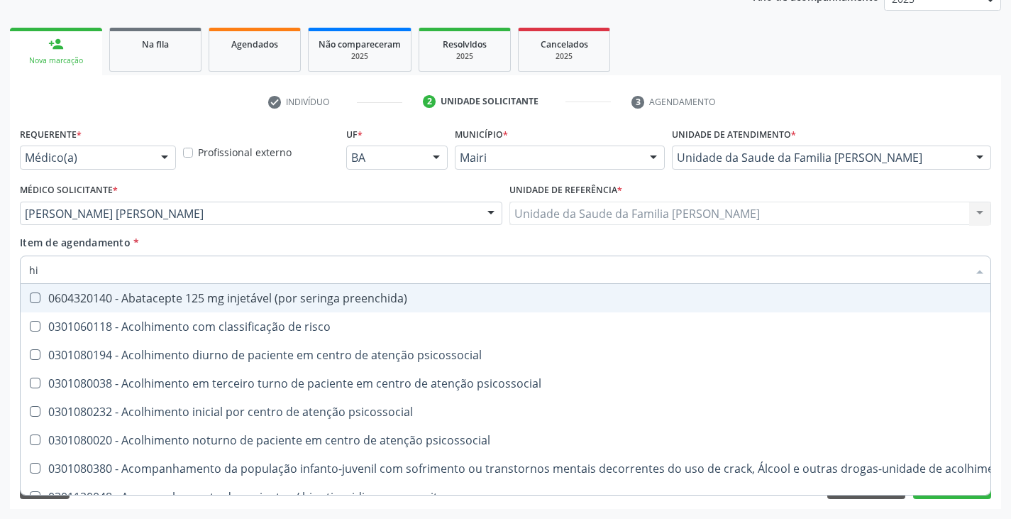
type input "[MEDICAL_DATA]"
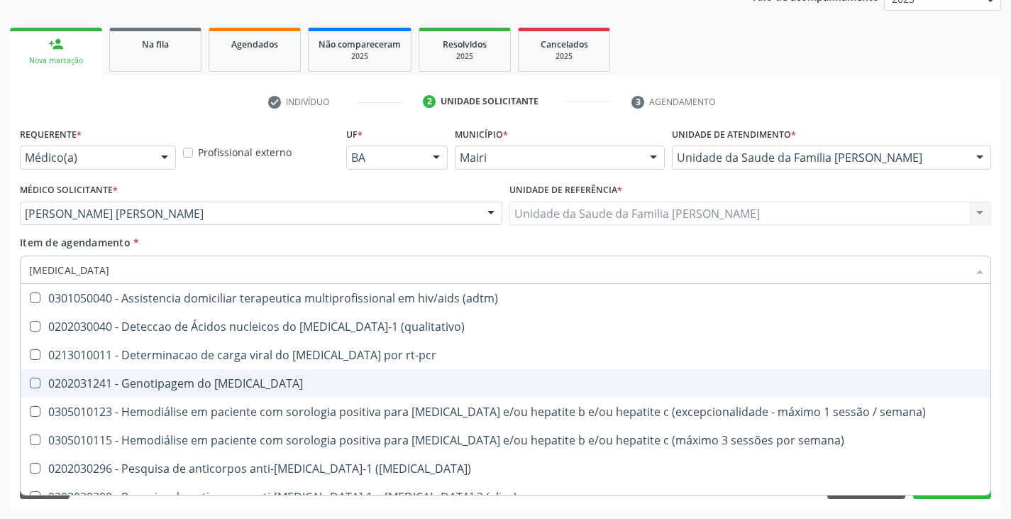
scroll to position [71, 0]
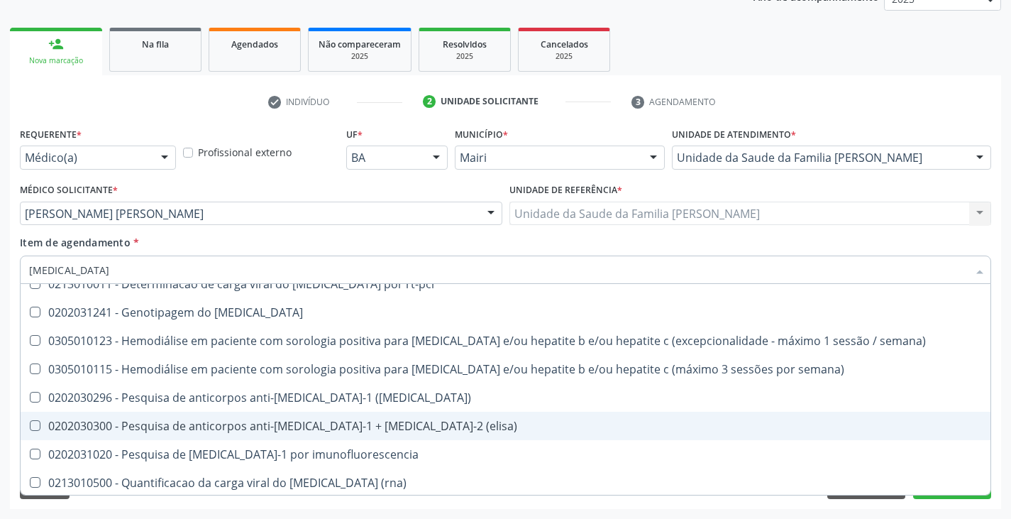
click at [221, 421] on div "0202030300 - Pesquisa de anticorpos anti-[MEDICAL_DATA]-1 + [MEDICAL_DATA]-2 (e…" at bounding box center [505, 425] width 953 height 11
checkbox \(elisa\) "true"
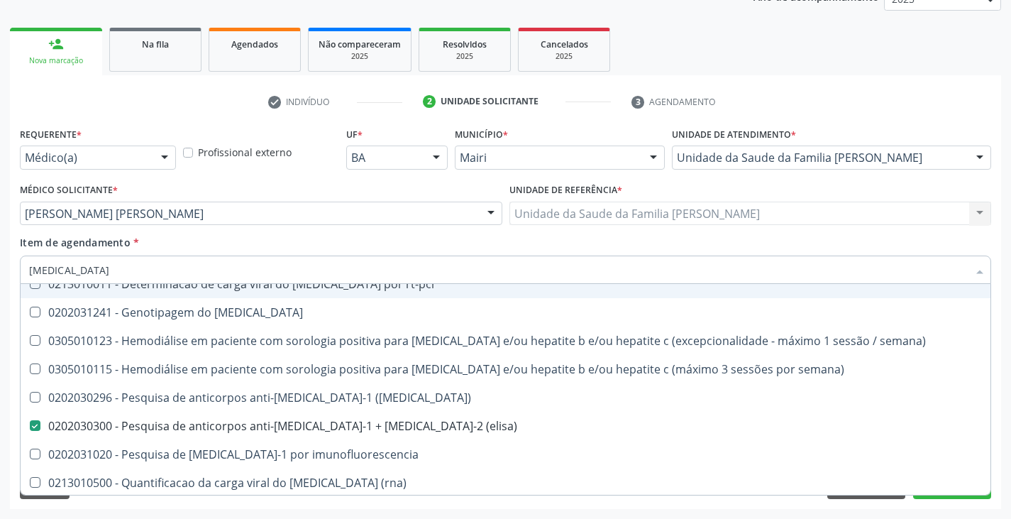
type input "hi"
checkbox \(elisa\) "false"
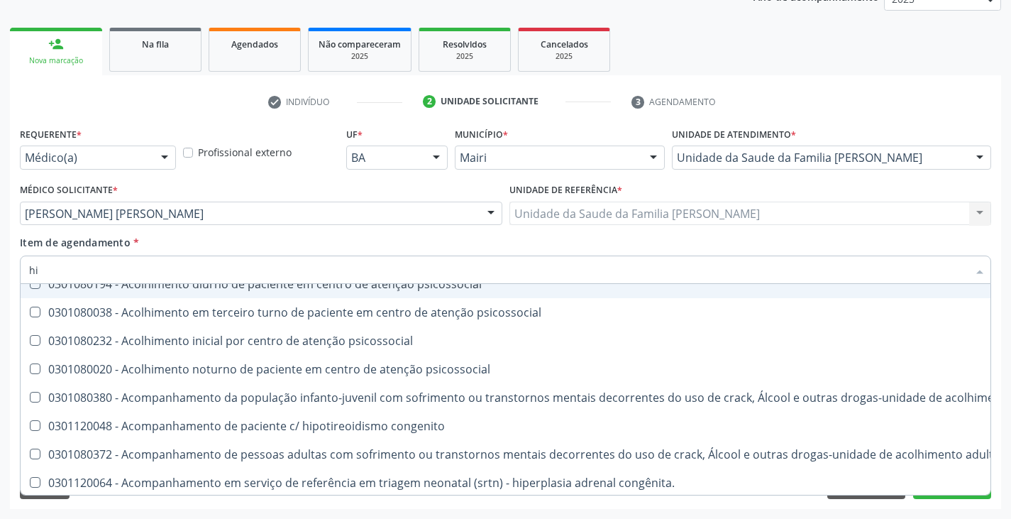
type input "h"
checkbox \(elisa\) "false"
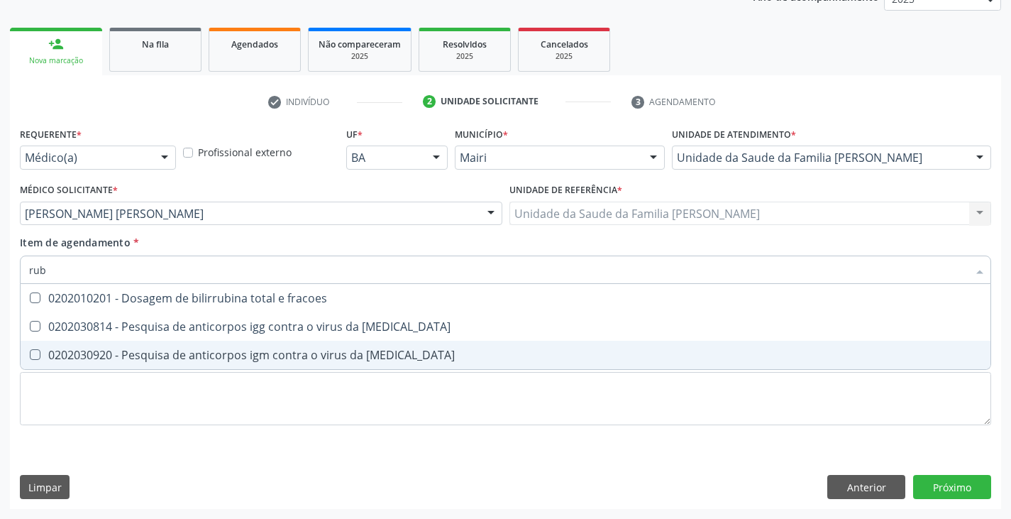
scroll to position [0, 0]
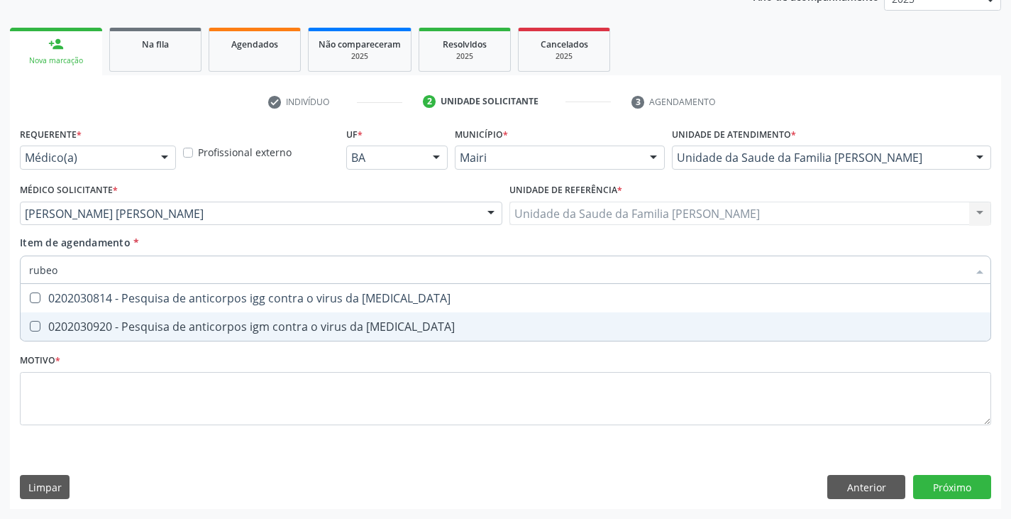
type input "rubeol"
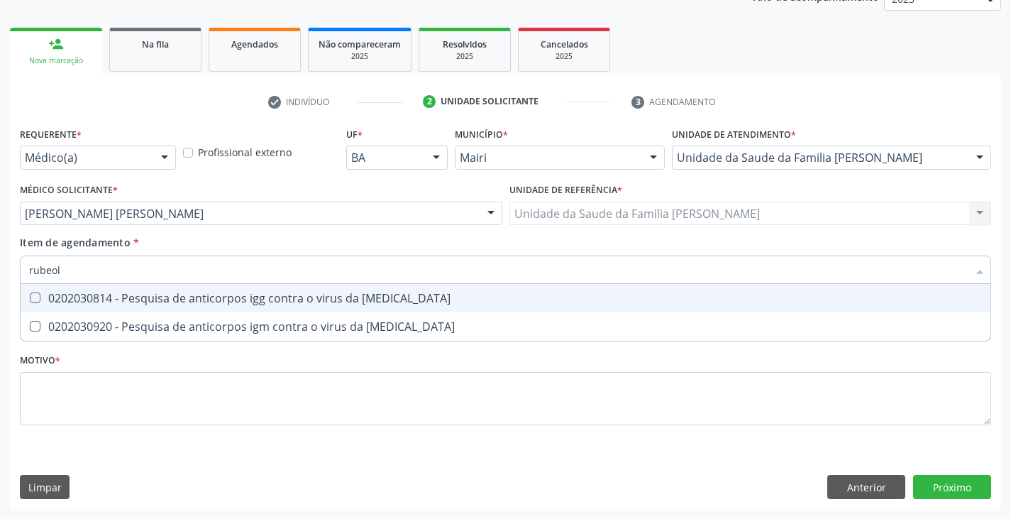
click at [201, 303] on div "0202030814 - Pesquisa de anticorpos igg contra o virus da [MEDICAL_DATA]" at bounding box center [505, 297] width 953 height 11
checkbox rubeola "true"
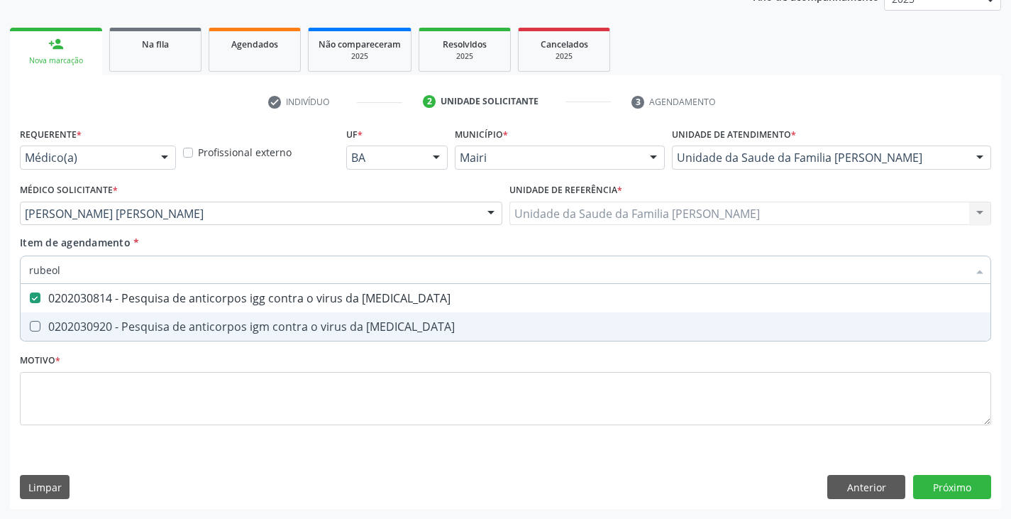
click at [204, 328] on div "0202030920 - Pesquisa de anticorpos igm contra o virus da [MEDICAL_DATA]" at bounding box center [505, 326] width 953 height 11
checkbox rubeola "true"
type input "rub"
checkbox rubeola "false"
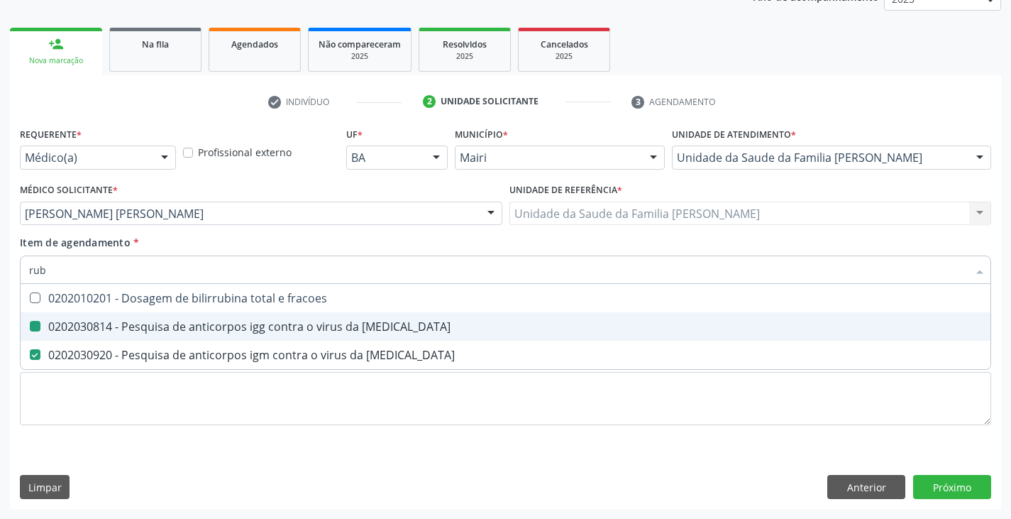
type input "ru"
checkbox rubeola "false"
type input "r"
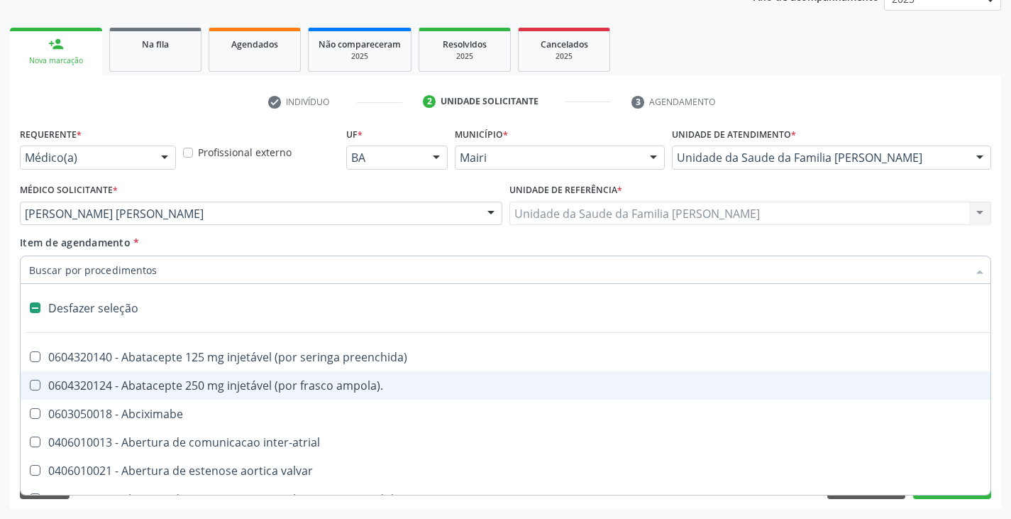
type input "h"
checkbox prostata "true"
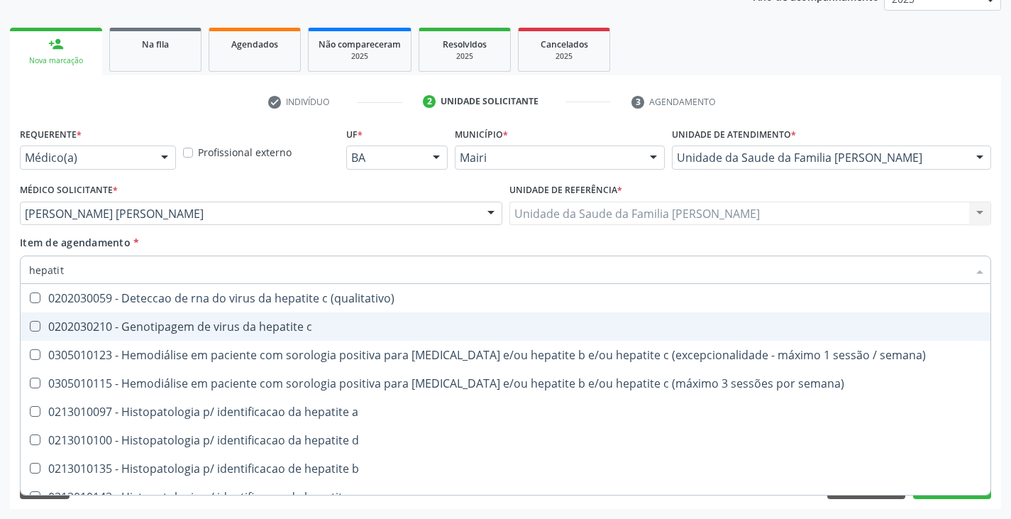
type input "hepatite"
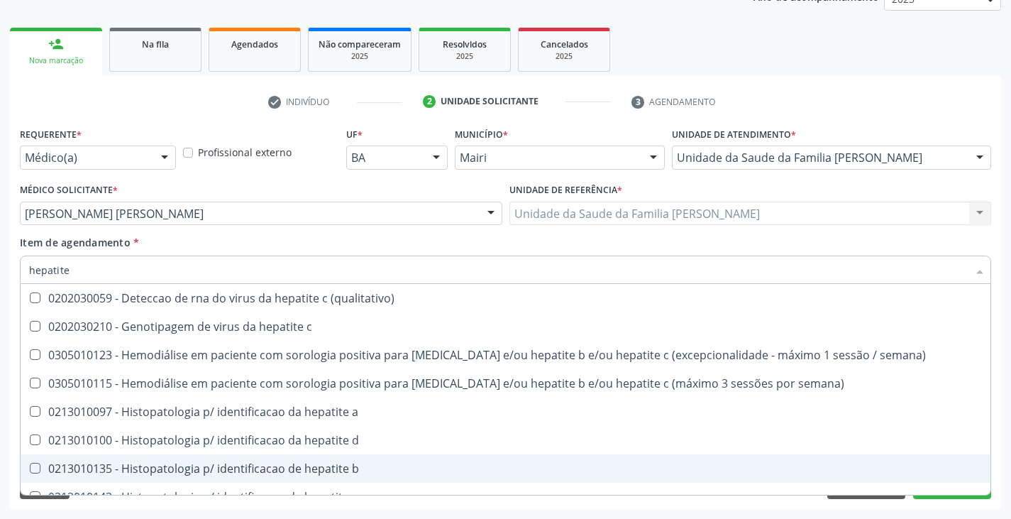
click at [291, 470] on div "0213010135 - Histopatologia p/ identificacao de hepatite b" at bounding box center [505, 468] width 953 height 11
checkbox b "true"
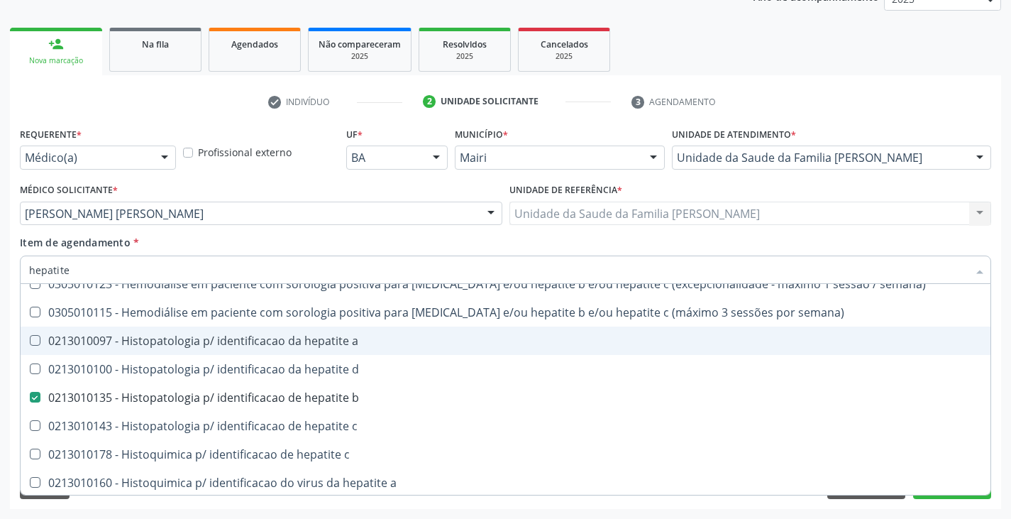
scroll to position [142, 0]
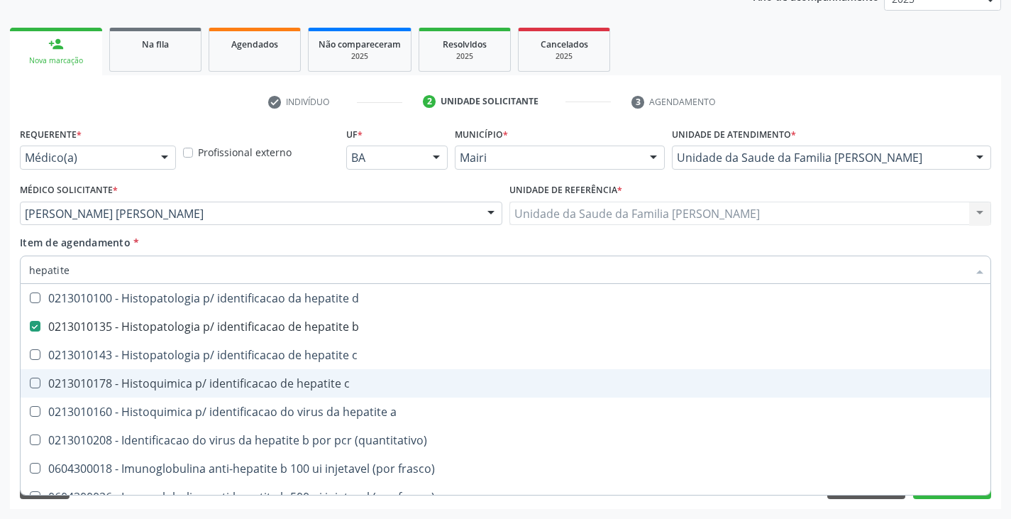
click at [333, 380] on div "0213010178 - Histoquimica p/ identificacao de hepatite c" at bounding box center [505, 382] width 953 height 11
click at [331, 377] on div "0213010178 - Histoquimica p/ identificacao de hepatite c" at bounding box center [505, 382] width 953 height 11
checkbox c "false"
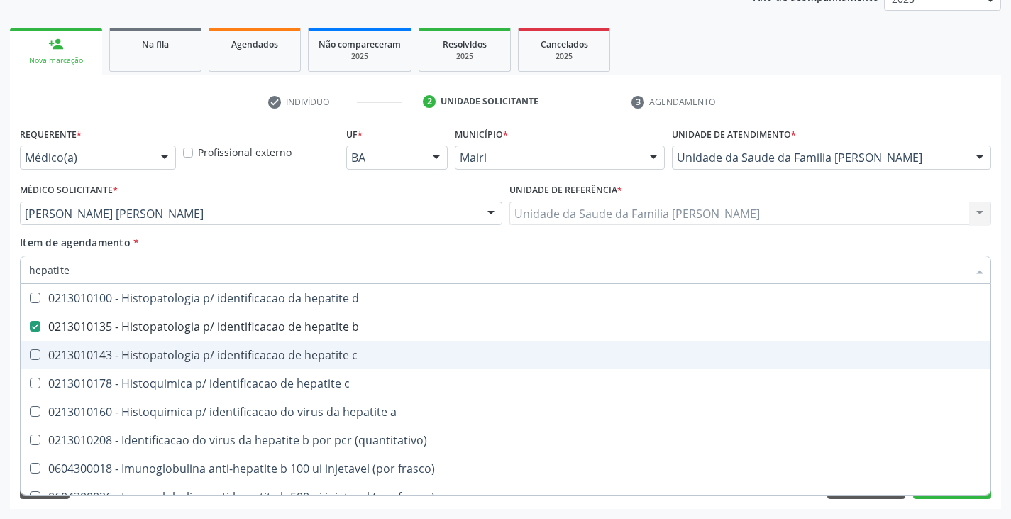
click at [331, 360] on div "0213010143 - Histopatologia p/ identificacao de hepatite c" at bounding box center [505, 354] width 953 height 11
checkbox c "true"
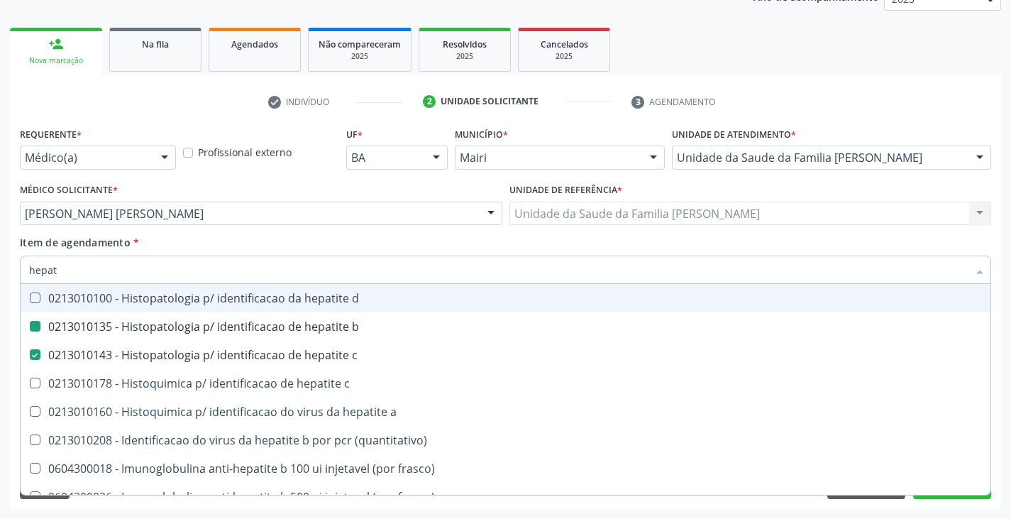
type input "hepa"
checkbox b "false"
checkbox c "false"
checkbox frasco\) "true"
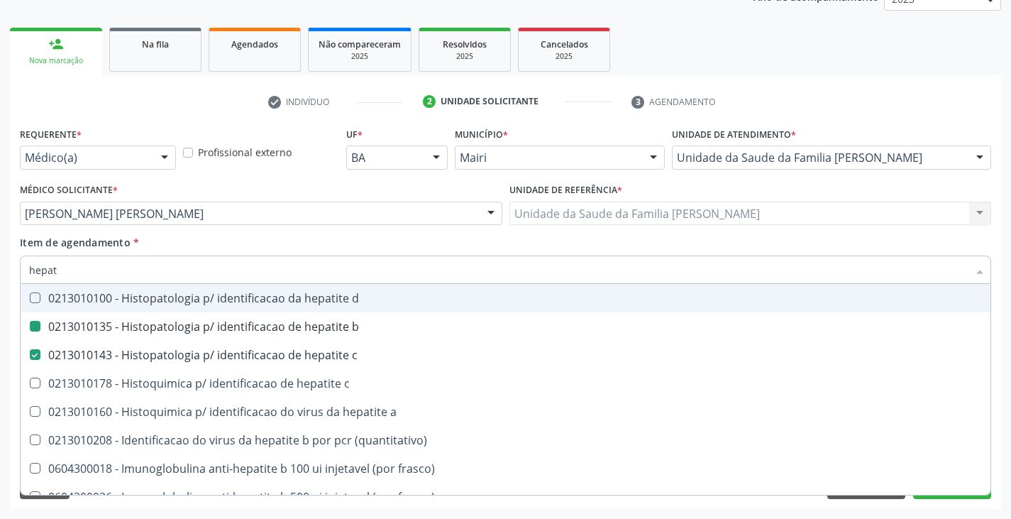
checkbox b "true"
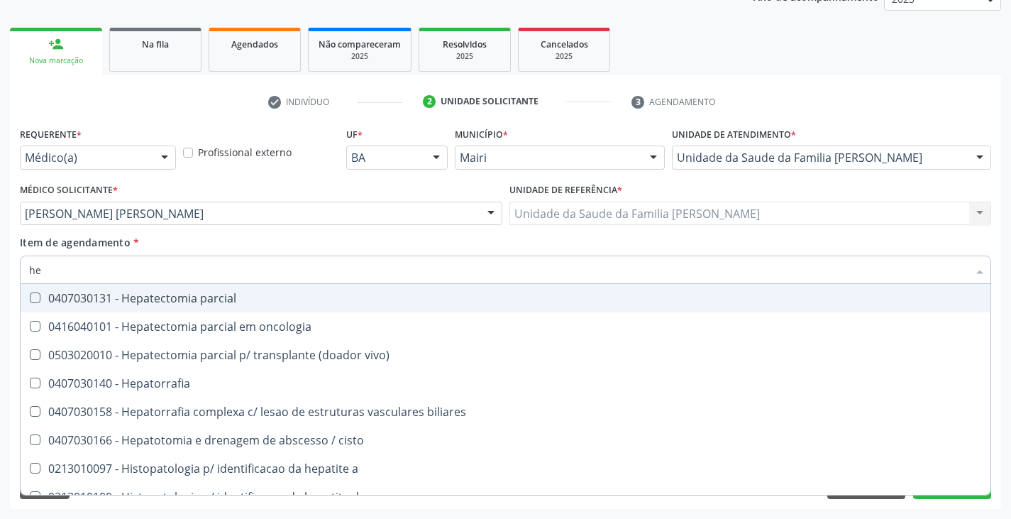
type input "h"
checkbox b "false"
checkbox c "false"
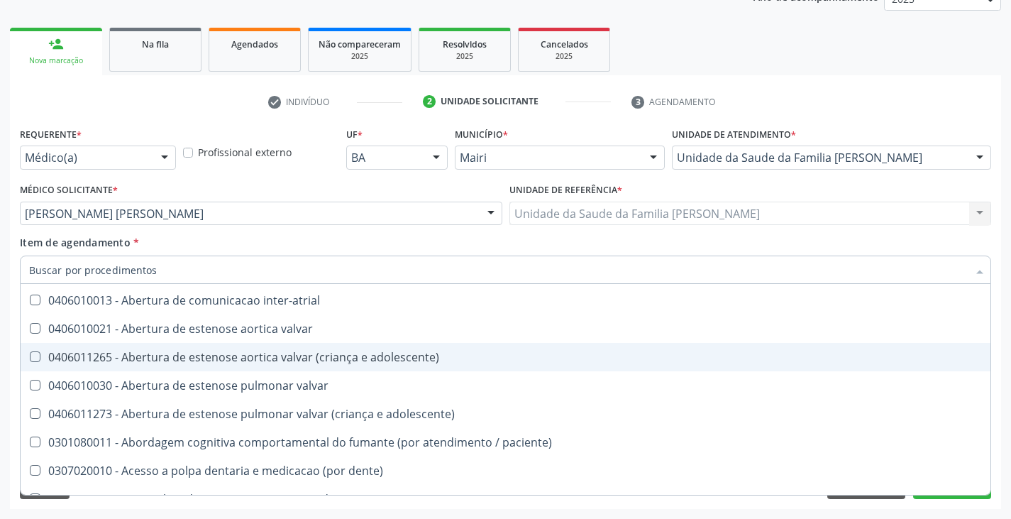
scroll to position [201, 0]
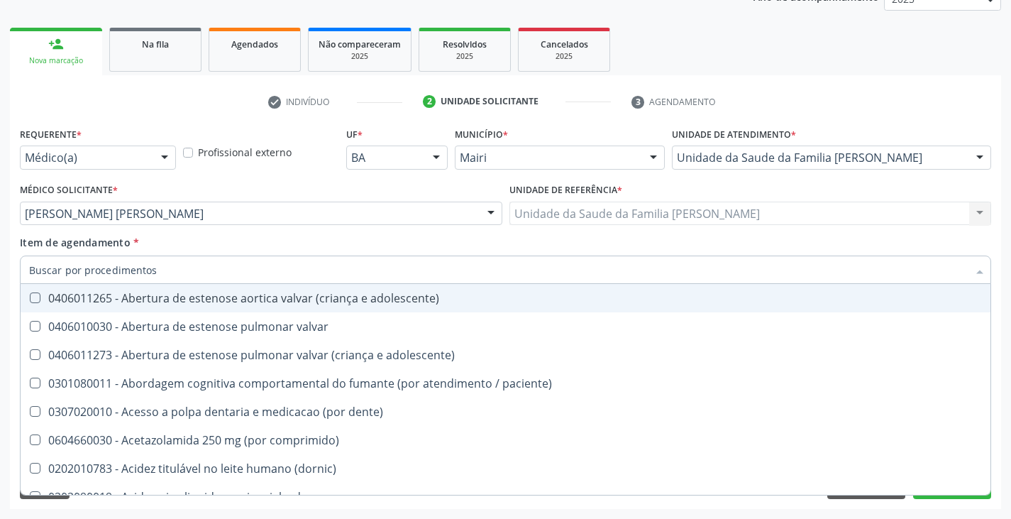
type input "c"
